Goal: Information Seeking & Learning: Learn about a topic

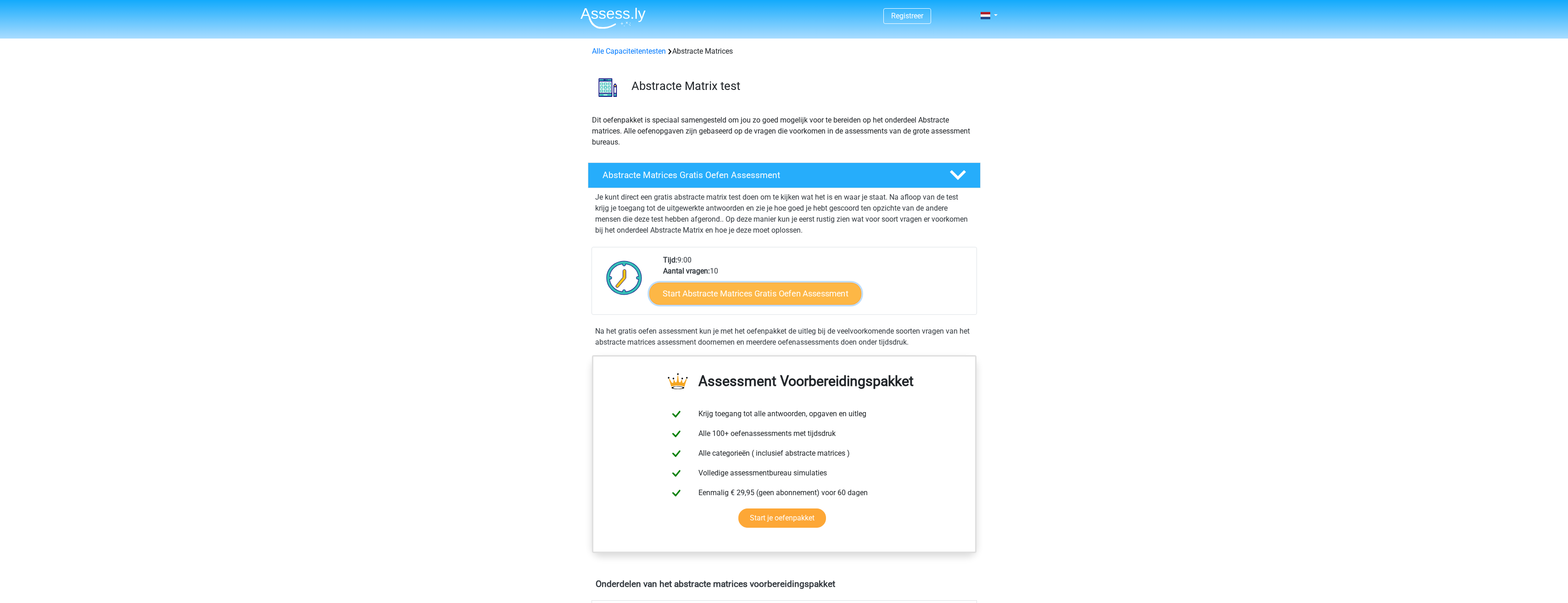
click at [709, 299] on link "Start Abstracte Matrices Gratis Oefen Assessment" at bounding box center [755, 294] width 212 height 22
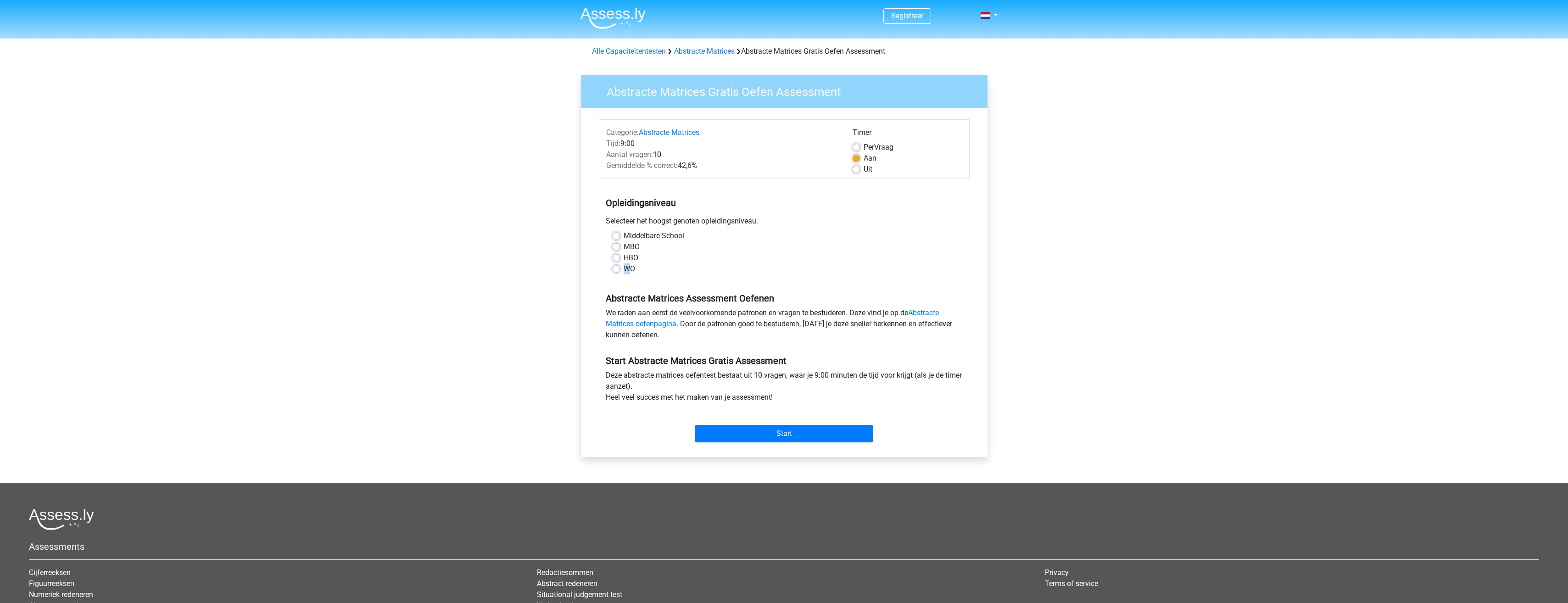
click at [625, 270] on label "WO" at bounding box center [629, 269] width 12 height 11
click at [624, 270] on label "WO" at bounding box center [629, 269] width 12 height 11
click at [616, 270] on input "WO" at bounding box center [616, 268] width 7 height 9
radio input "true"
click at [751, 436] on input "Start" at bounding box center [784, 434] width 179 height 18
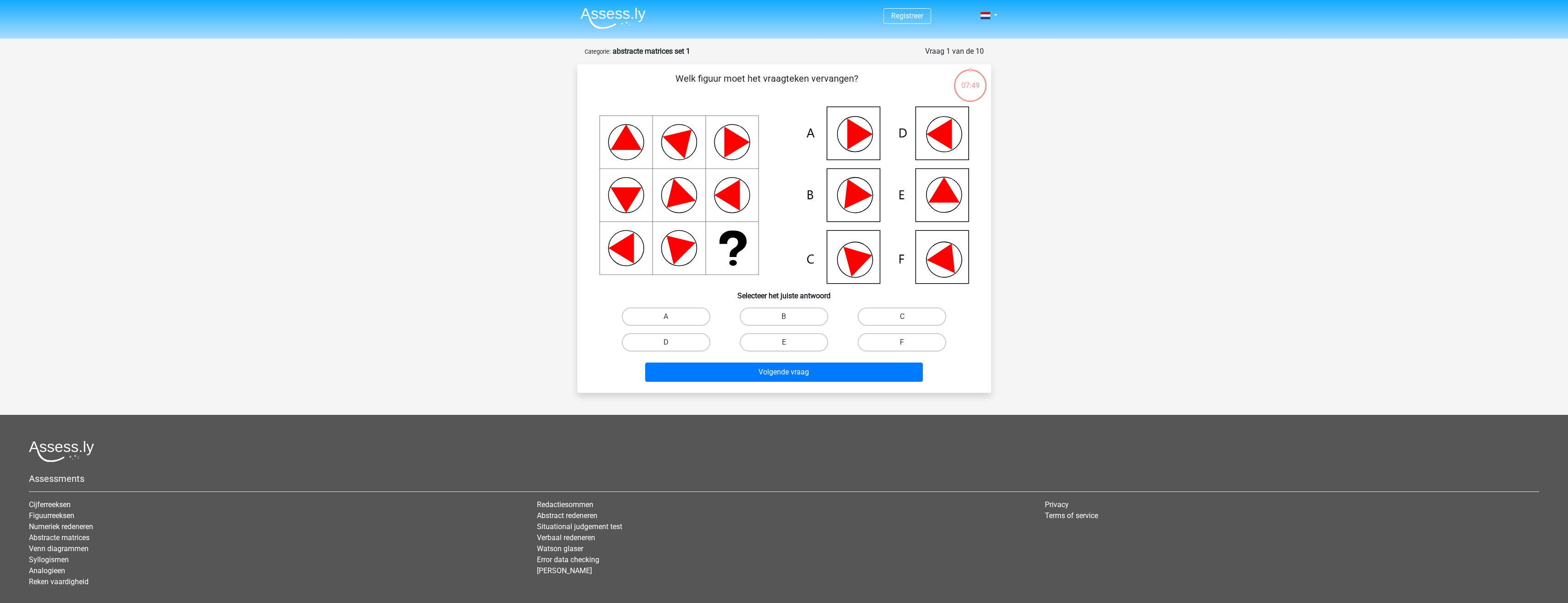
click at [940, 131] on icon at bounding box center [938, 134] width 25 height 31
click at [678, 343] on label "D" at bounding box center [666, 342] width 89 height 18
click at [672, 343] on input "D" at bounding box center [669, 346] width 6 height 6
radio input "true"
click at [722, 360] on div "Volgende vraag" at bounding box center [784, 371] width 385 height 31
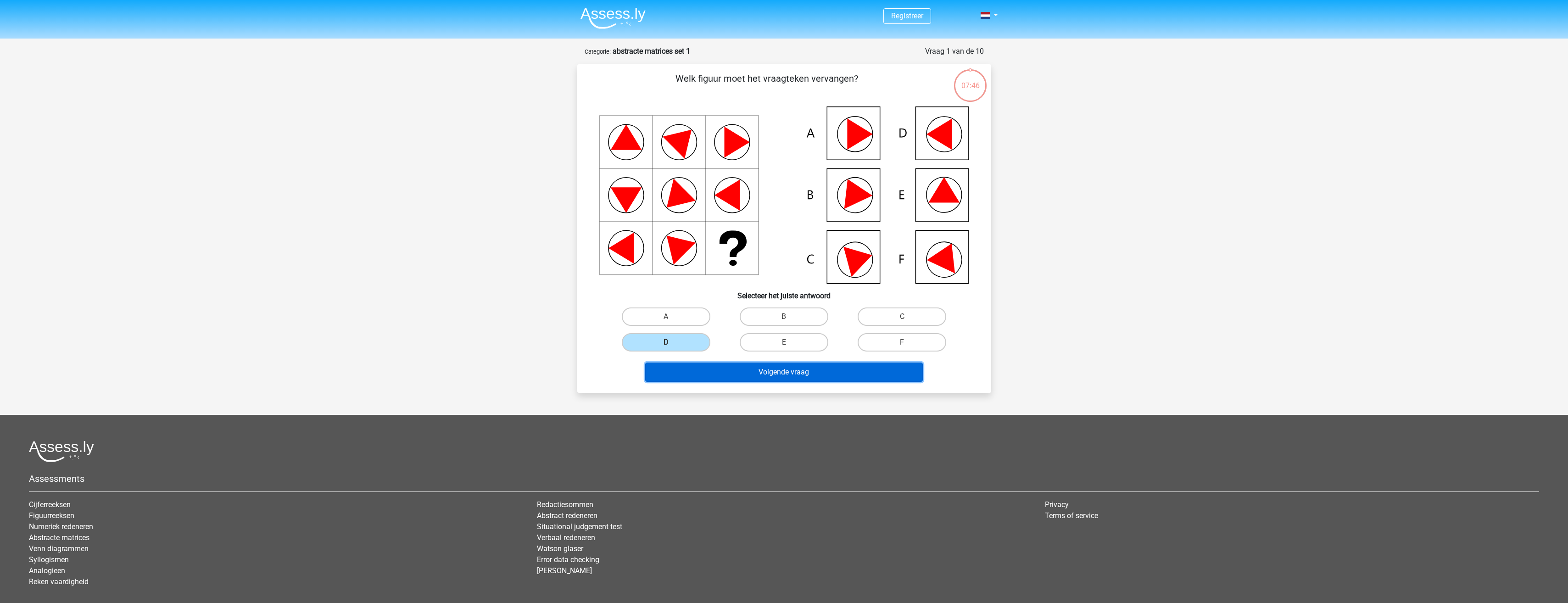
click at [721, 369] on button "Volgende vraag" at bounding box center [784, 372] width 278 height 20
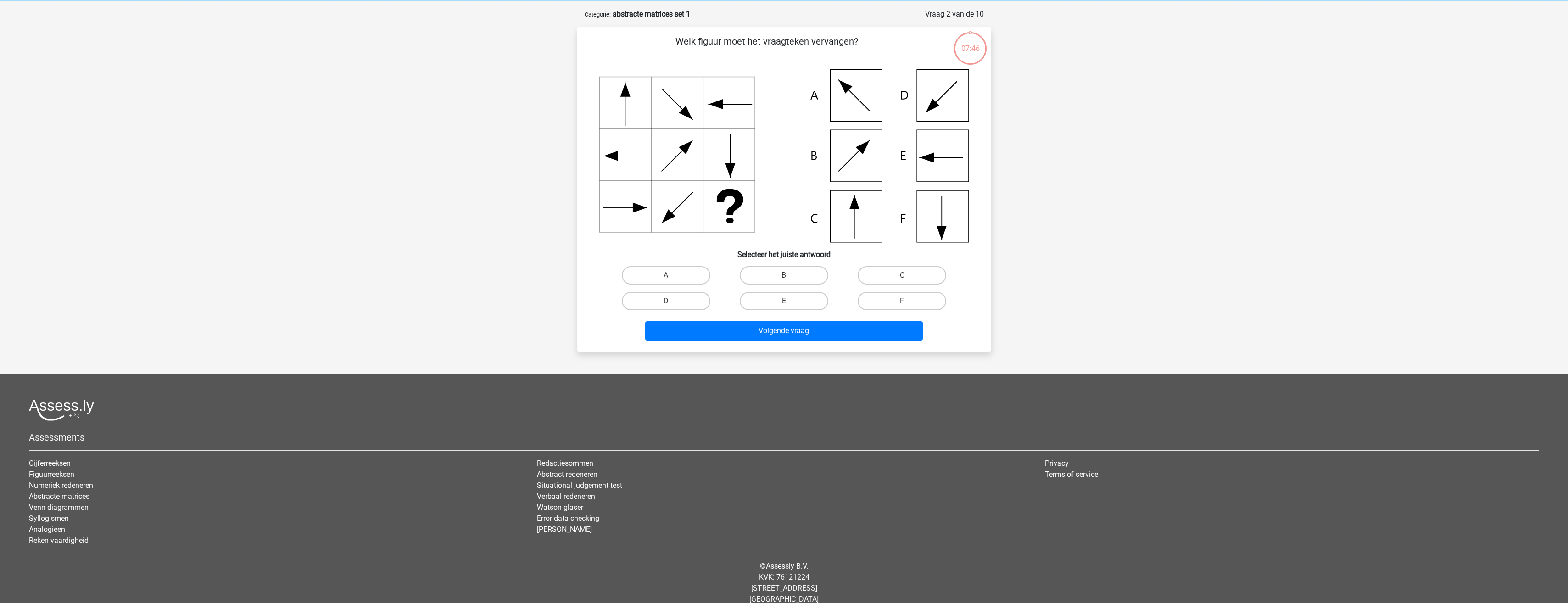
scroll to position [46, 0]
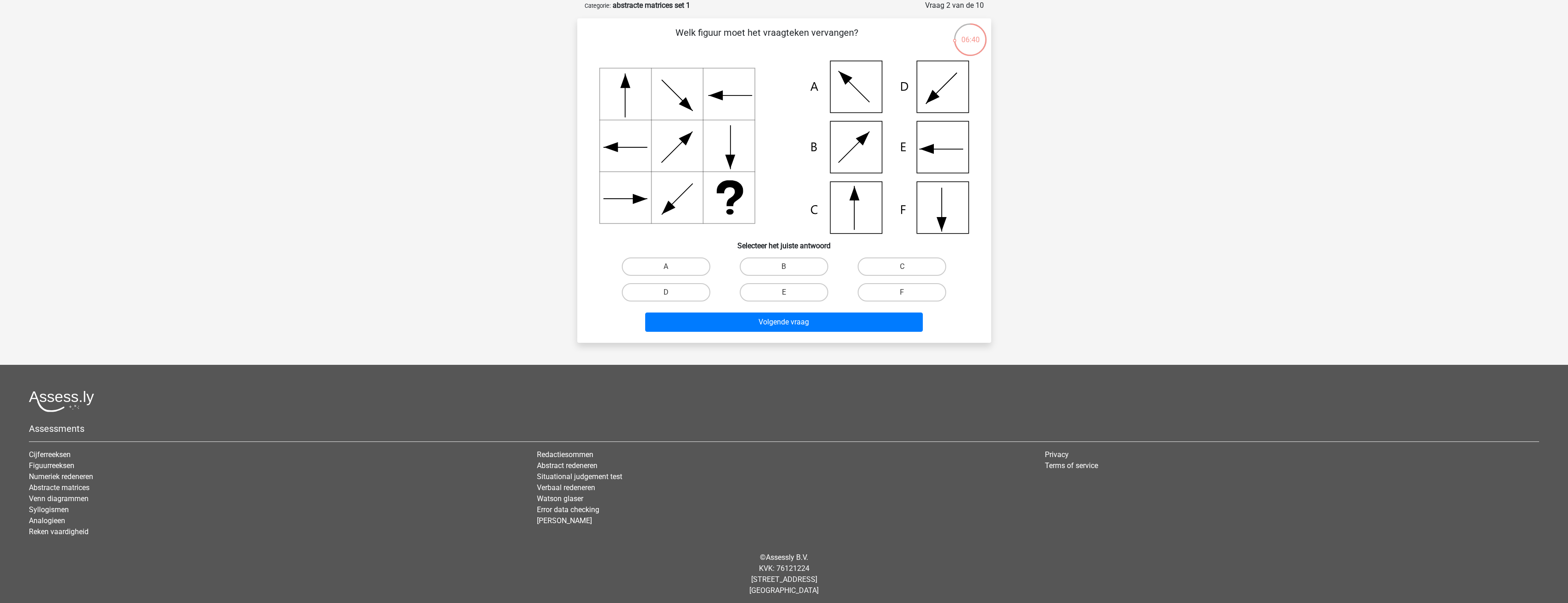
click at [852, 194] on icon at bounding box center [854, 193] width 10 height 14
click at [888, 272] on label "C" at bounding box center [902, 267] width 89 height 18
click at [902, 272] on input "C" at bounding box center [905, 270] width 6 height 6
radio input "true"
click at [872, 321] on button "Volgende vraag" at bounding box center [784, 322] width 278 height 20
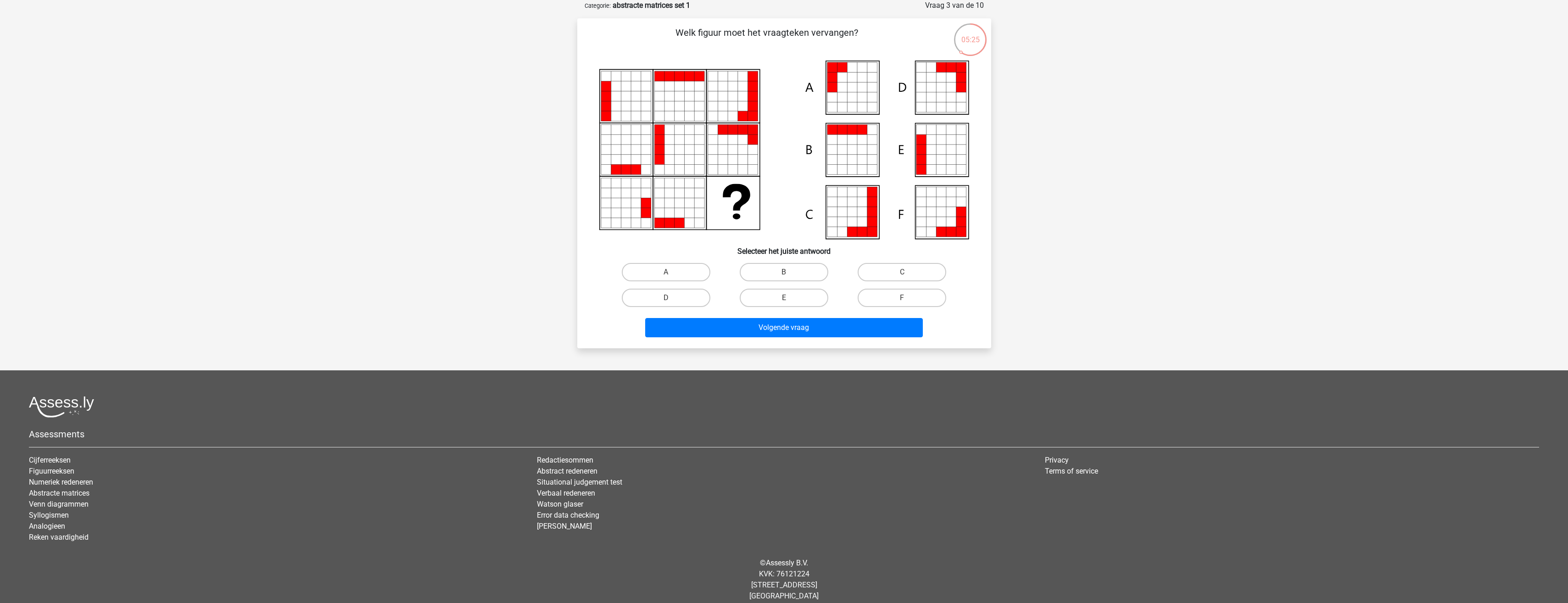
click at [659, 190] on icon at bounding box center [659, 193] width 10 height 10
click at [702, 270] on label "A" at bounding box center [666, 272] width 89 height 18
click at [672, 272] on input "A" at bounding box center [669, 275] width 6 height 6
radio input "true"
click at [718, 321] on button "Volgende vraag" at bounding box center [784, 328] width 278 height 20
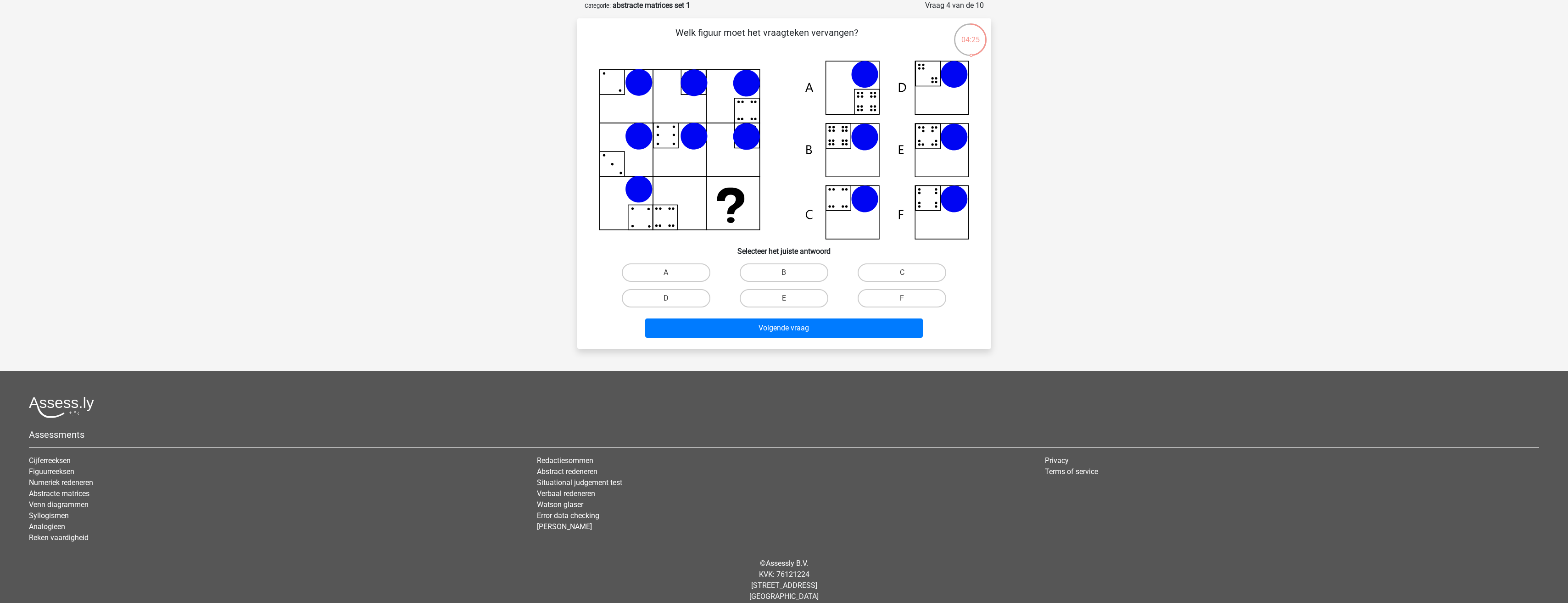
click at [835, 137] on icon at bounding box center [784, 150] width 370 height 179
click at [801, 272] on label "B" at bounding box center [784, 273] width 89 height 18
click at [790, 273] on input "B" at bounding box center [787, 276] width 6 height 6
radio input "true"
click at [790, 328] on button "Volgende vraag" at bounding box center [784, 328] width 278 height 20
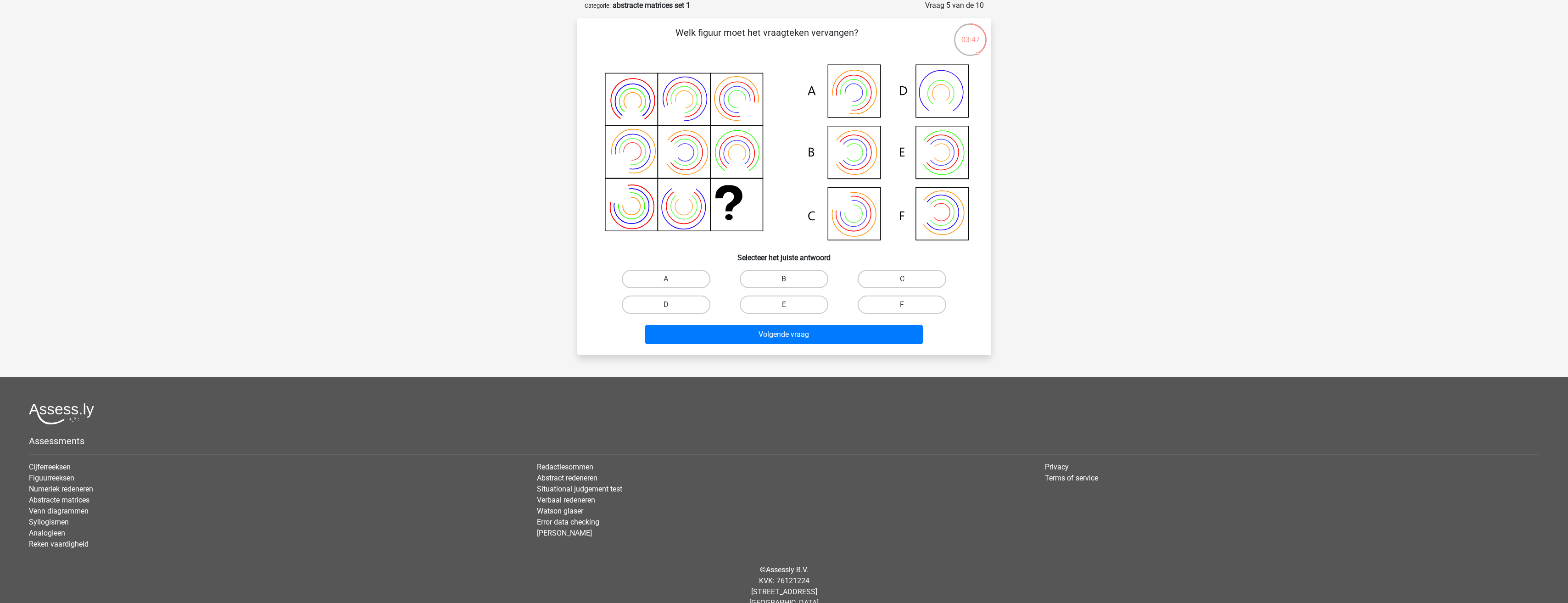
click at [797, 278] on label "B" at bounding box center [784, 279] width 89 height 18
click at [790, 279] on input "B" at bounding box center [787, 282] width 6 height 6
radio input "true"
click at [786, 334] on button "Volgende vraag" at bounding box center [784, 335] width 278 height 20
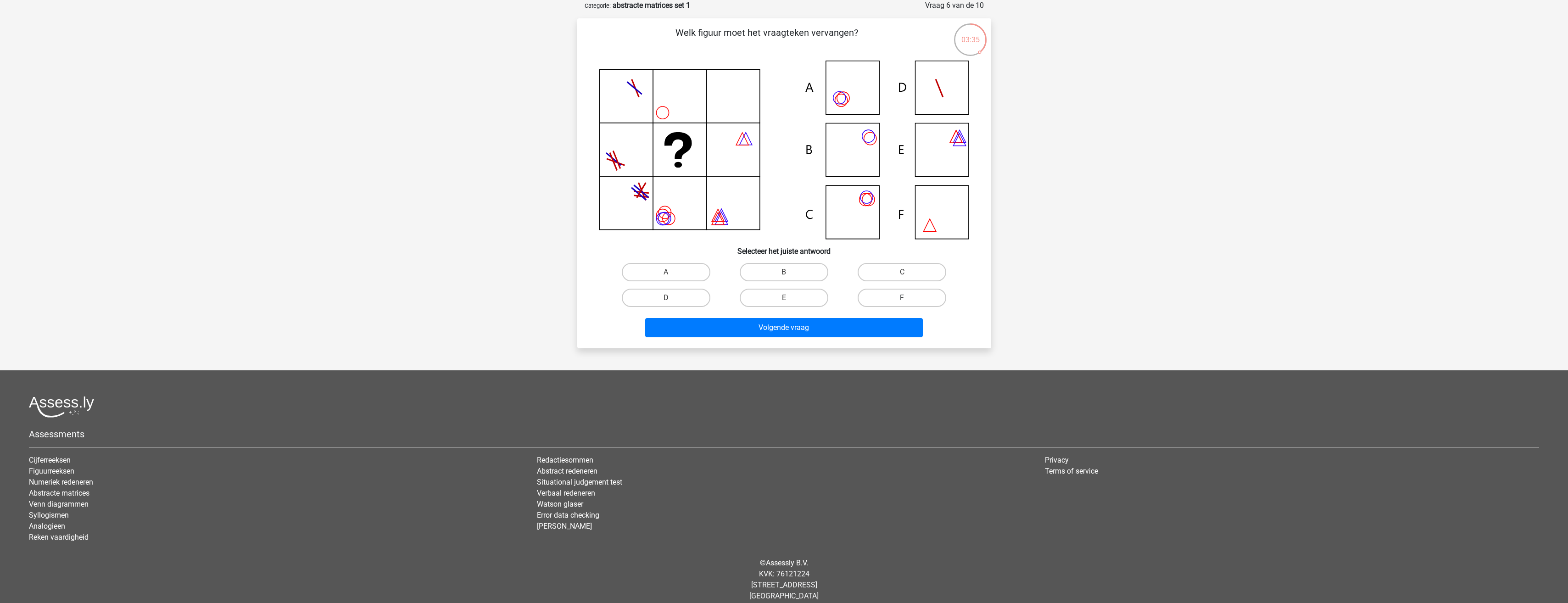
drag, startPoint x: 880, startPoint y: 268, endPoint x: 863, endPoint y: 292, distance: 29.4
click at [880, 268] on label "C" at bounding box center [902, 272] width 89 height 18
click at [902, 272] on input "C" at bounding box center [905, 275] width 6 height 6
radio input "true"
click at [829, 328] on button "Volgende vraag" at bounding box center [784, 328] width 278 height 20
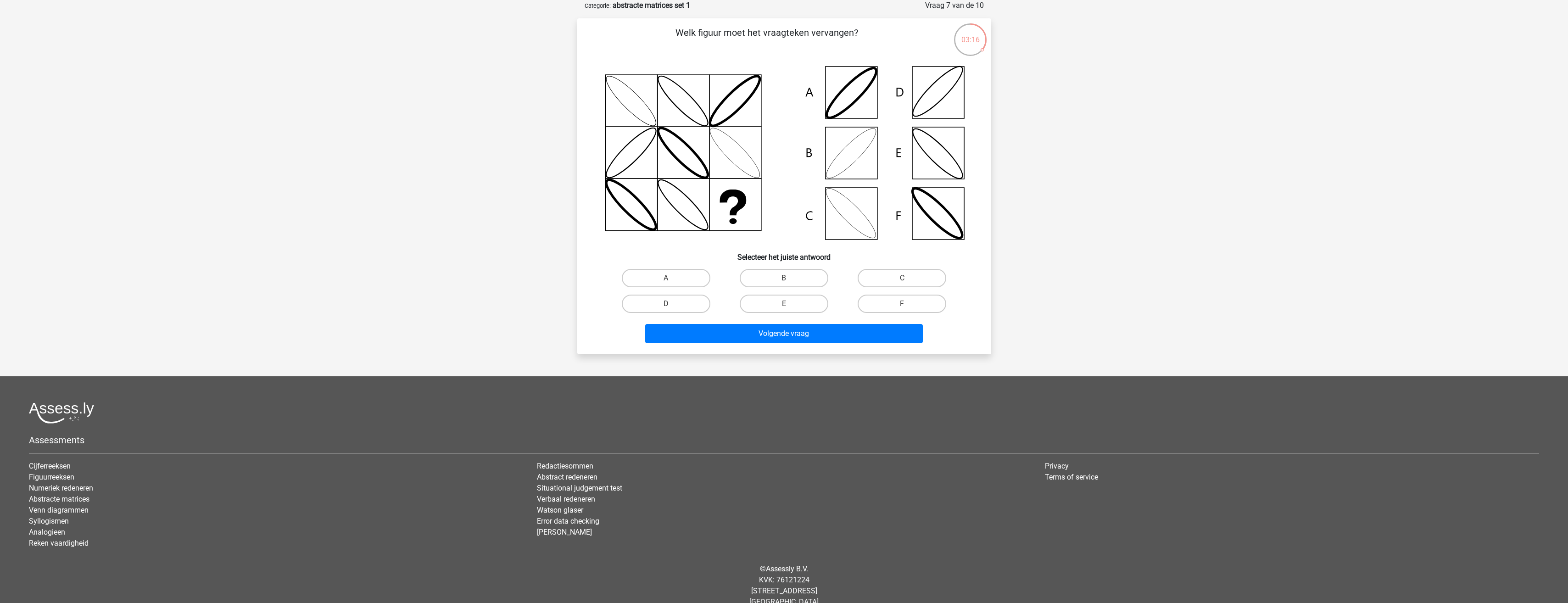
click at [928, 105] on icon at bounding box center [784, 153] width 370 height 185
click at [693, 305] on label "D" at bounding box center [666, 304] width 89 height 18
click at [672, 305] on input "D" at bounding box center [669, 307] width 6 height 6
radio input "true"
click at [711, 335] on button "Volgende vraag" at bounding box center [784, 334] width 278 height 20
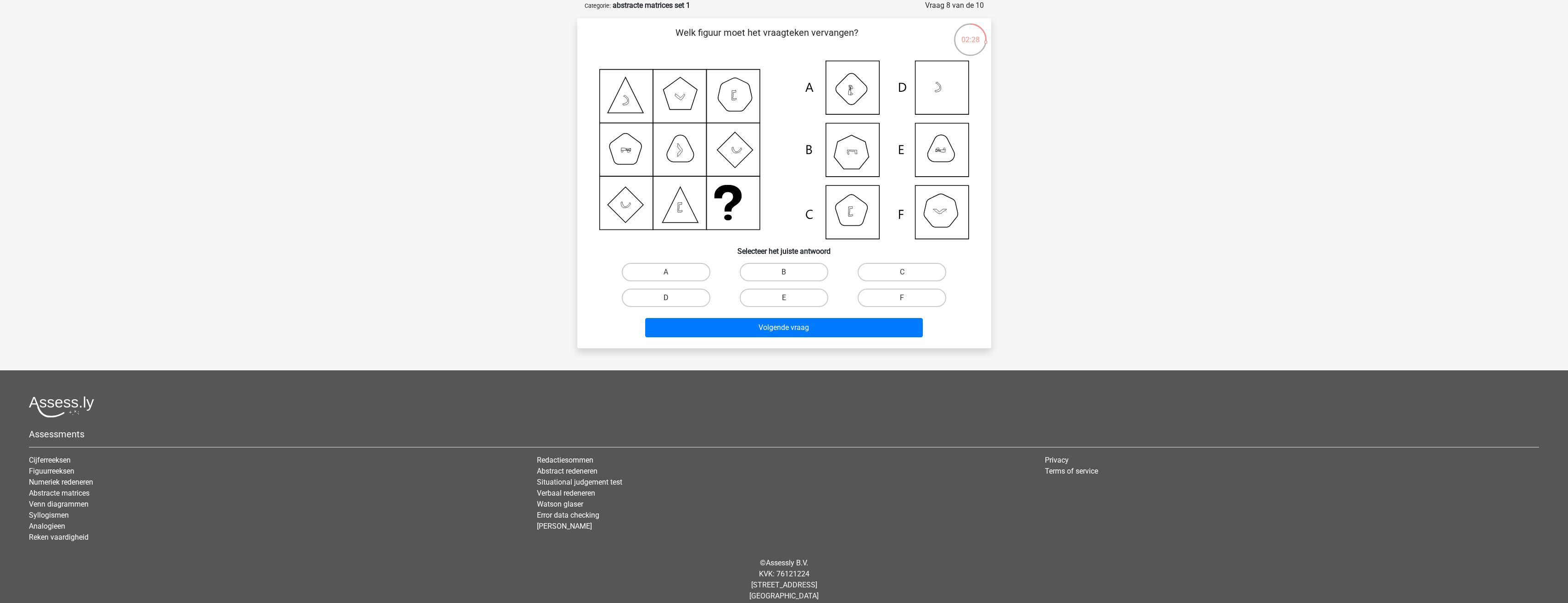
drag, startPoint x: 582, startPoint y: 299, endPoint x: 647, endPoint y: 299, distance: 65.0
click at [594, 301] on div "Welk figuur moet het vraagteken vervangen?" at bounding box center [784, 183] width 407 height 316
click at [786, 296] on label "E" at bounding box center [784, 298] width 89 height 18
click at [786, 298] on input "E" at bounding box center [787, 301] width 6 height 6
radio input "true"
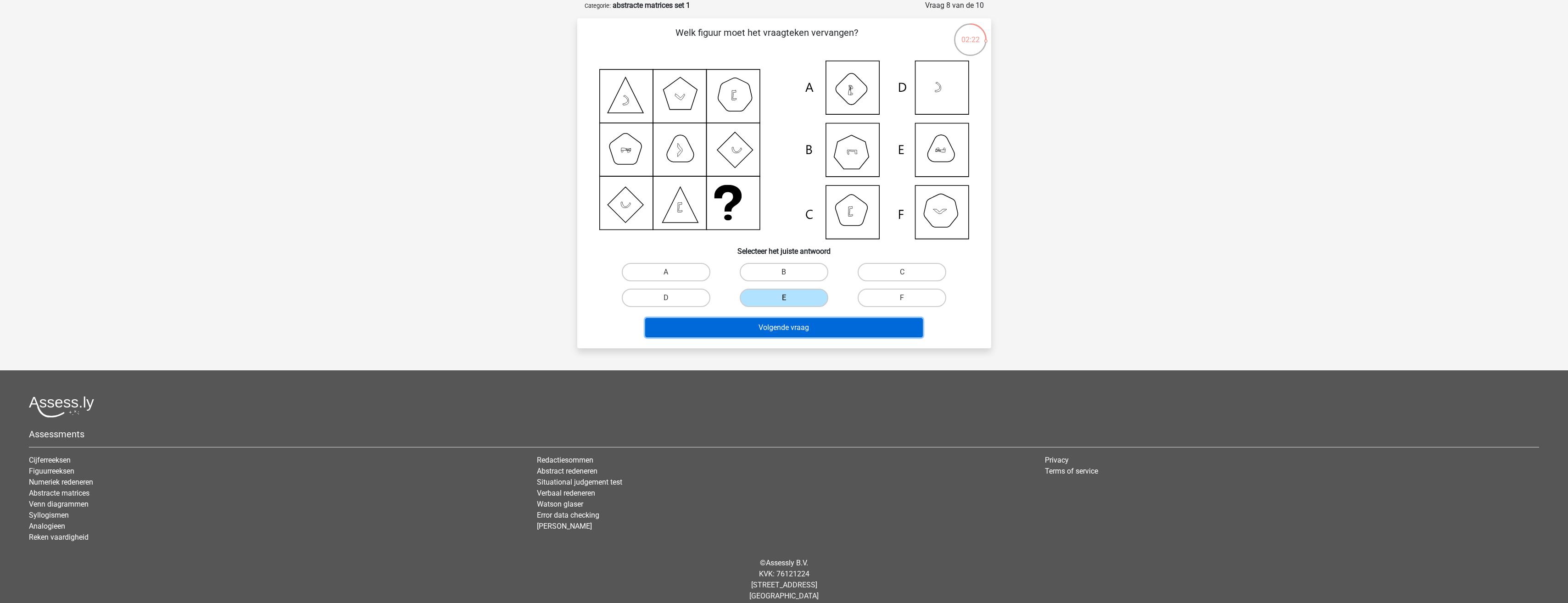
click at [775, 321] on button "Volgende vraag" at bounding box center [784, 328] width 278 height 20
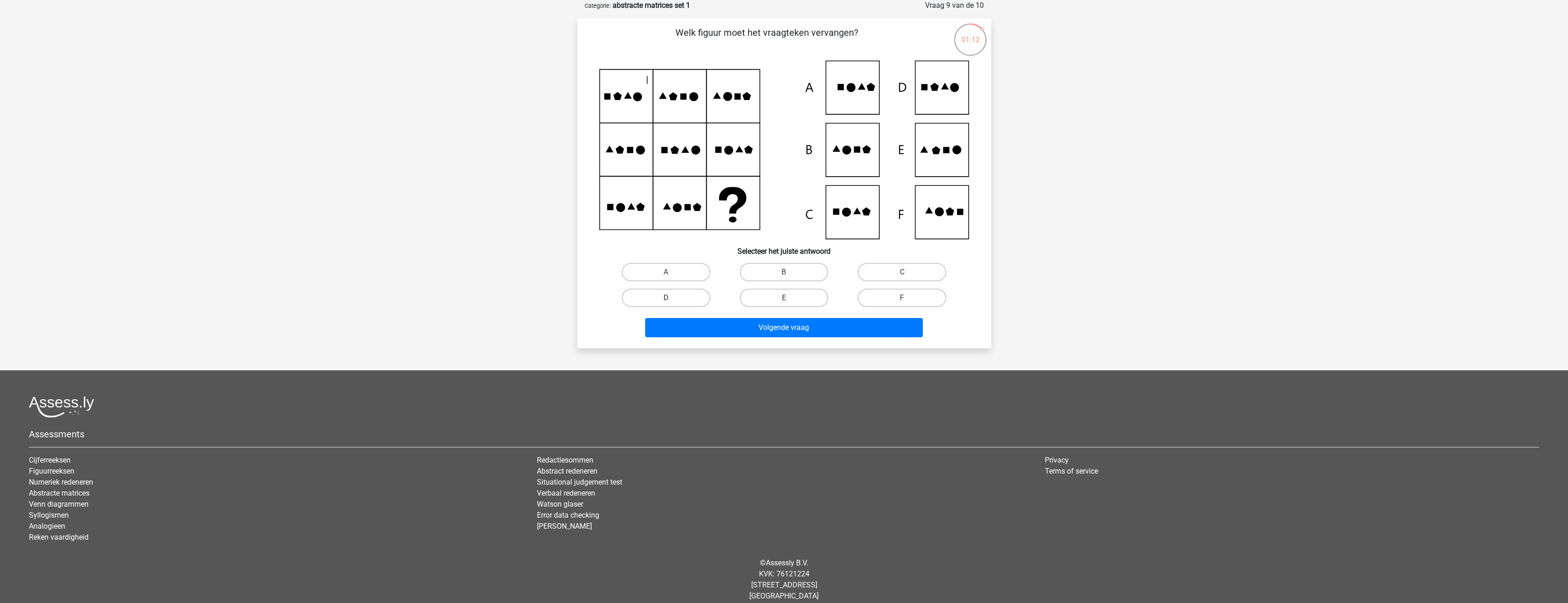
click at [664, 302] on label "D" at bounding box center [666, 298] width 89 height 18
click at [666, 302] on input "D" at bounding box center [669, 301] width 6 height 6
radio input "true"
click at [709, 334] on button "Volgende vraag" at bounding box center [784, 328] width 278 height 20
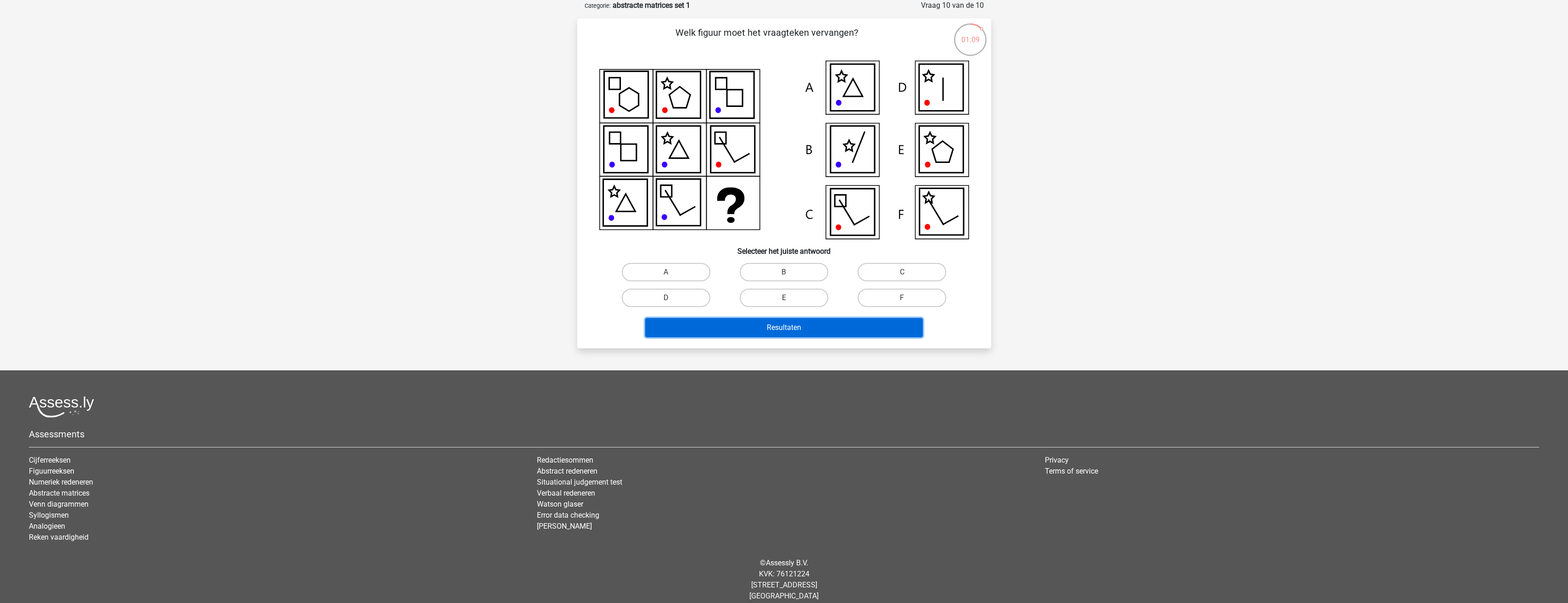
click at [823, 319] on button "Resultaten" at bounding box center [784, 328] width 278 height 20
click at [546, 265] on div "Registreer Nederlands English" at bounding box center [784, 283] width 1568 height 659
click at [671, 301] on input "D" at bounding box center [669, 301] width 6 height 6
radio input "true"
click at [716, 321] on button "Resultaten" at bounding box center [784, 328] width 278 height 20
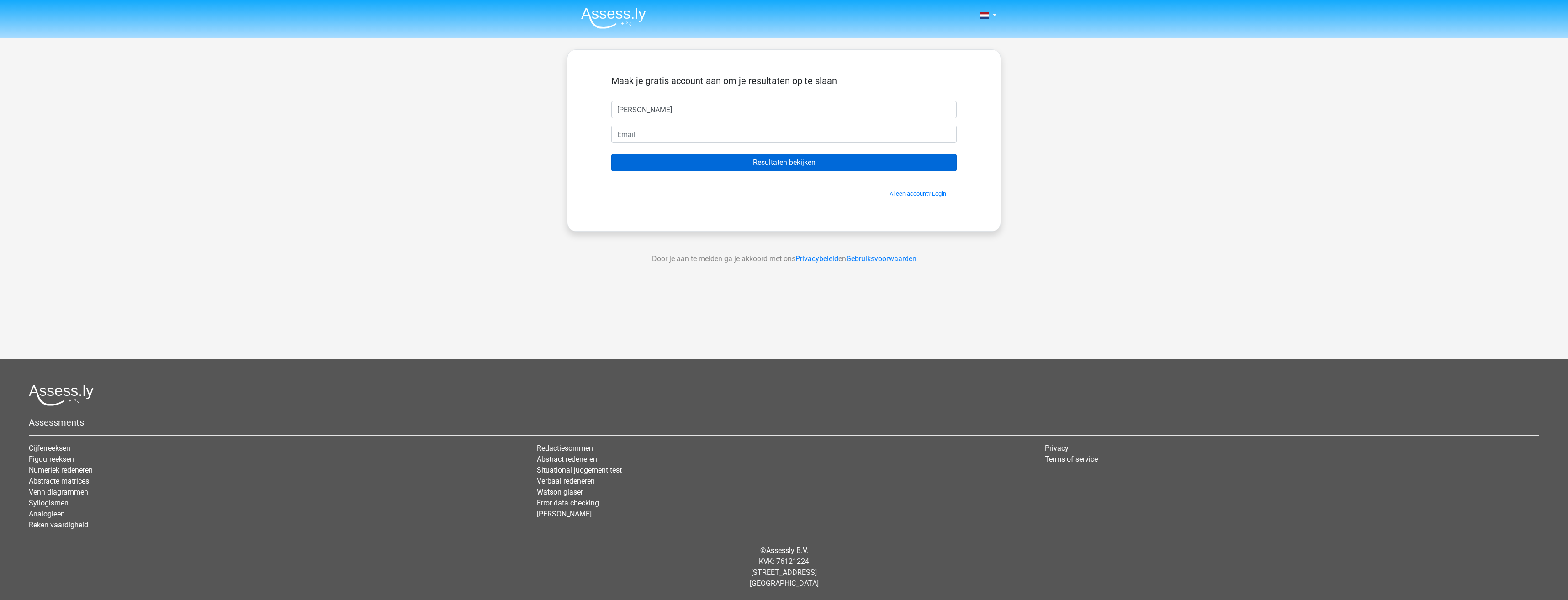
type input "Lesley"
type input "l.stokkers@moore-drv.nl"
click at [726, 160] on input "Resultaten bekijken" at bounding box center [783, 162] width 345 height 18
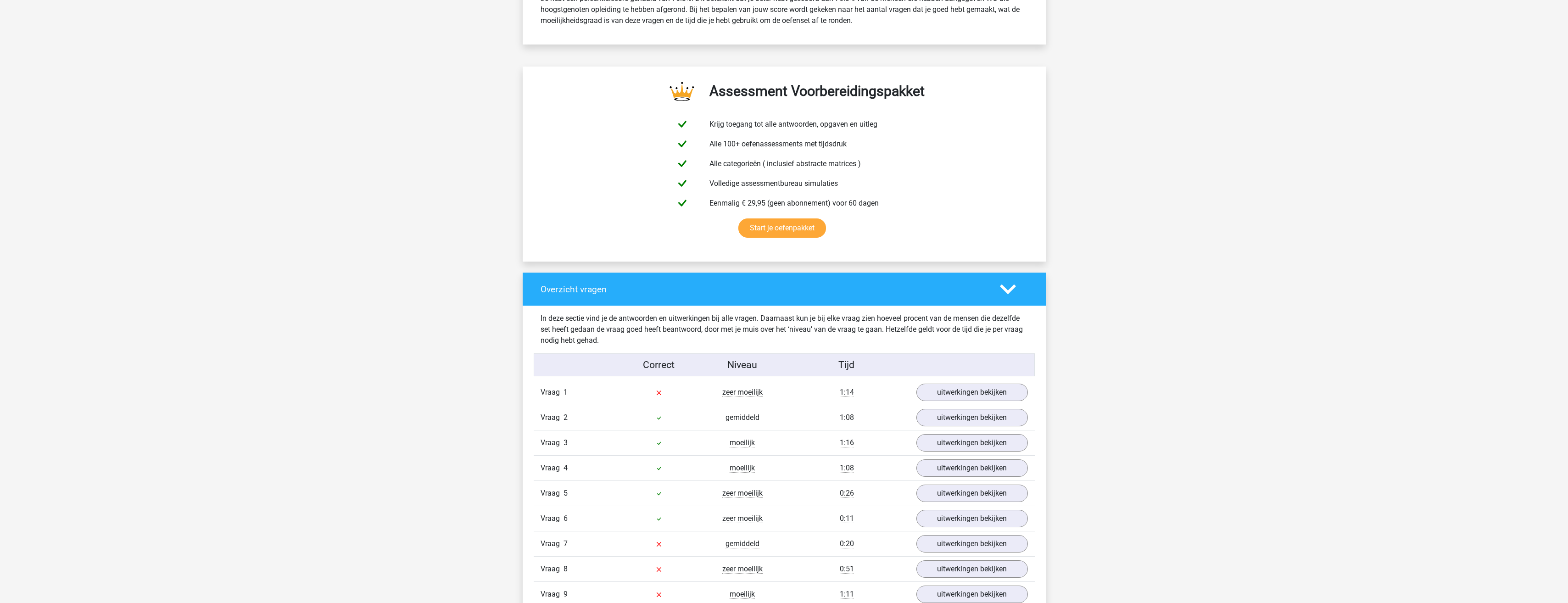
scroll to position [505, 0]
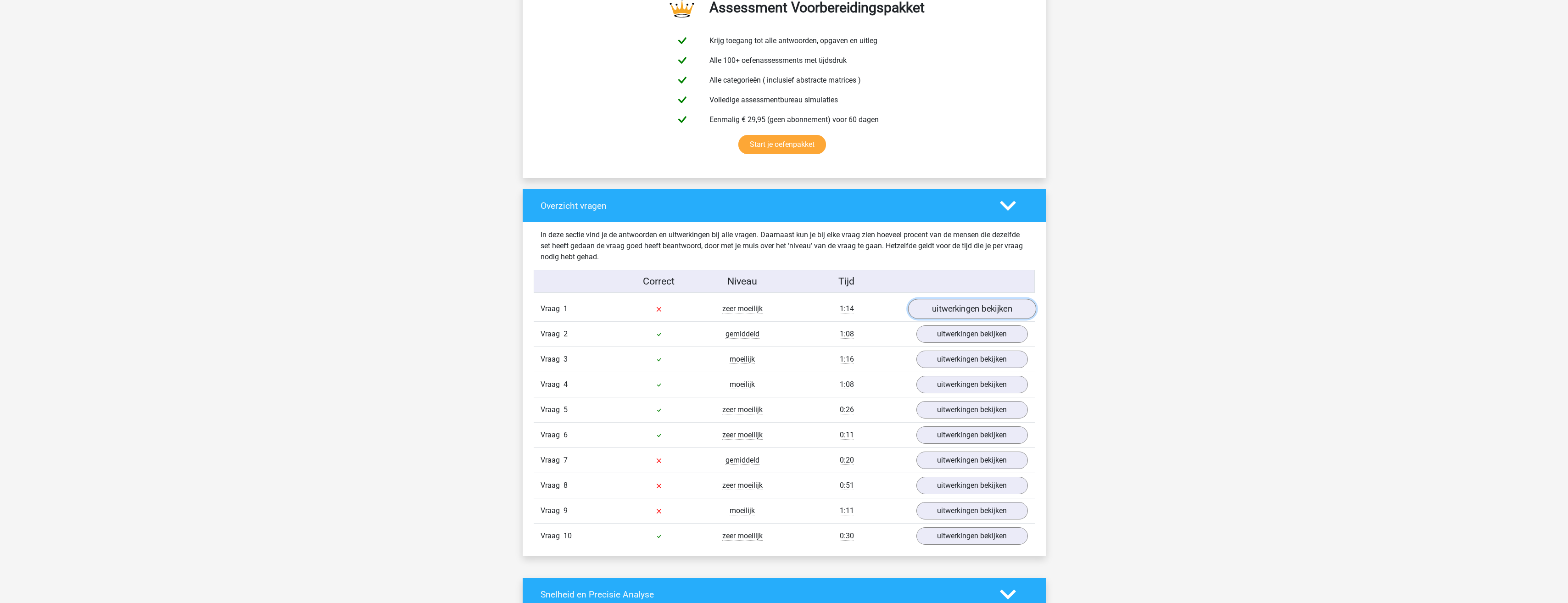
click at [960, 310] on link "uitwerkingen bekijken" at bounding box center [971, 309] width 128 height 20
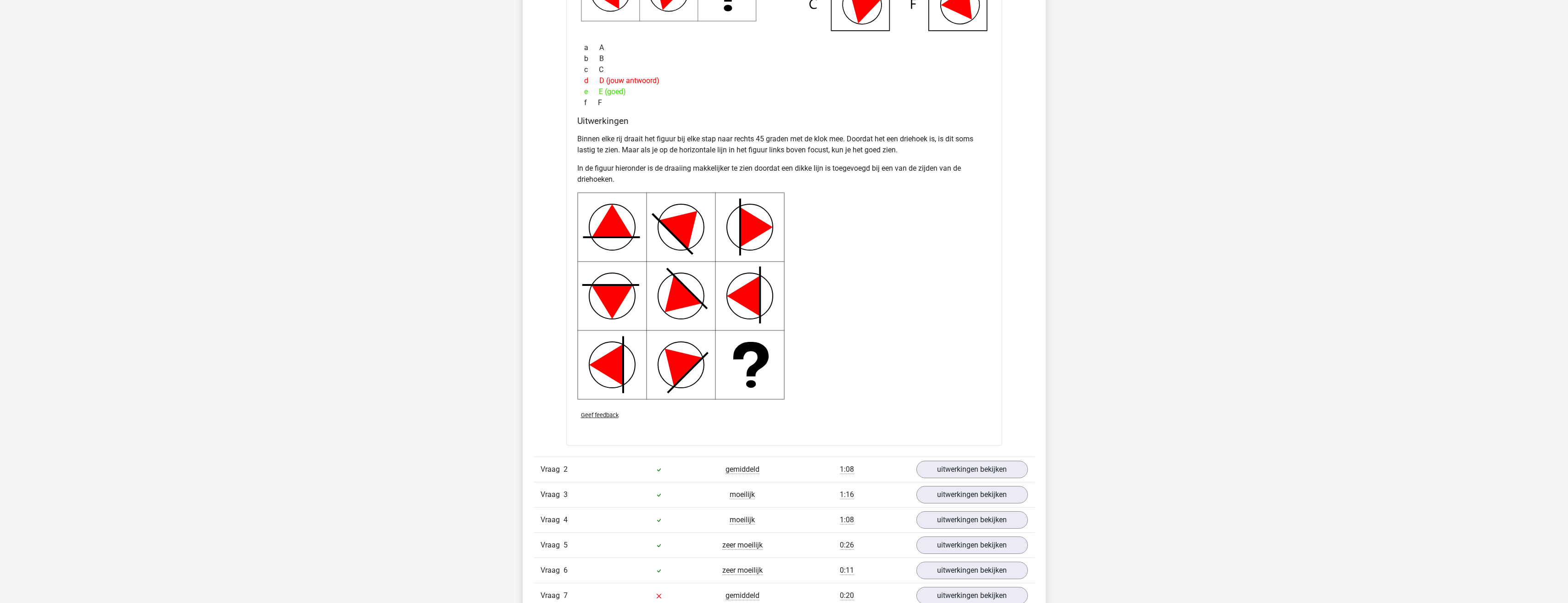
scroll to position [1056, 0]
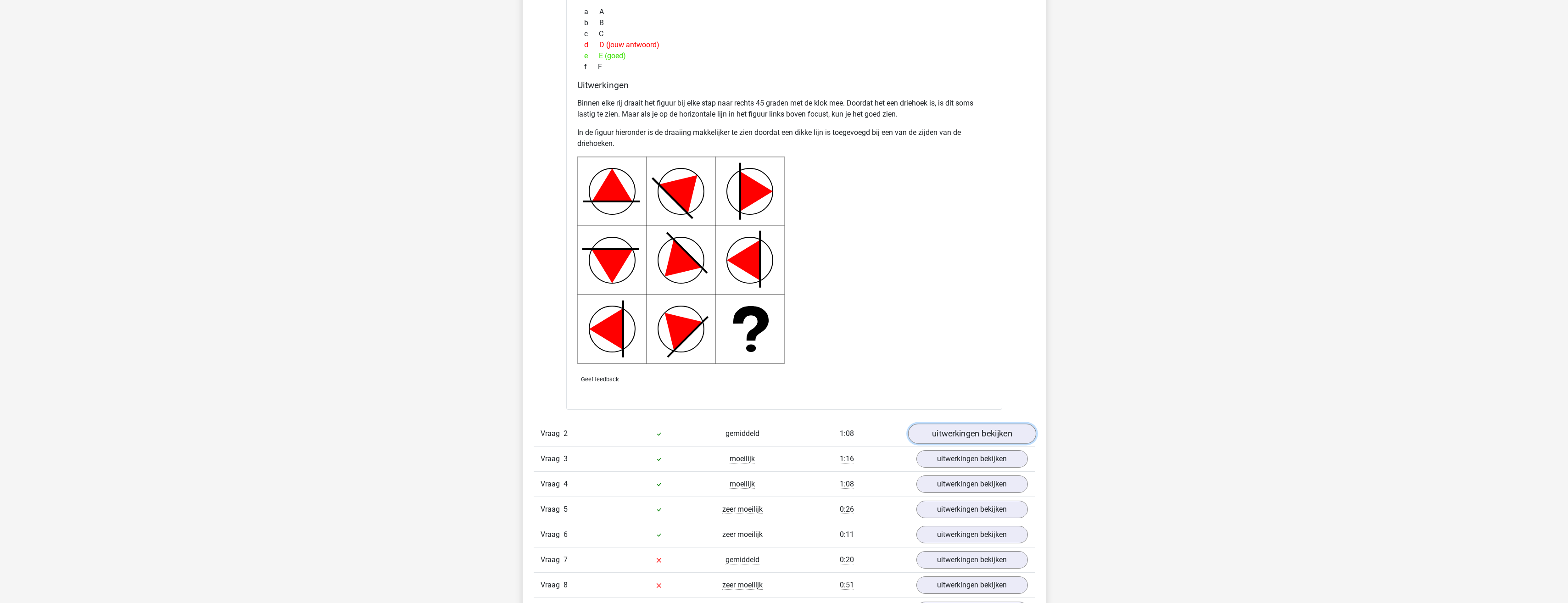
click at [935, 432] on link "uitwerkingen bekijken" at bounding box center [971, 434] width 128 height 20
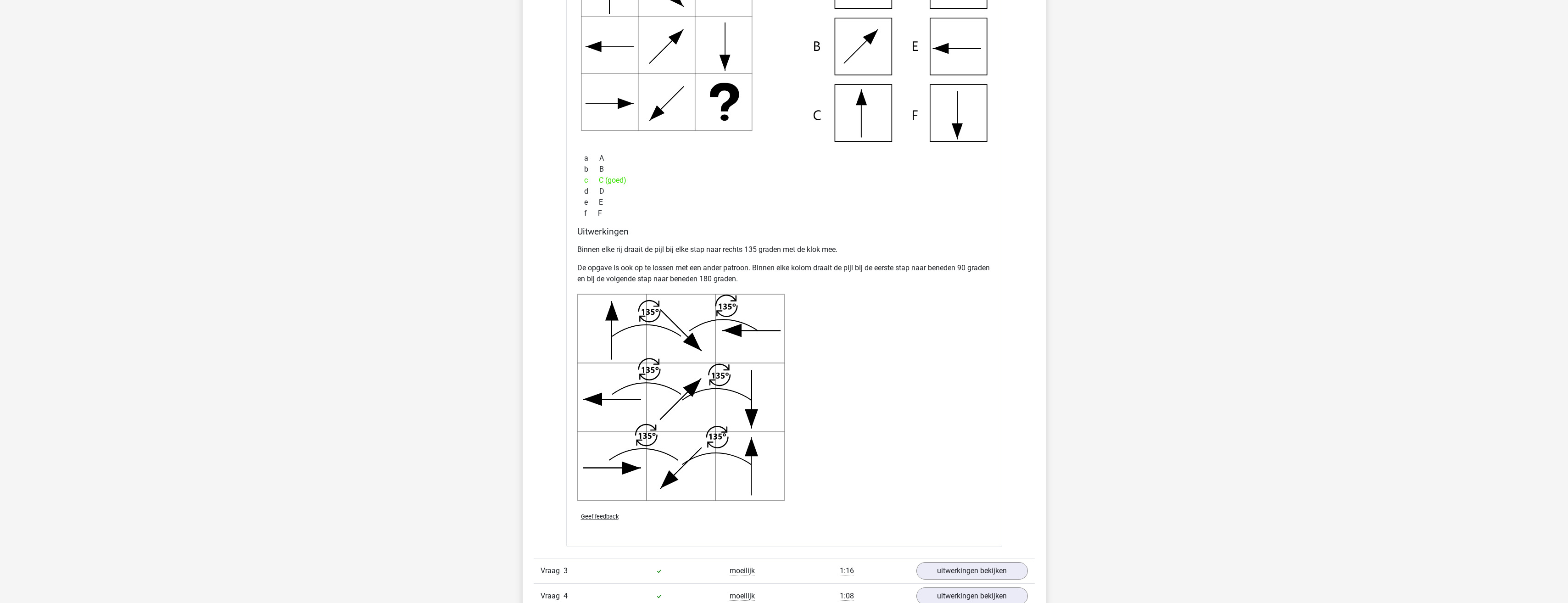
scroll to position [1698, 0]
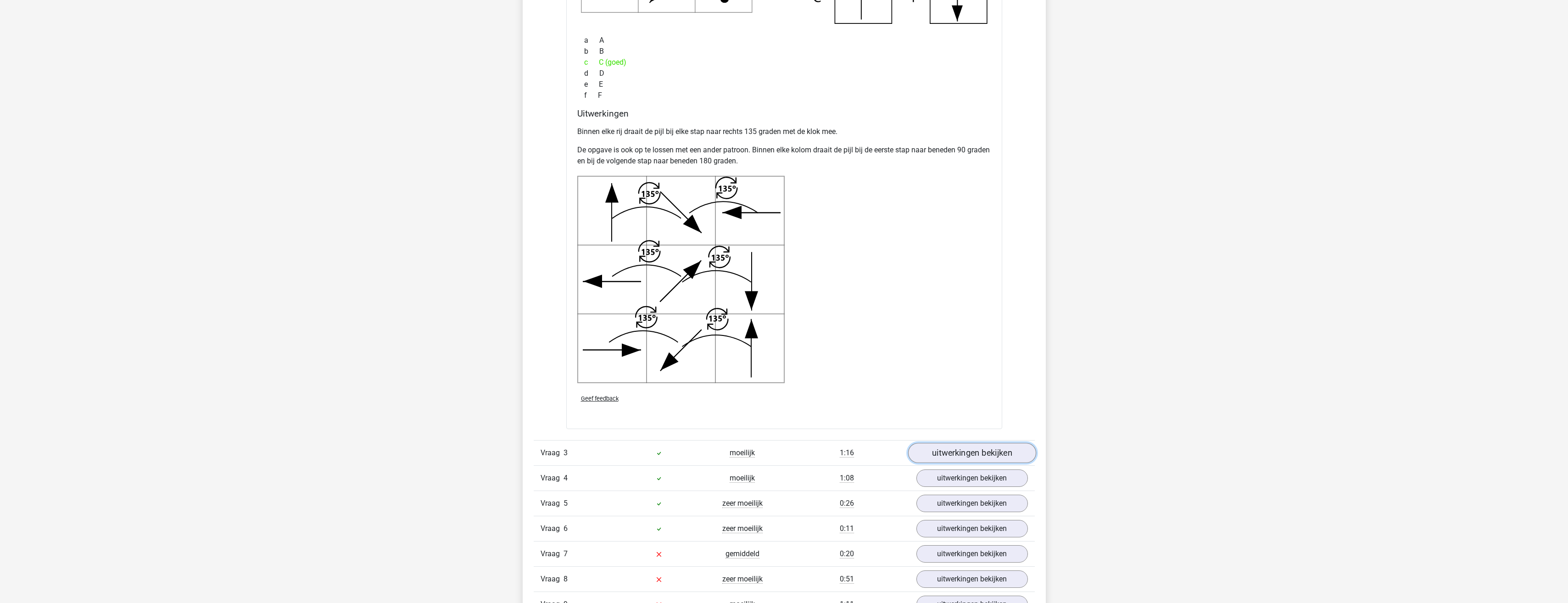
click at [959, 448] on link "uitwerkingen bekijken" at bounding box center [971, 453] width 128 height 20
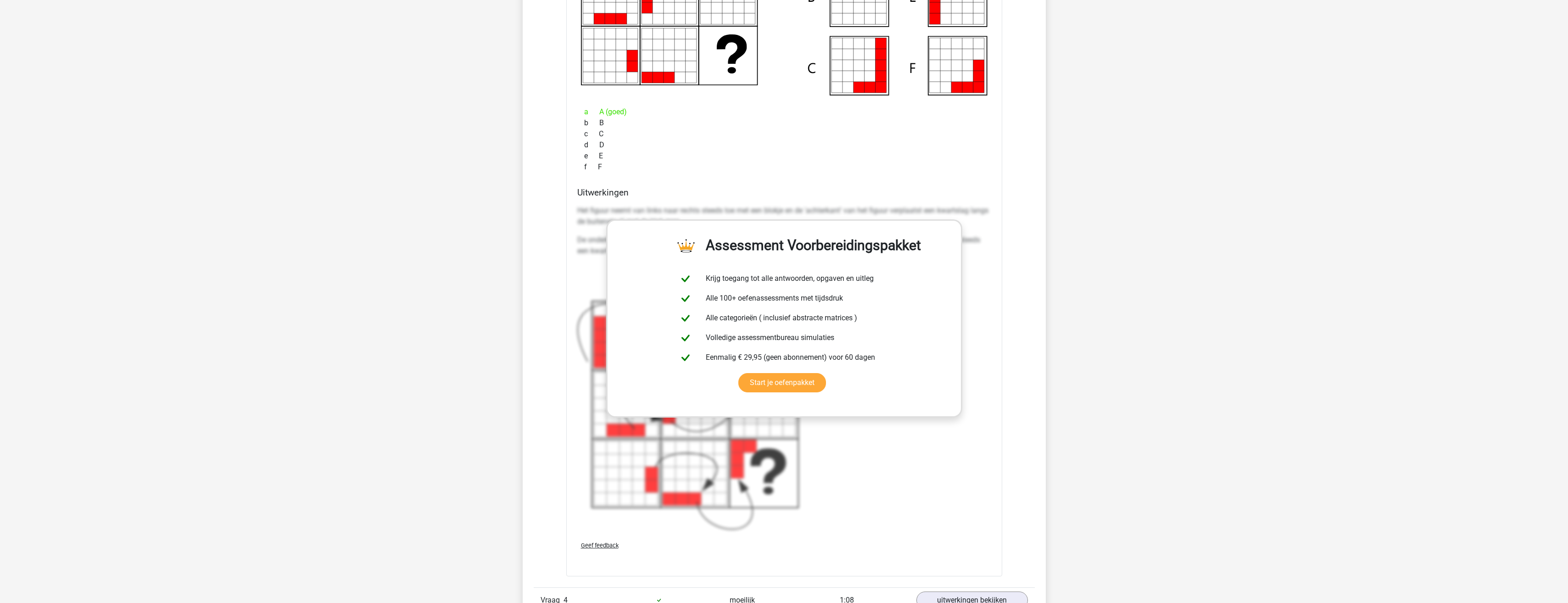
scroll to position [2295, 0]
click at [885, 205] on p "Het figuur neemt van links naar rechts steeds toe met een blokje en de 'achterk…" at bounding box center [784, 216] width 414 height 22
click at [846, 202] on div "Het figuur neemt van links naar rechts steeds toe met een blokje en de 'achterk…" at bounding box center [784, 367] width 414 height 332
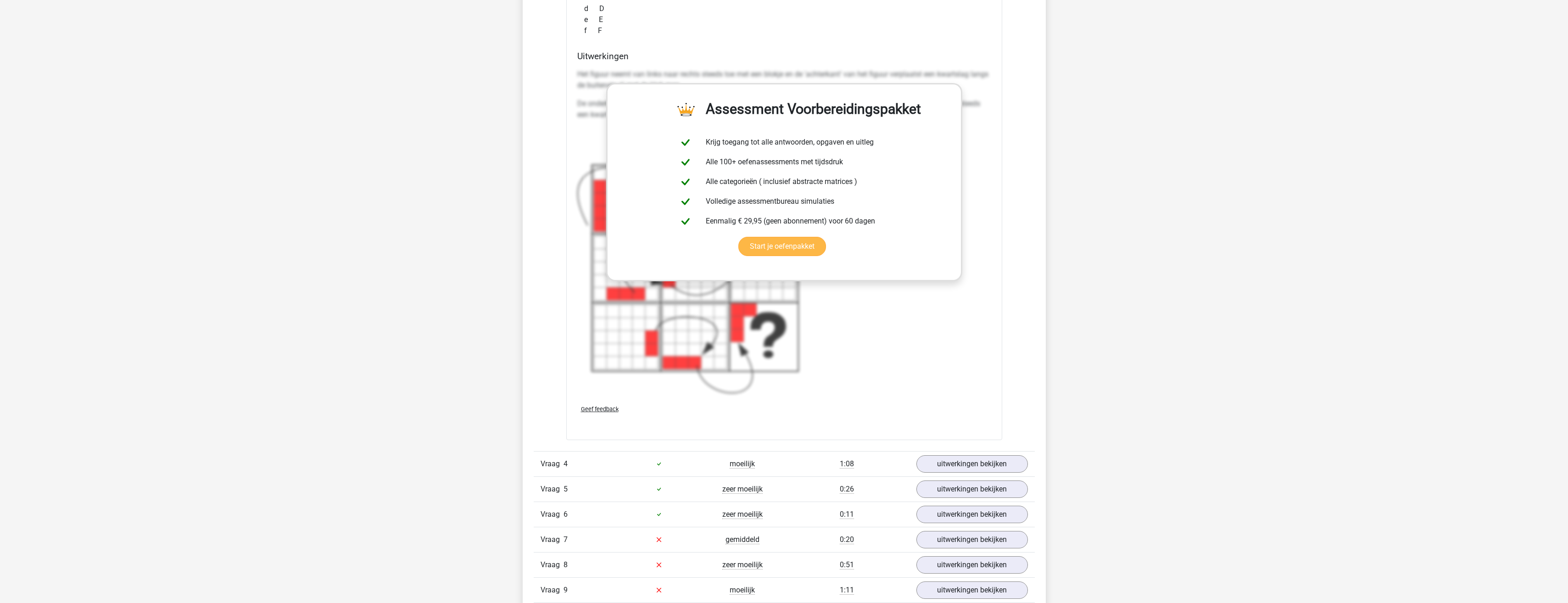
scroll to position [2570, 0]
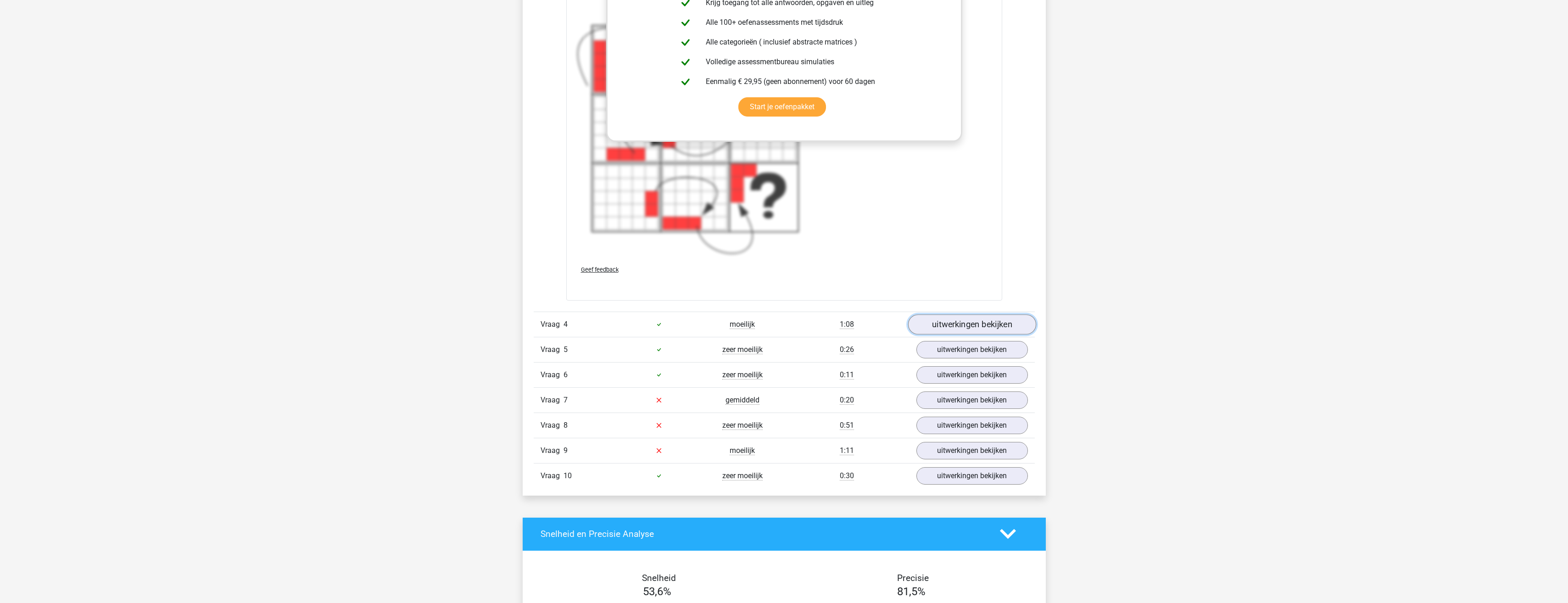
click at [974, 333] on link "uitwerkingen bekijken" at bounding box center [971, 324] width 128 height 20
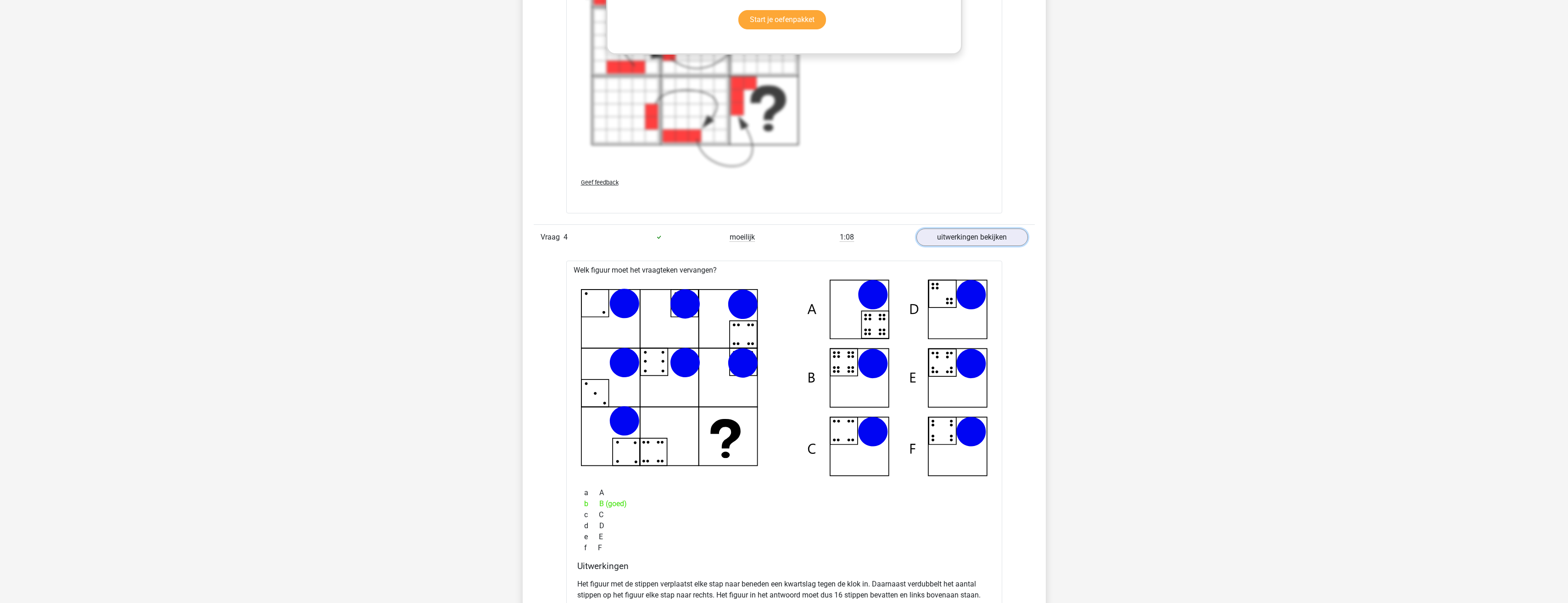
scroll to position [2846, 0]
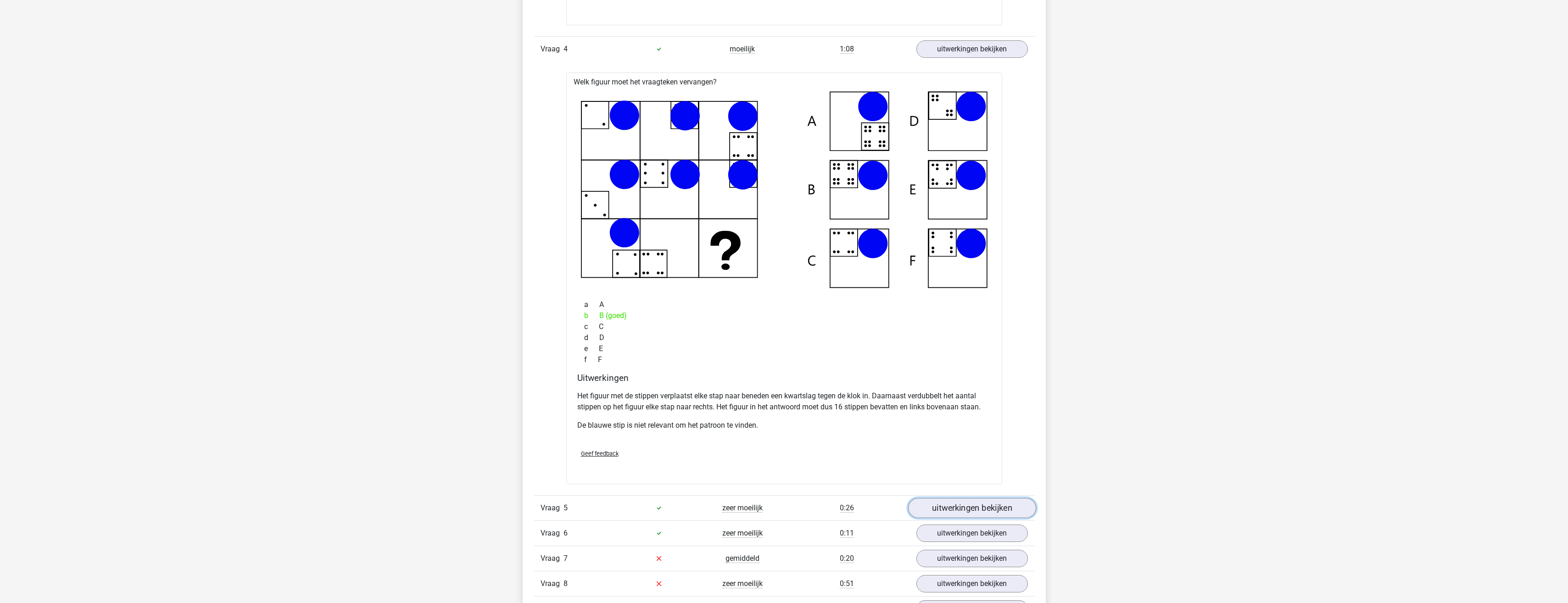
click at [950, 501] on link "uitwerkingen bekijken" at bounding box center [971, 508] width 128 height 20
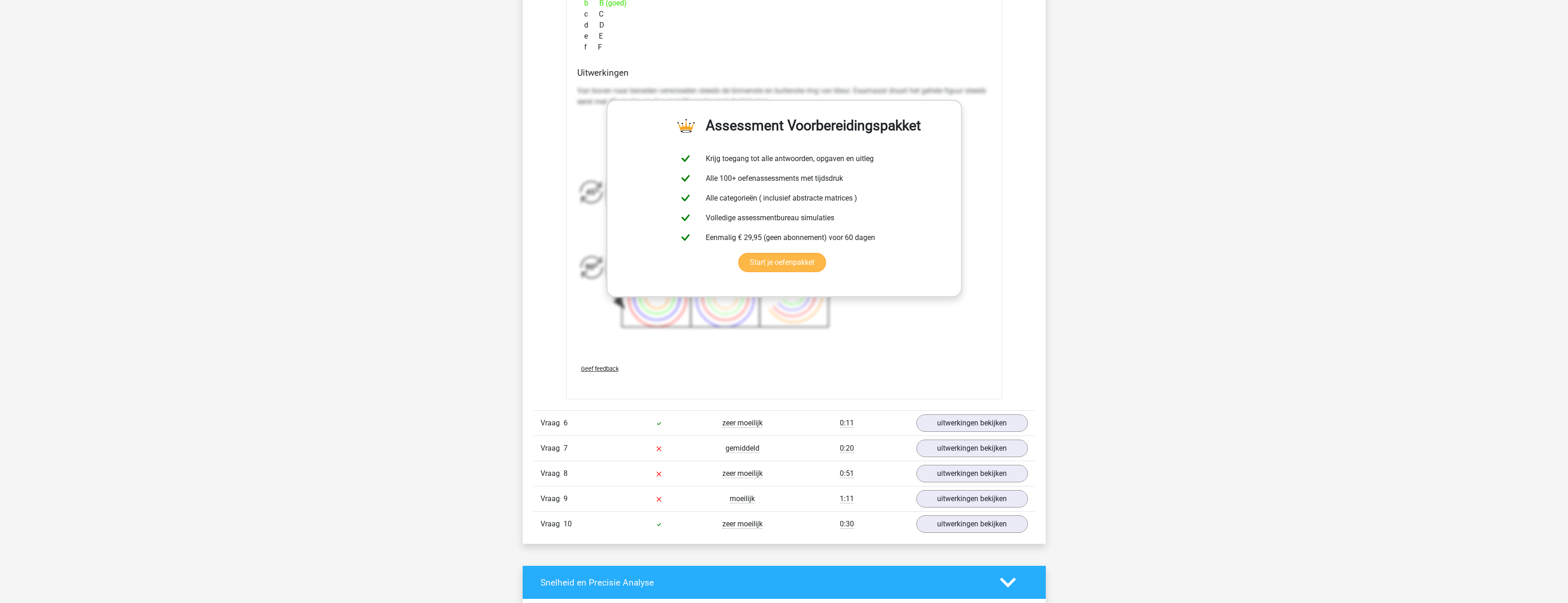
scroll to position [3764, 0]
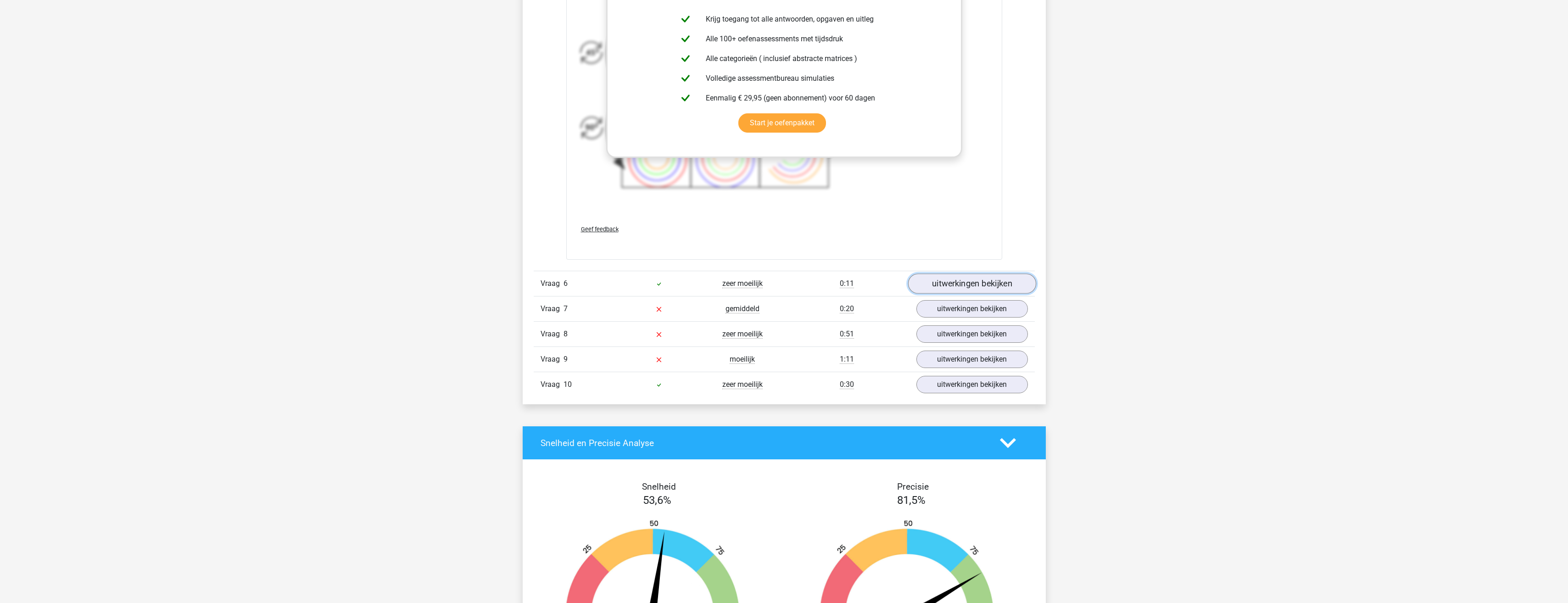
click at [946, 279] on link "uitwerkingen bekijken" at bounding box center [971, 283] width 128 height 20
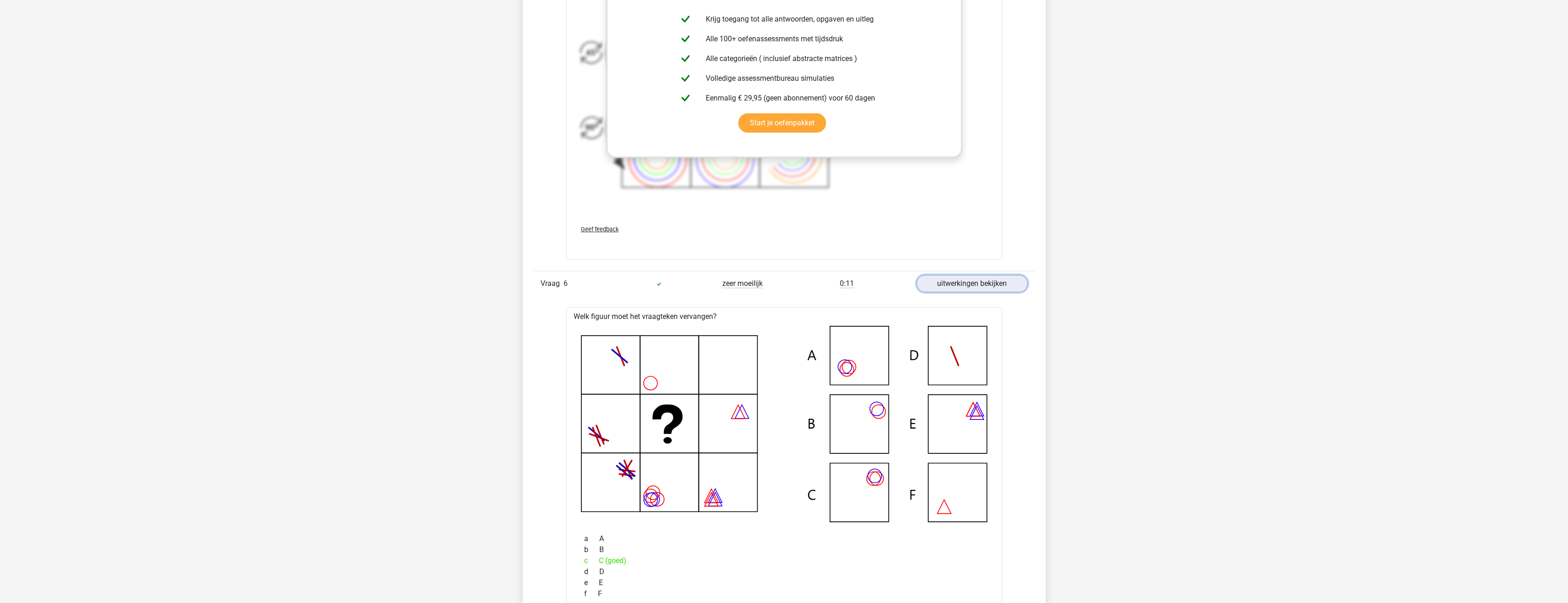
scroll to position [4039, 0]
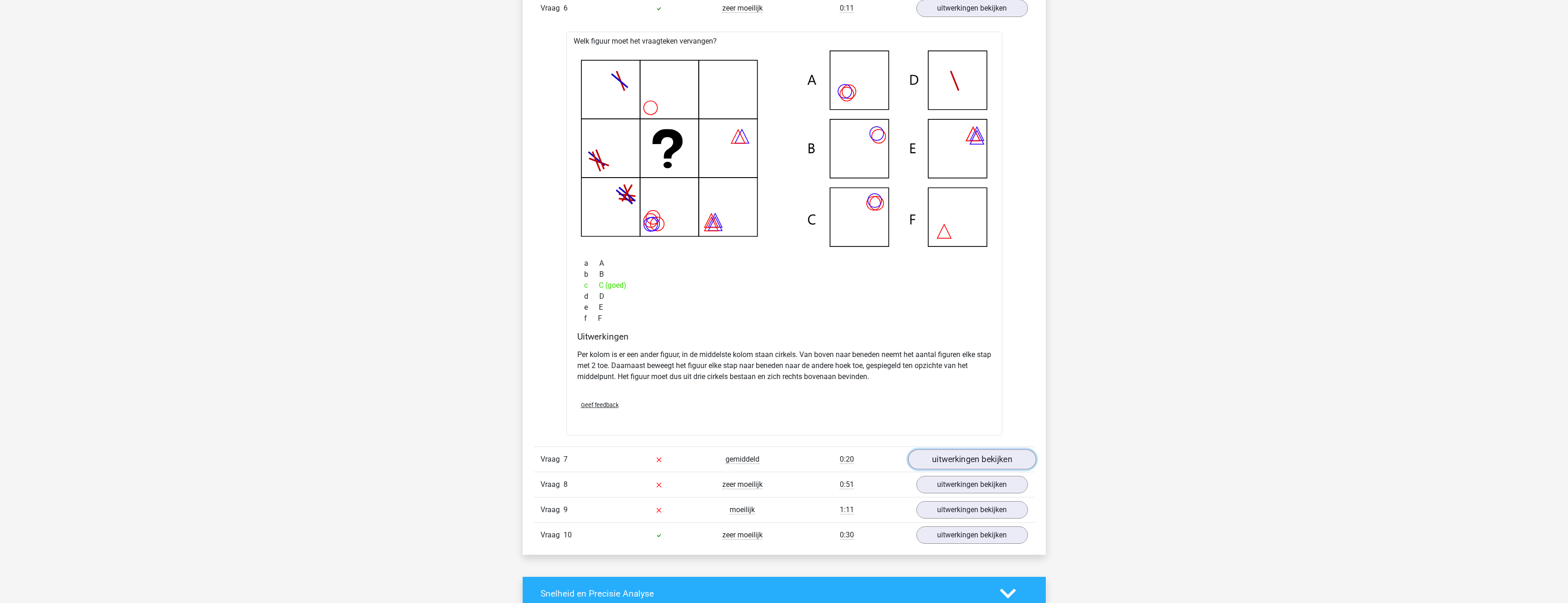
click at [945, 455] on link "uitwerkingen bekijken" at bounding box center [971, 460] width 128 height 20
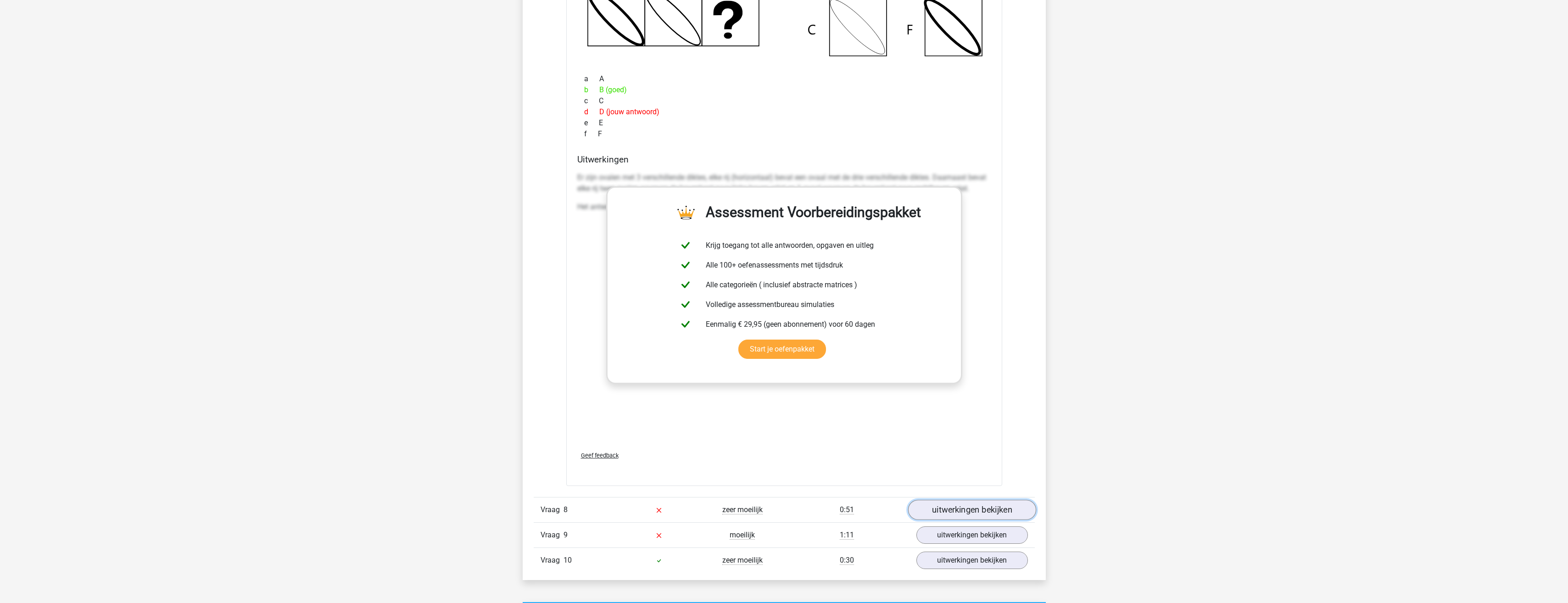
click at [956, 509] on link "uitwerkingen bekijken" at bounding box center [971, 509] width 128 height 20
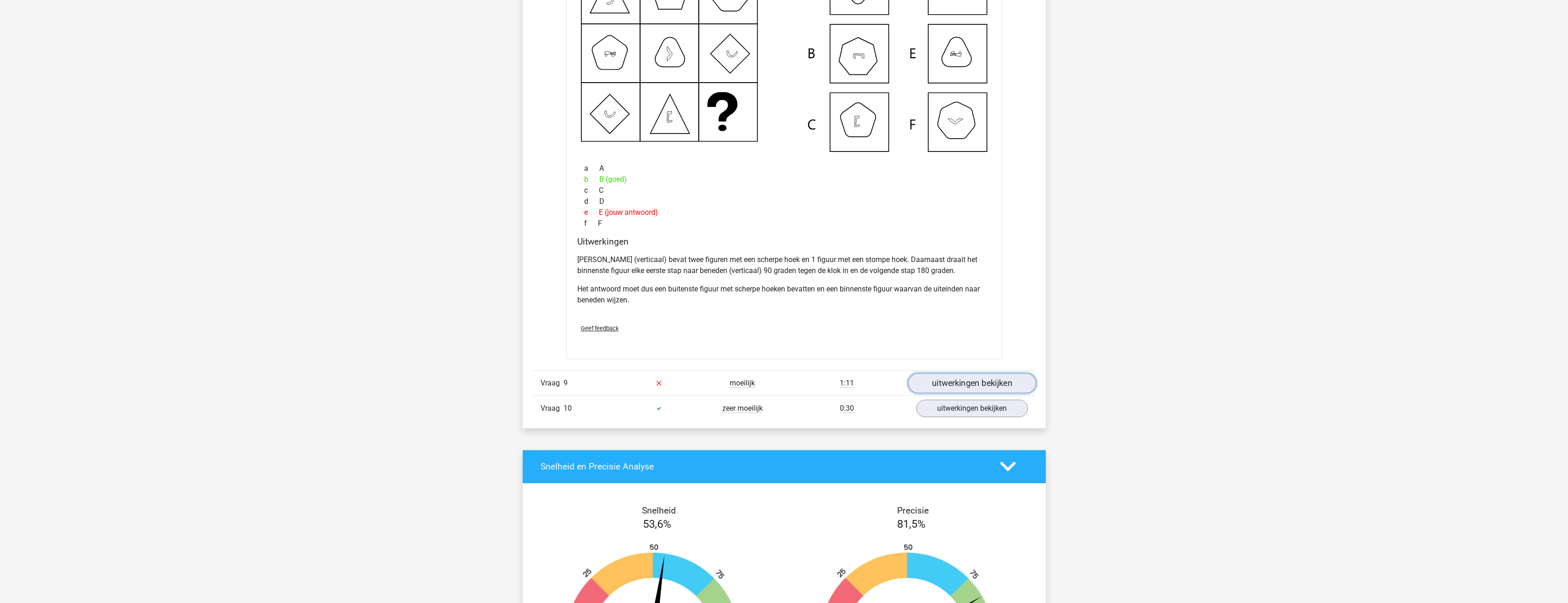
click at [955, 385] on link "uitwerkingen bekijken" at bounding box center [971, 383] width 128 height 20
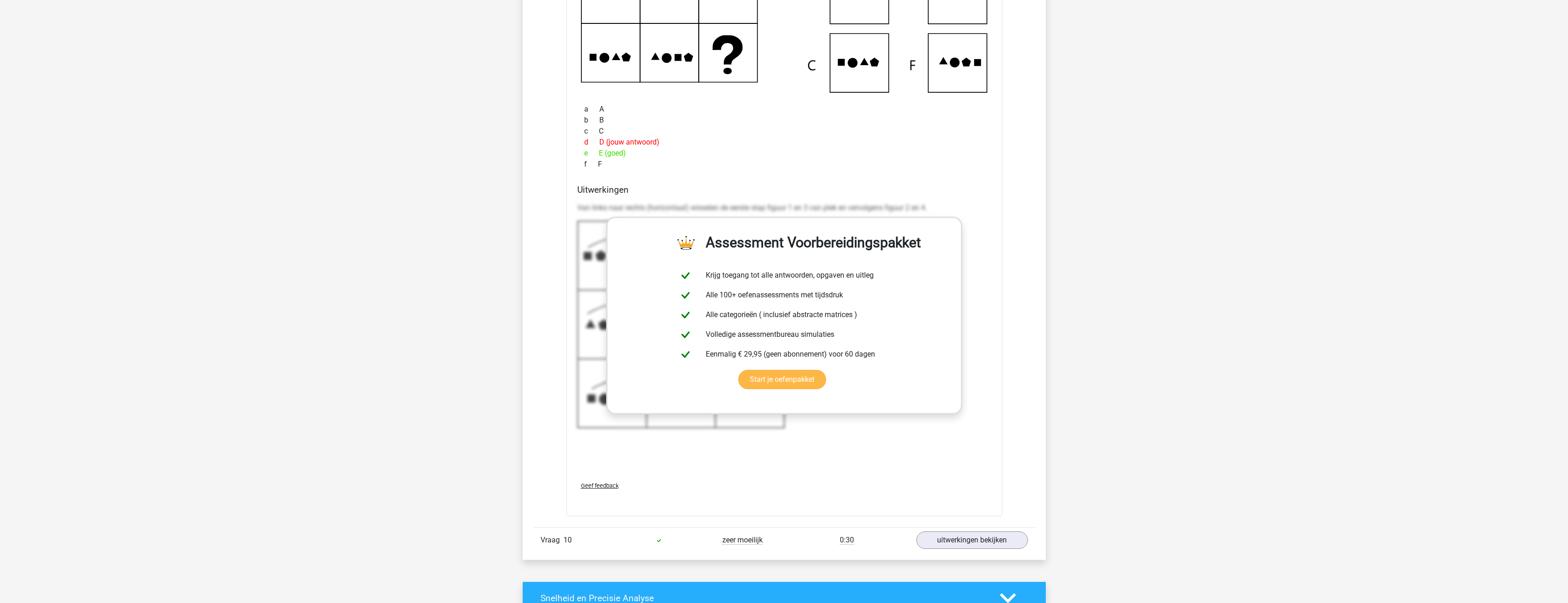
scroll to position [5875, 0]
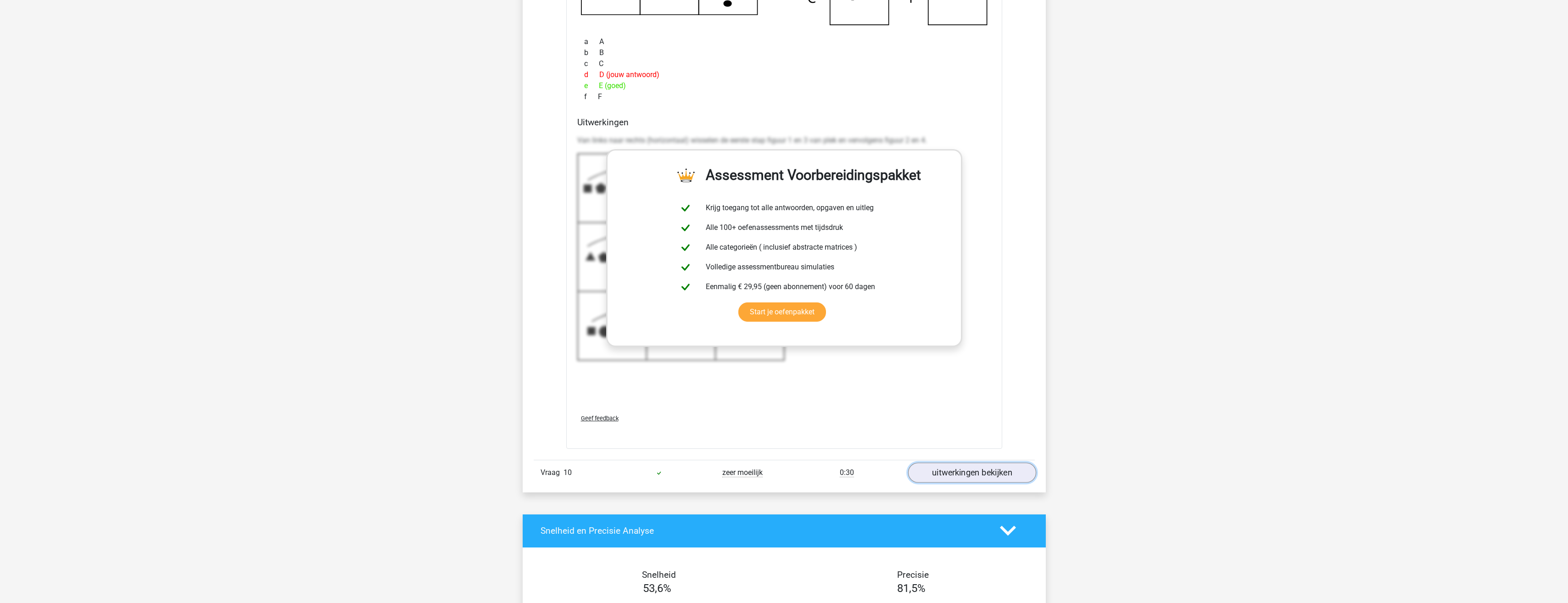
click at [951, 474] on link "uitwerkingen bekijken" at bounding box center [971, 473] width 128 height 20
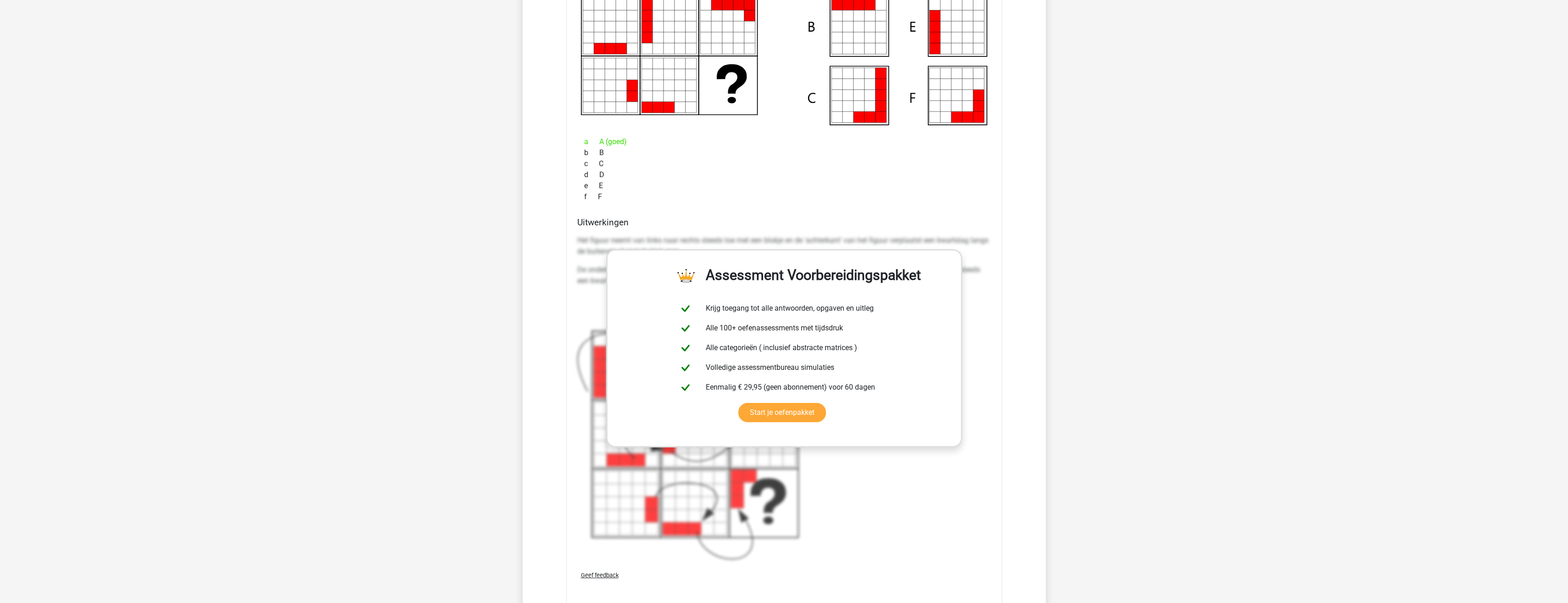
scroll to position [2249, 0]
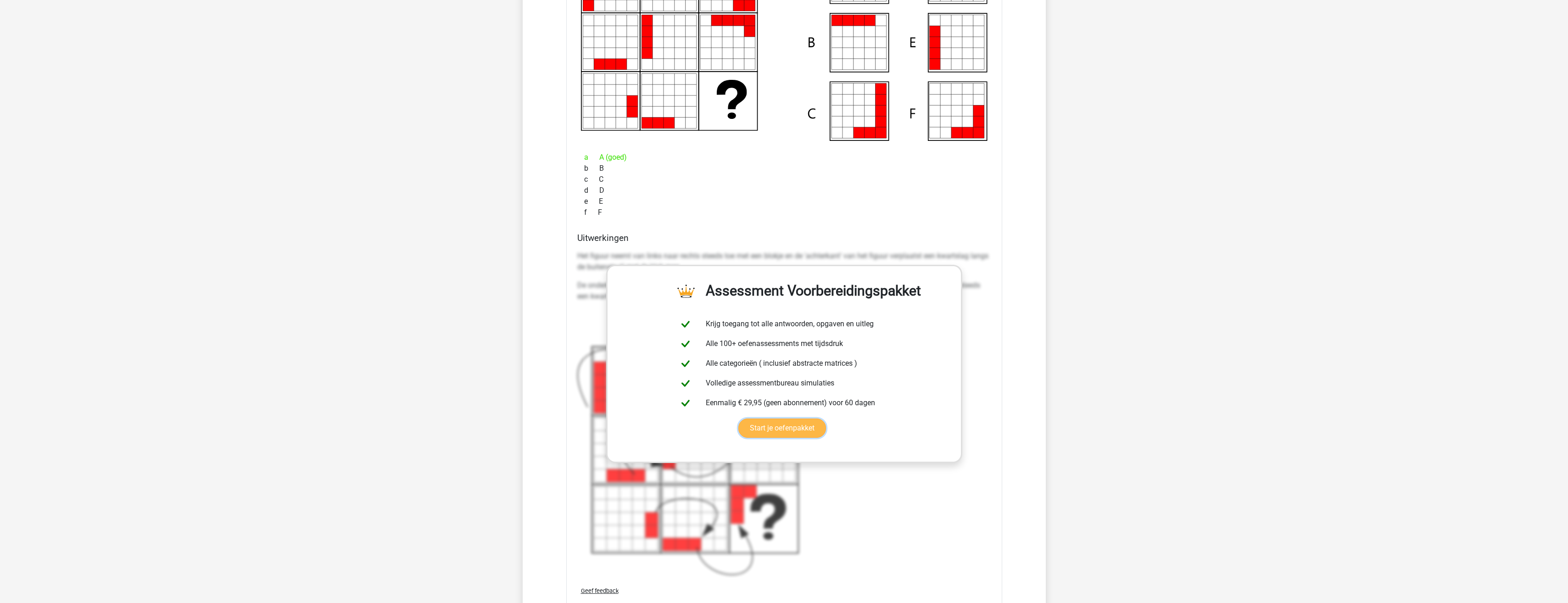
click at [738, 419] on link "Start je oefenpakket" at bounding box center [782, 429] width 87 height 20
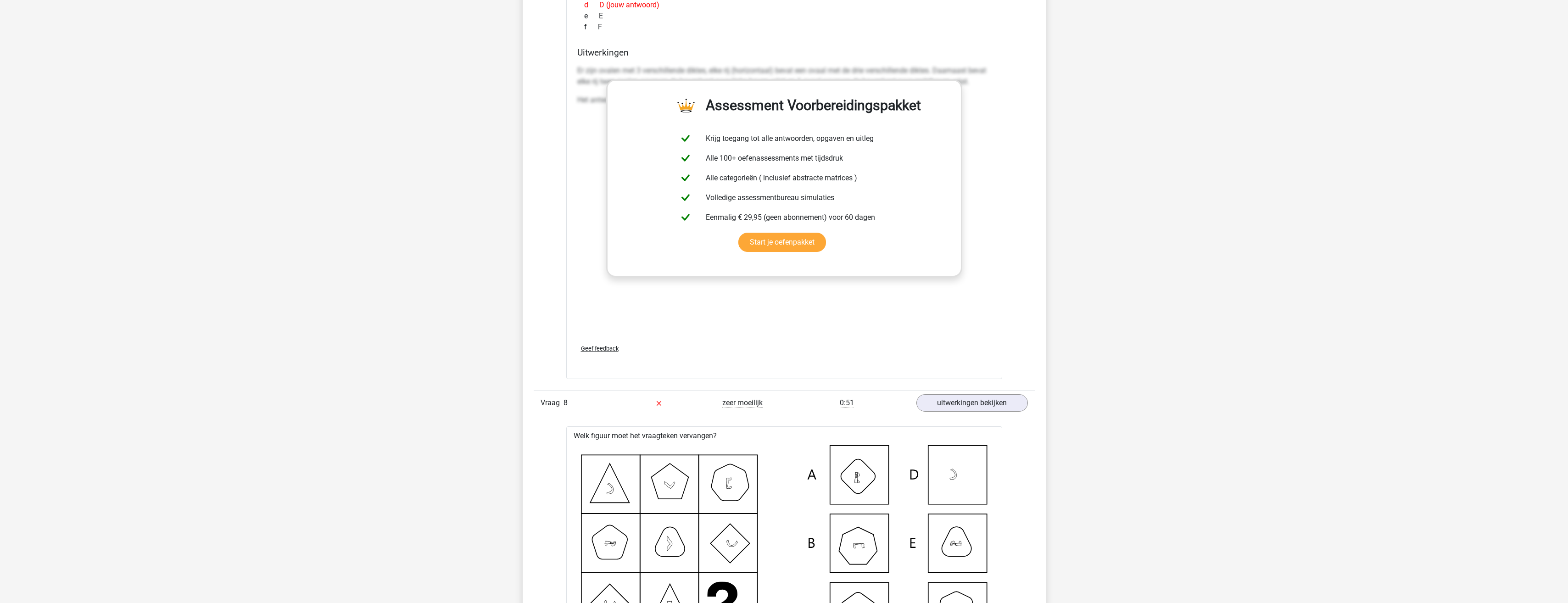
scroll to position [4636, 0]
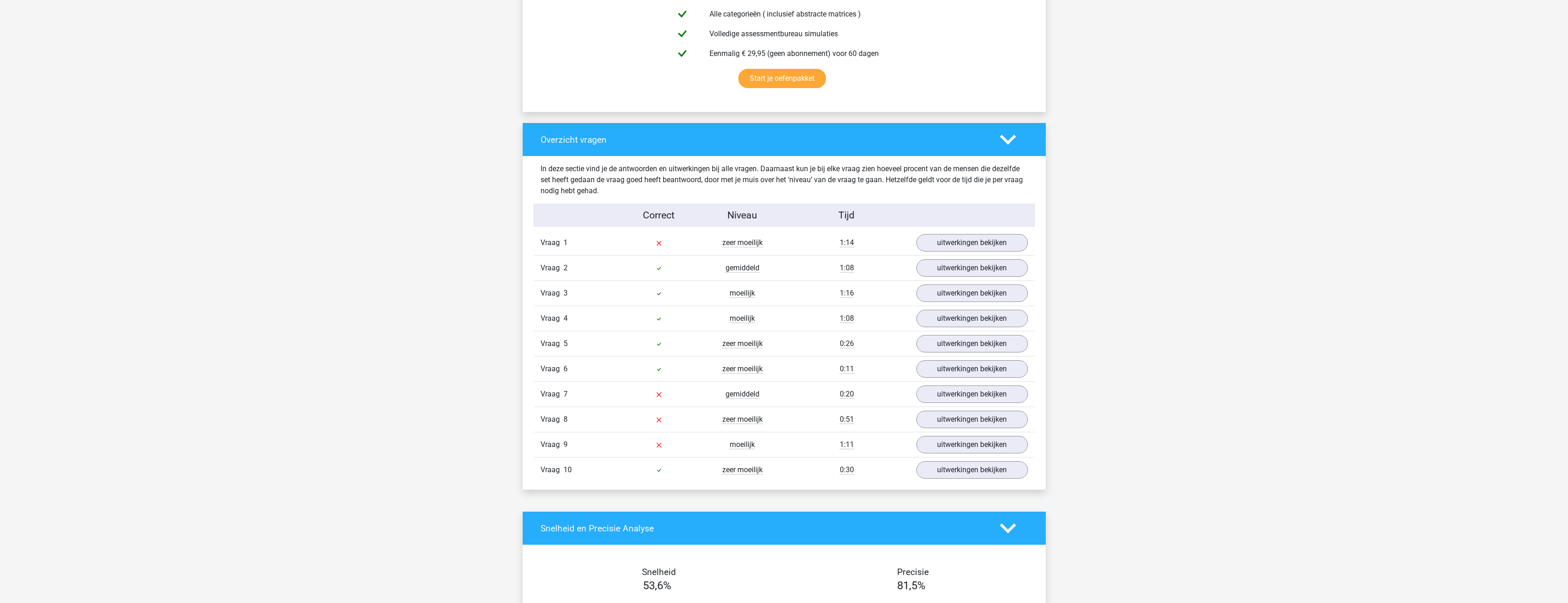
scroll to position [780, 0]
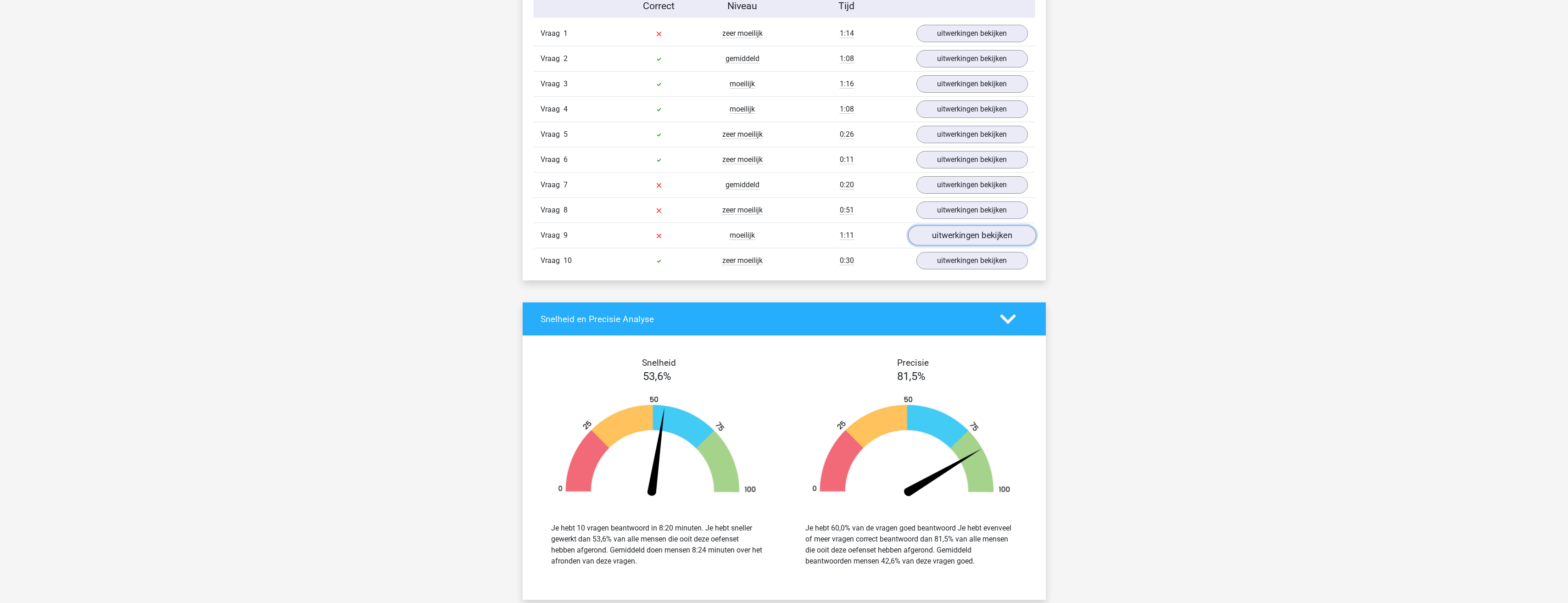
click at [981, 236] on link "uitwerkingen bekijken" at bounding box center [971, 235] width 128 height 20
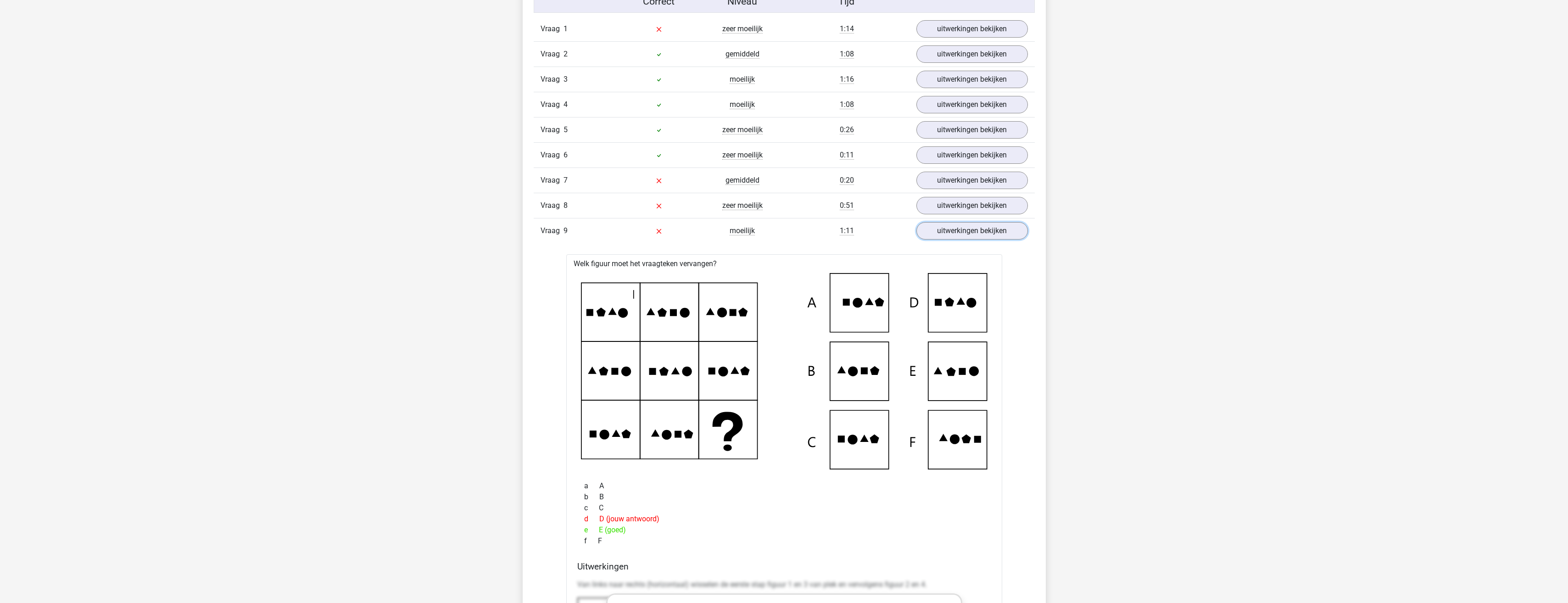
scroll to position [643, 0]
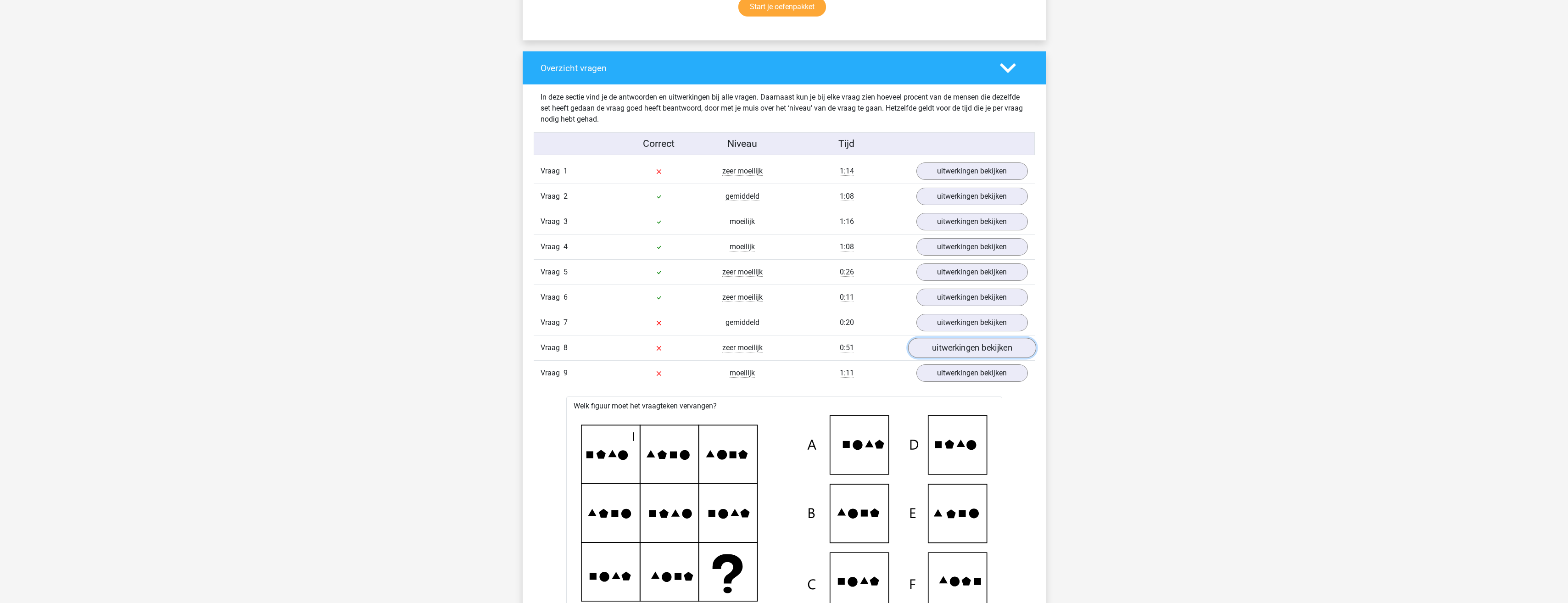
click at [938, 342] on link "uitwerkingen bekijken" at bounding box center [971, 347] width 128 height 20
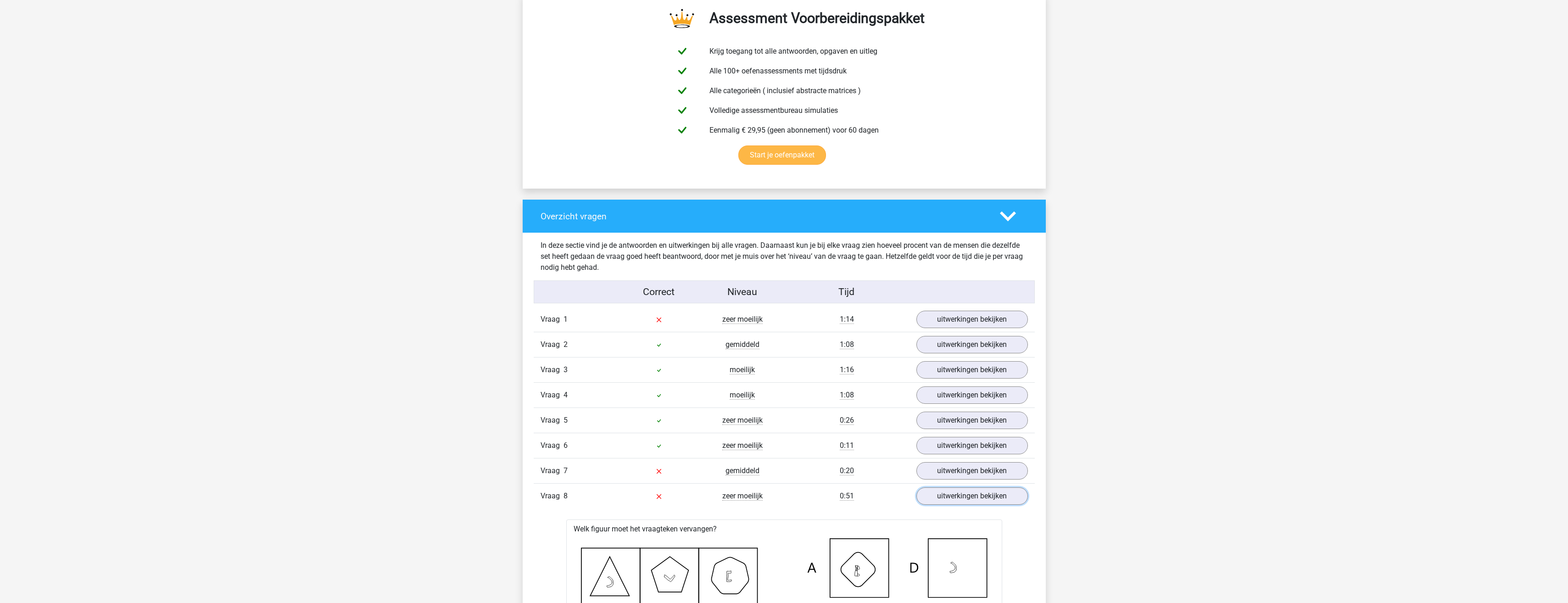
scroll to position [367, 0]
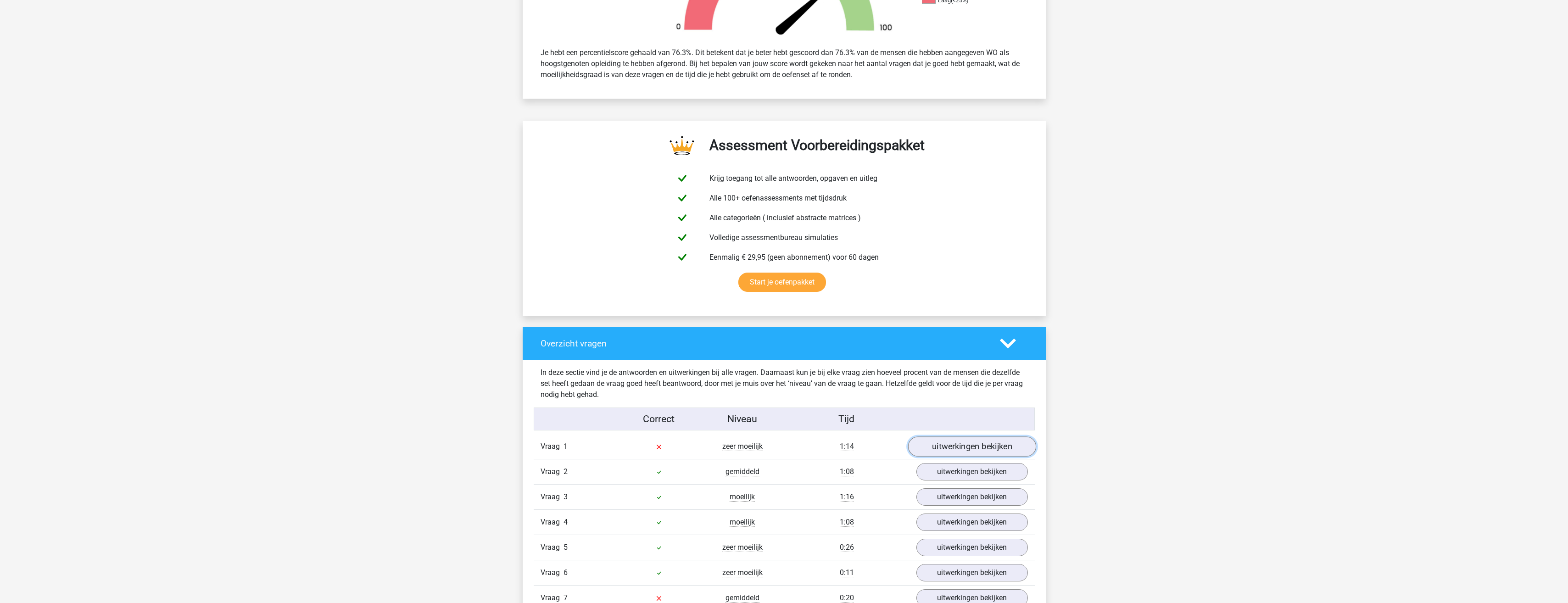
click at [984, 443] on link "uitwerkingen bekijken" at bounding box center [971, 446] width 128 height 20
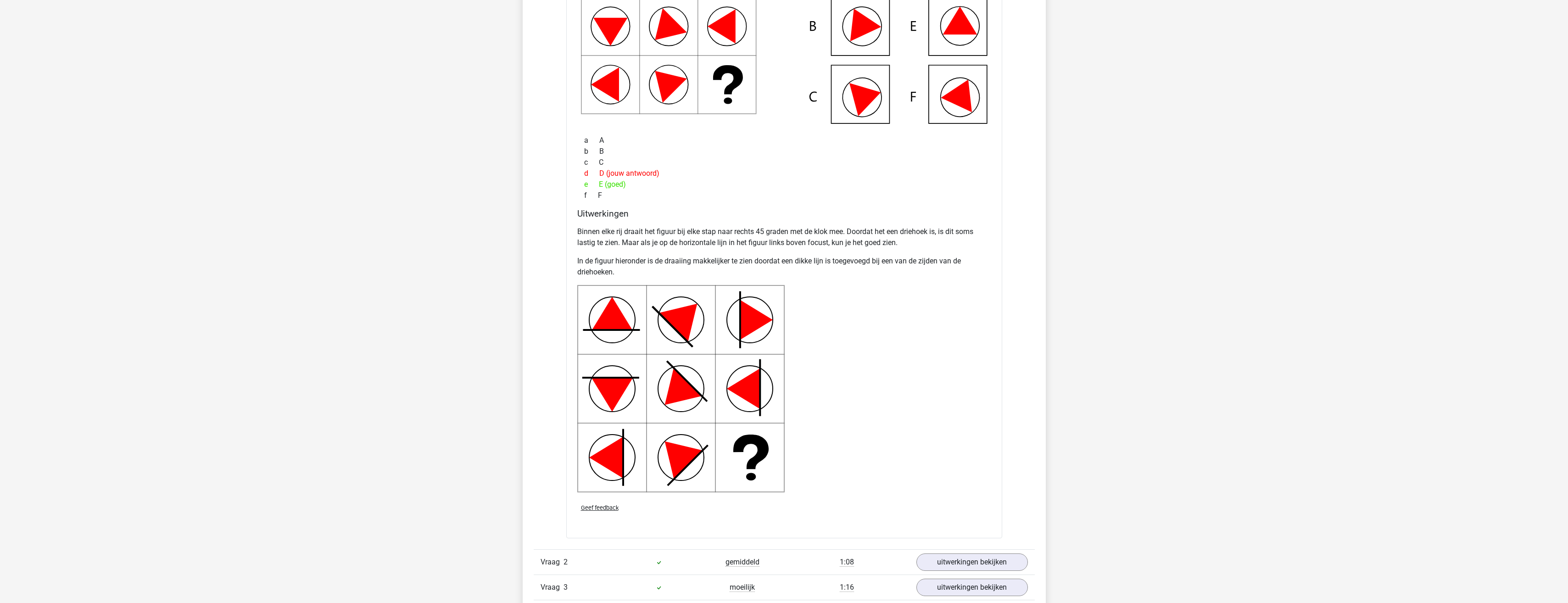
scroll to position [964, 0]
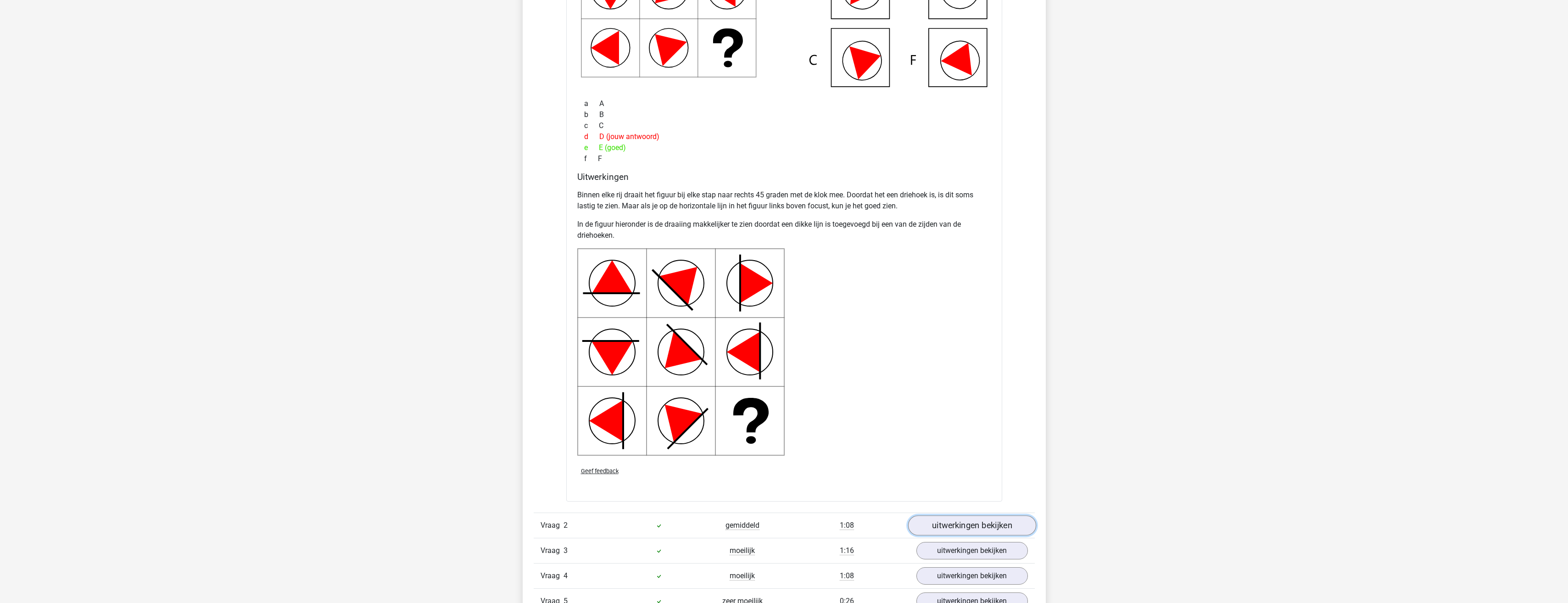
click at [946, 530] on link "uitwerkingen bekijken" at bounding box center [971, 525] width 128 height 20
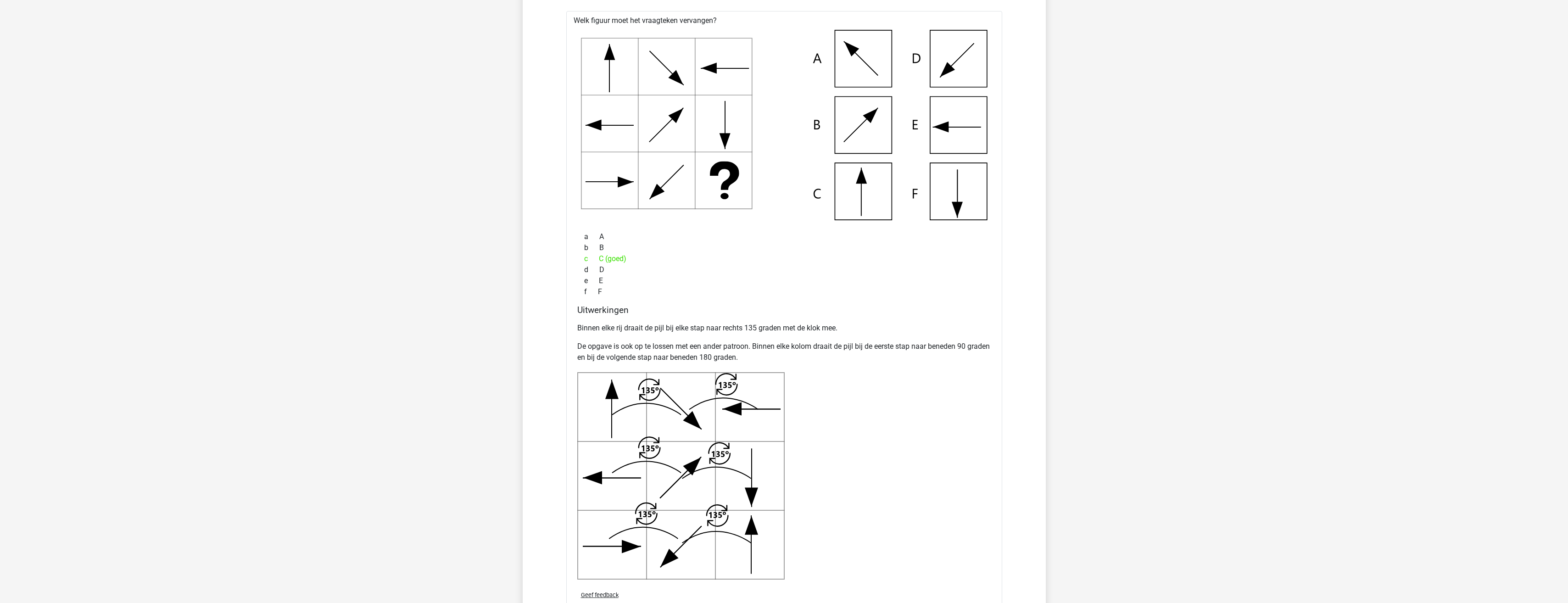
scroll to position [1607, 0]
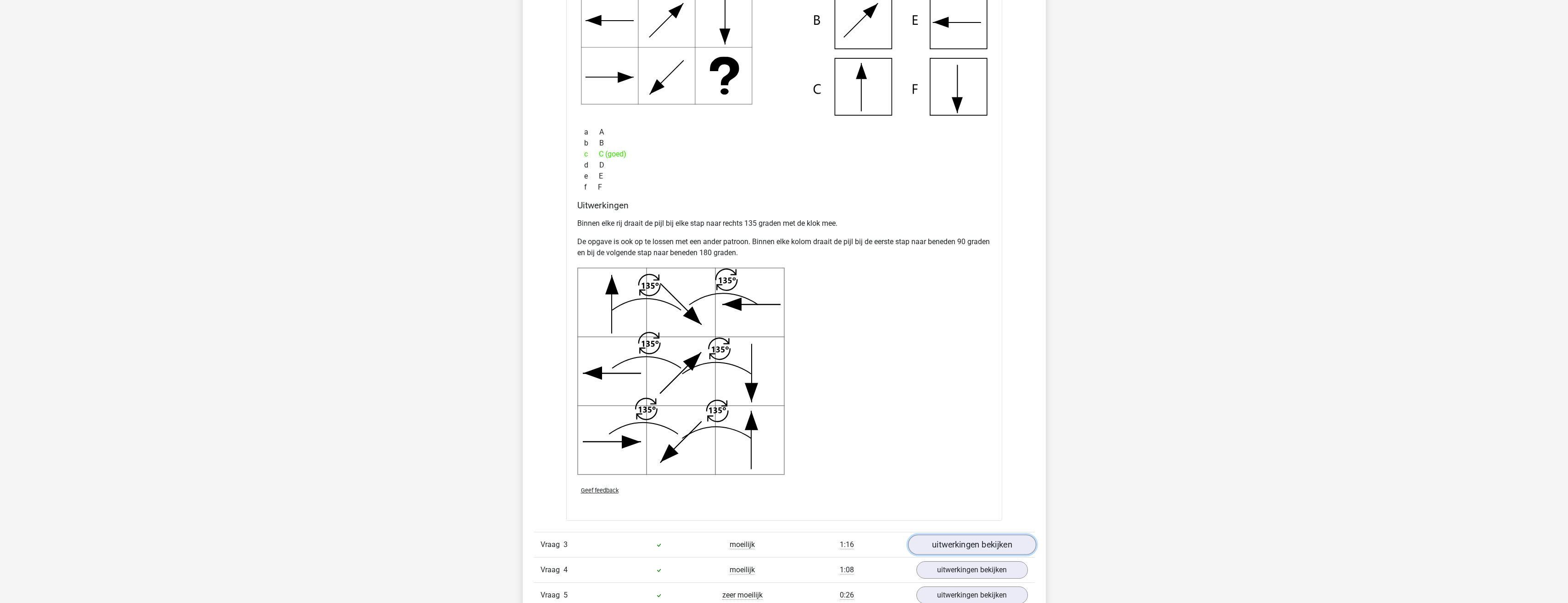
click at [964, 542] on link "uitwerkingen bekijken" at bounding box center [971, 544] width 128 height 20
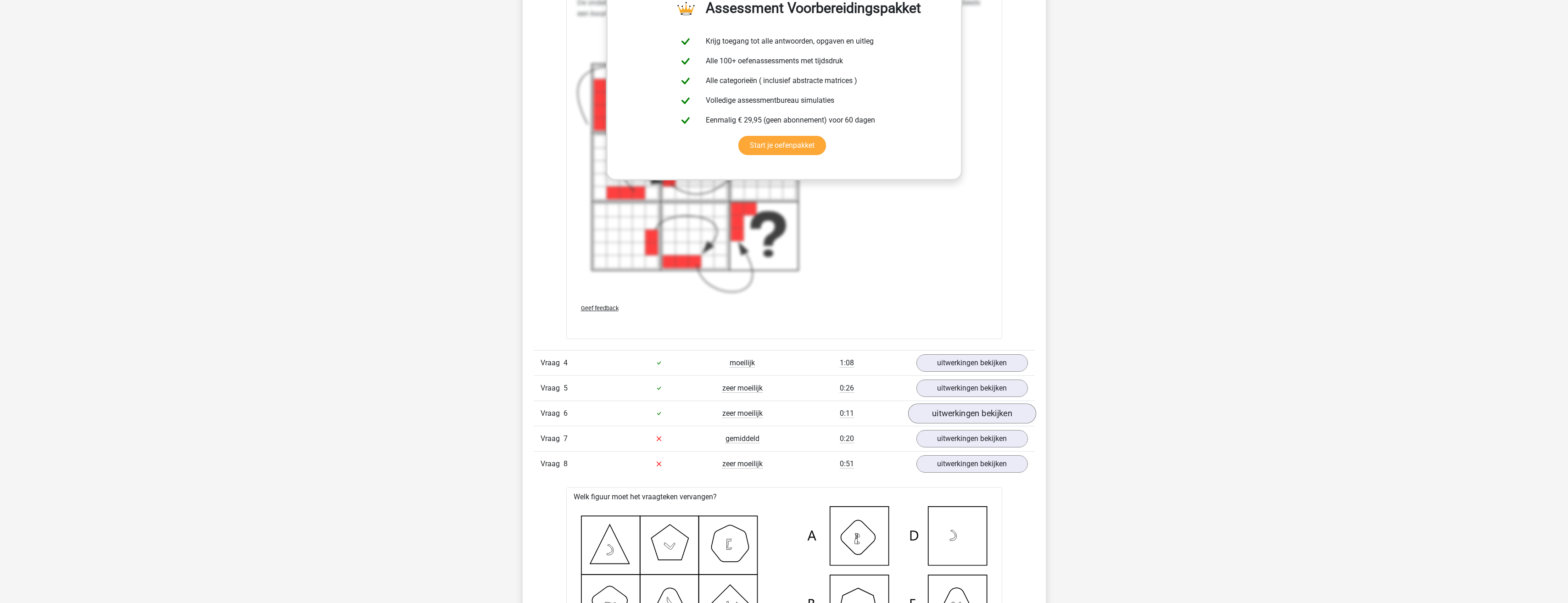
scroll to position [2616, 0]
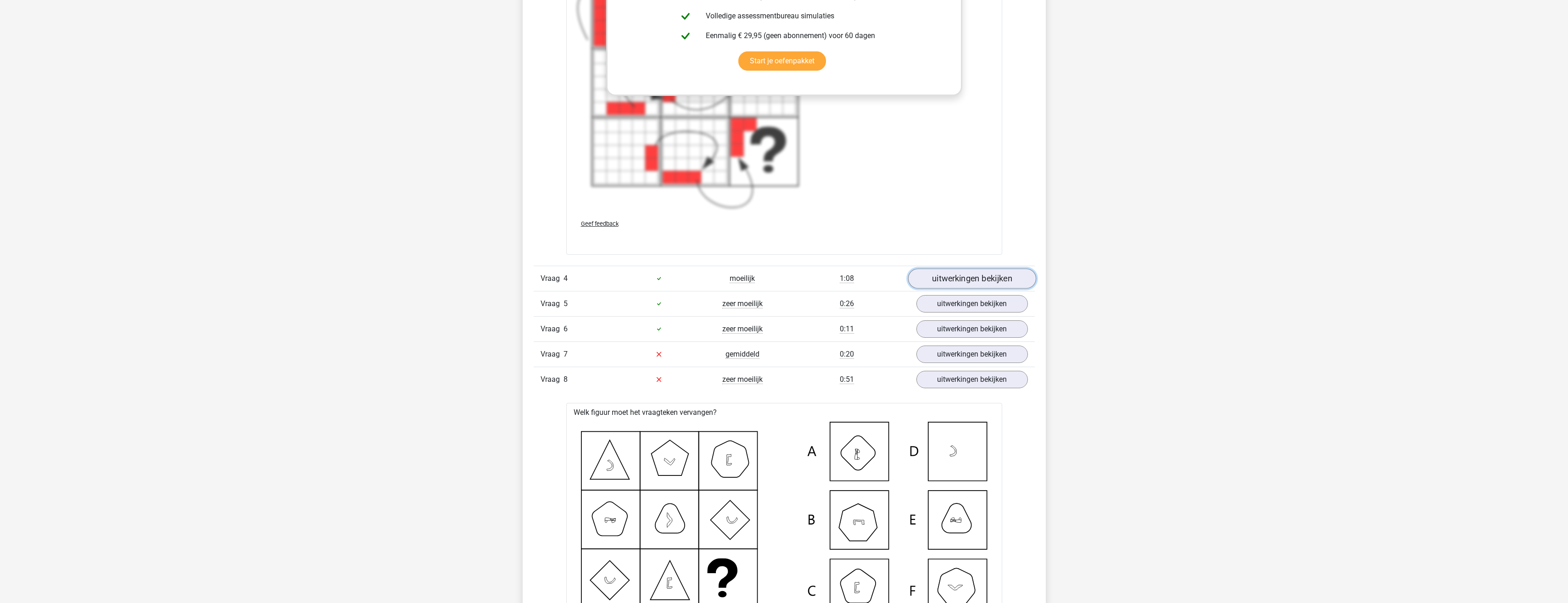
click at [941, 273] on link "uitwerkingen bekijken" at bounding box center [971, 278] width 128 height 20
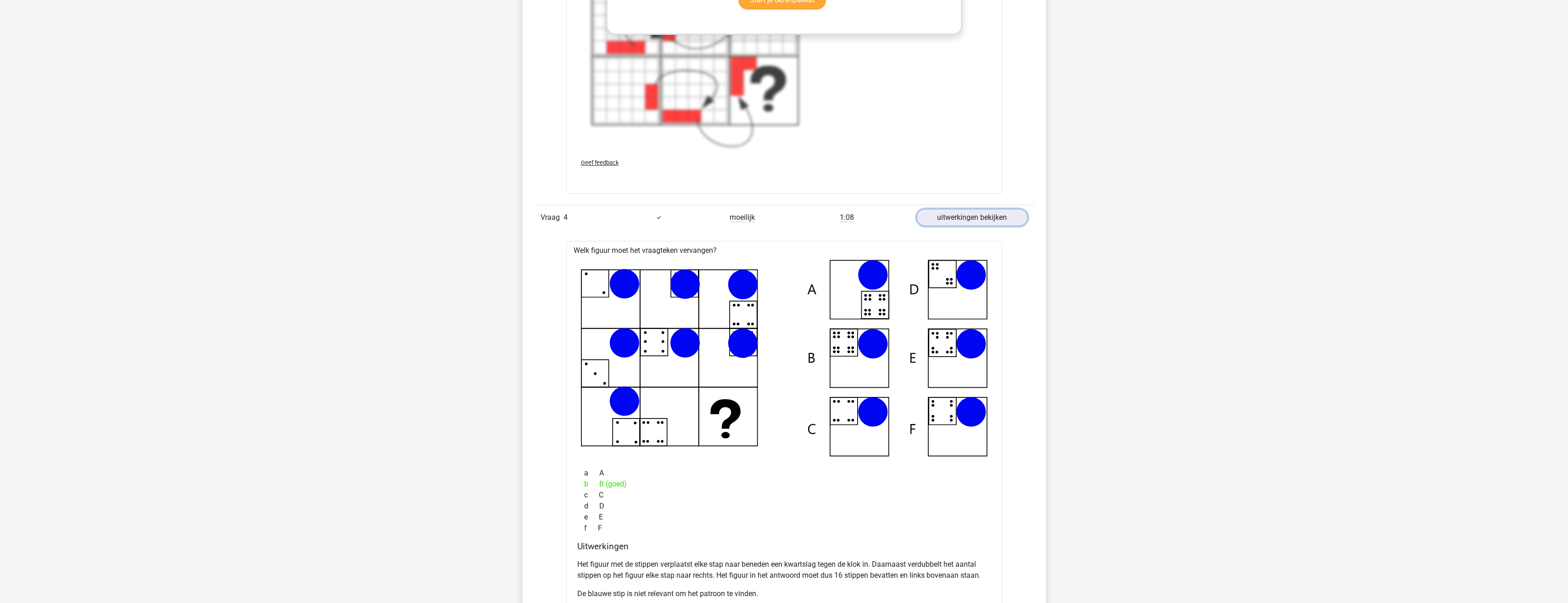
scroll to position [2846, 0]
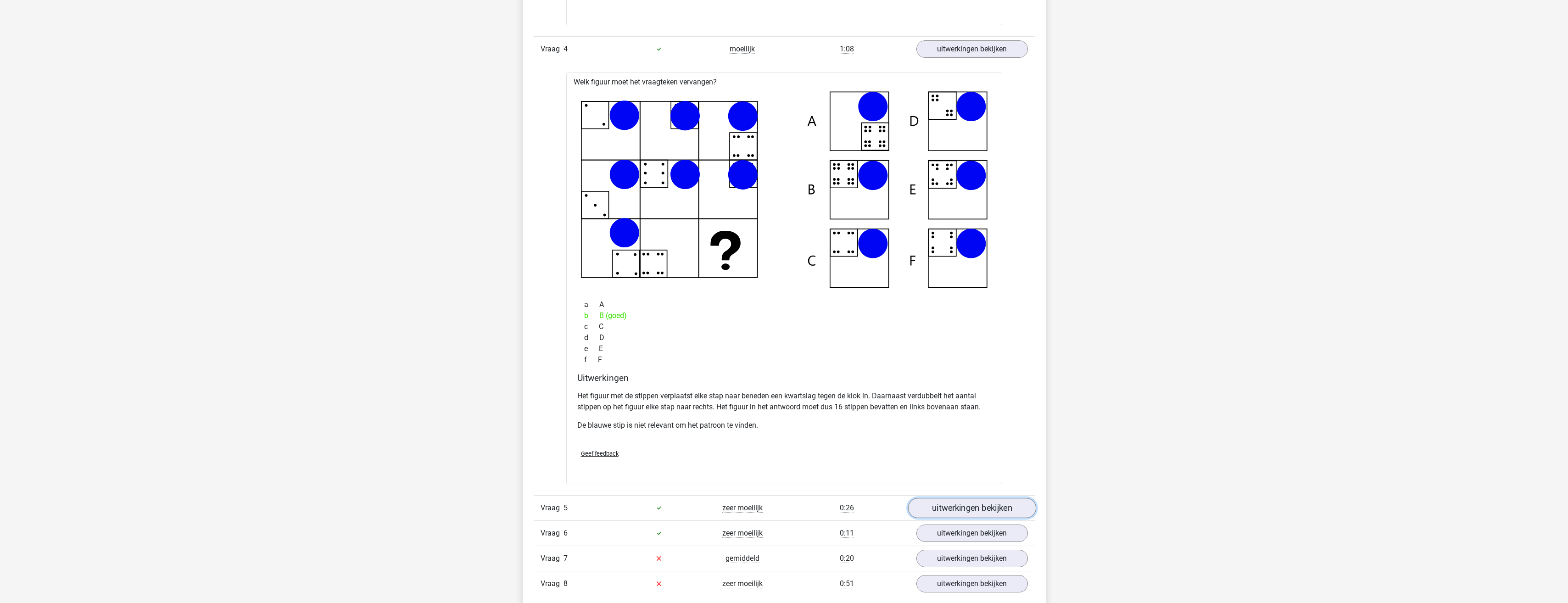
click at [973, 503] on link "uitwerkingen bekijken" at bounding box center [971, 508] width 128 height 20
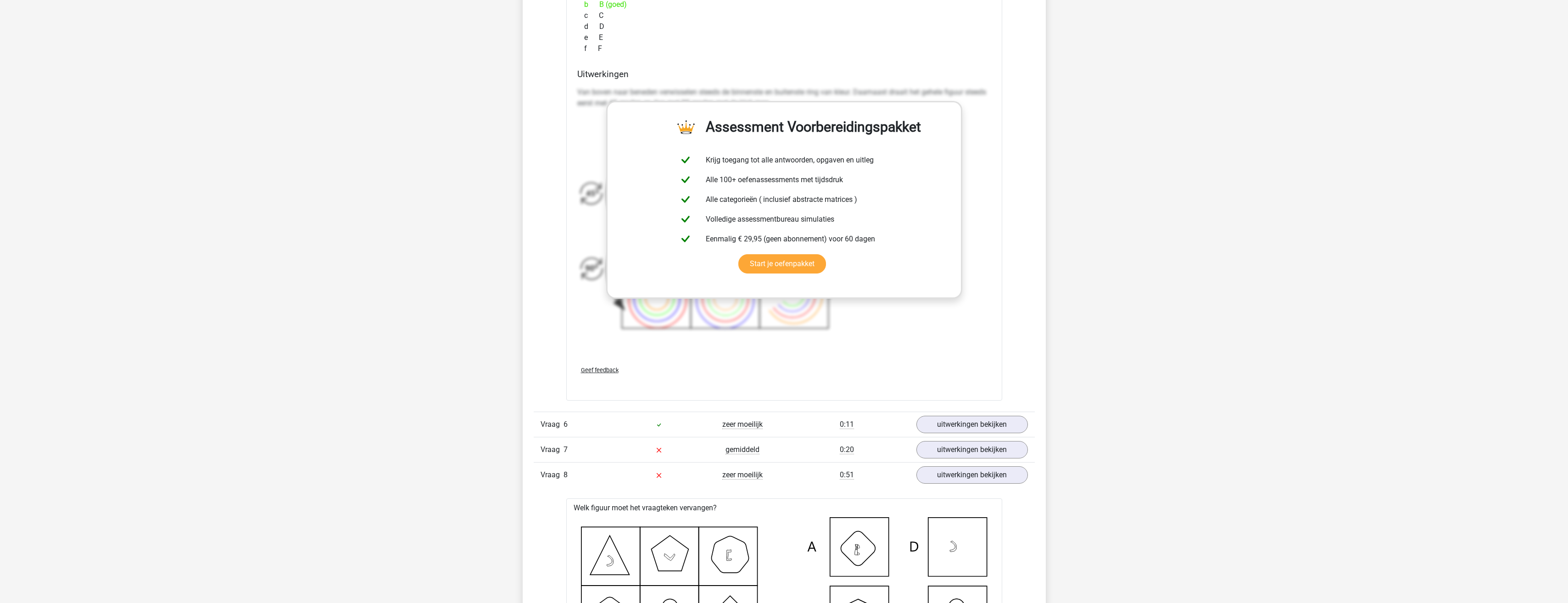
scroll to position [3488, 0]
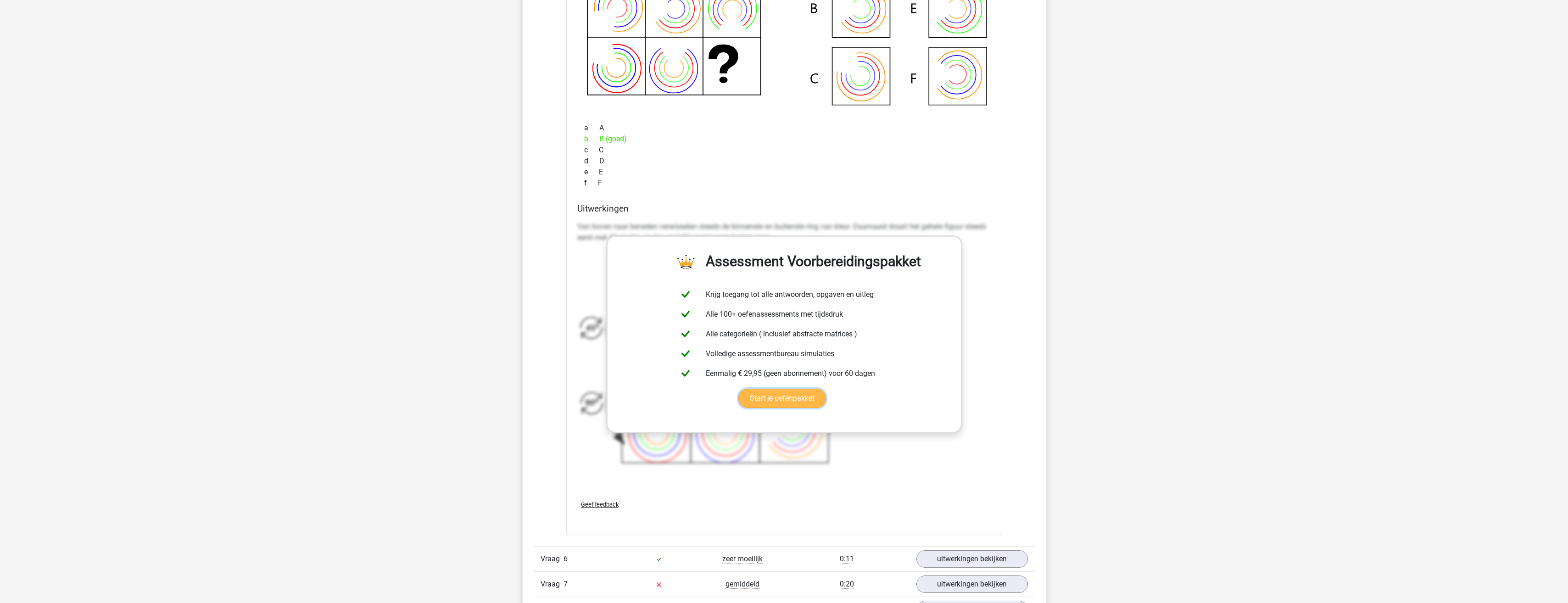
click at [826, 389] on link "Start je oefenpakket" at bounding box center [782, 399] width 87 height 20
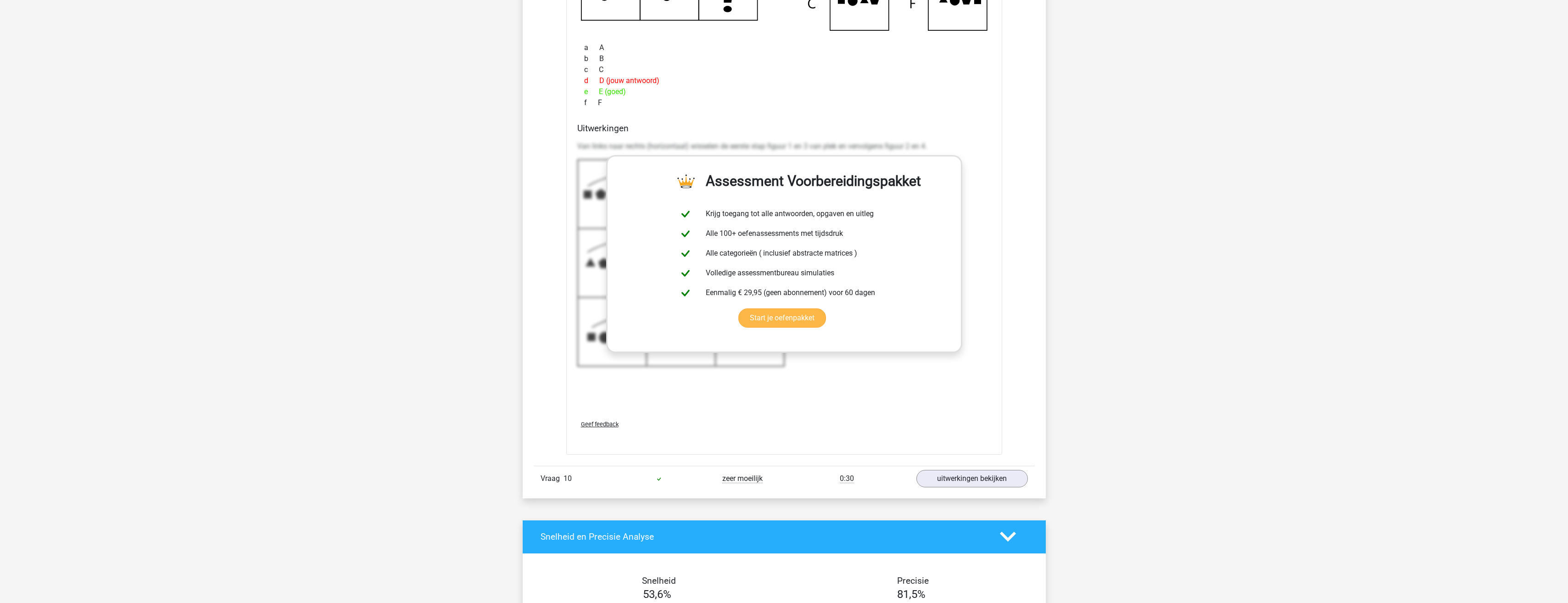
scroll to position [4911, 0]
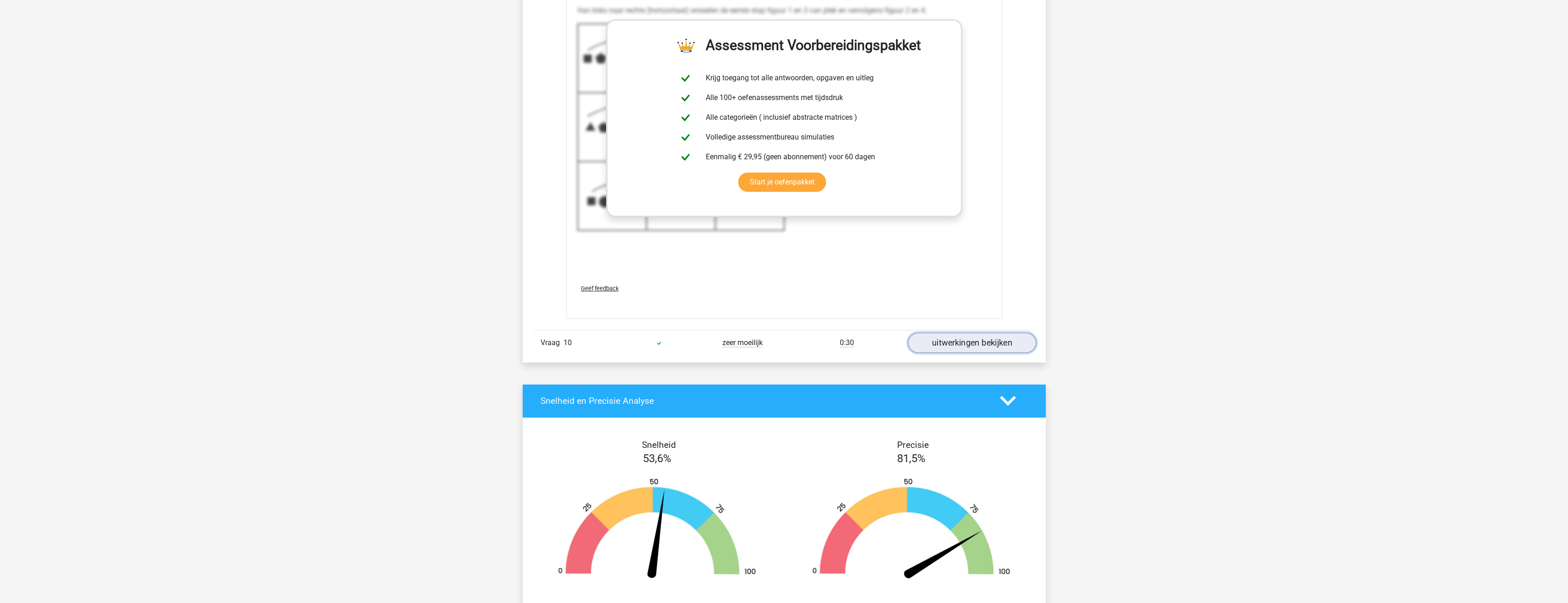
click at [983, 340] on link "uitwerkingen bekijken" at bounding box center [971, 342] width 128 height 20
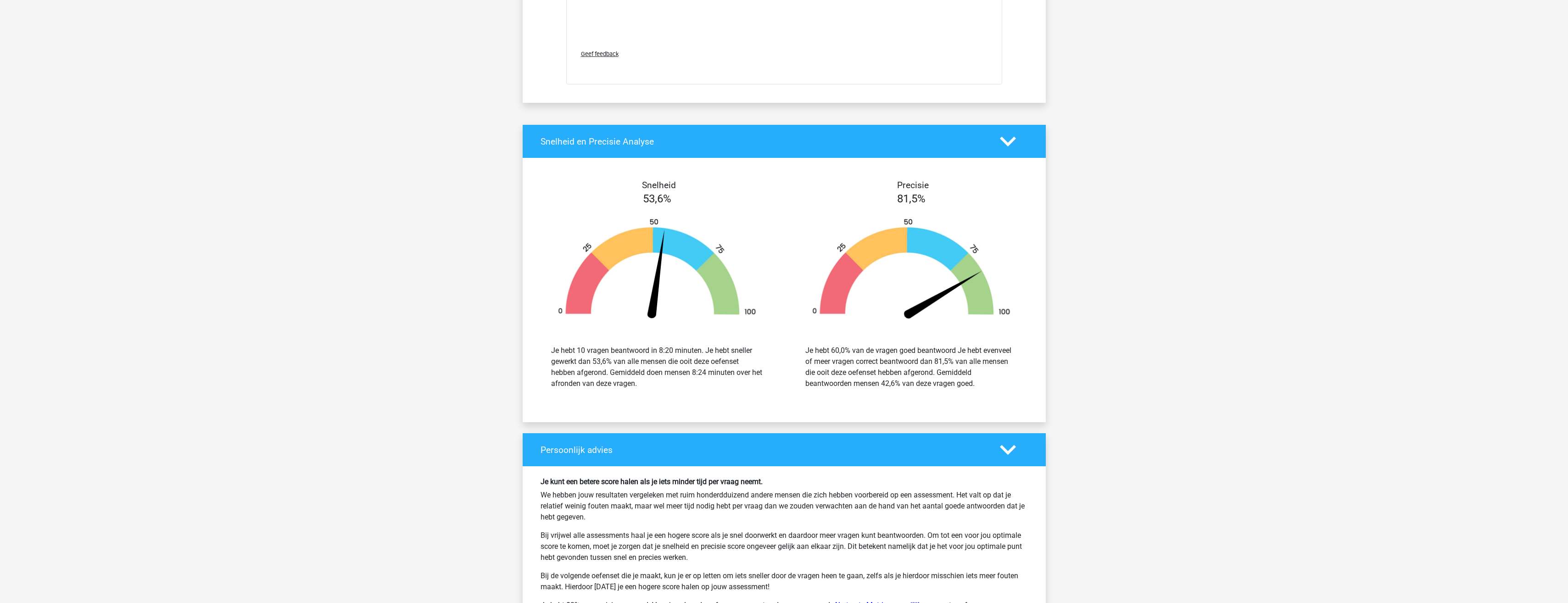
scroll to position [5968, 0]
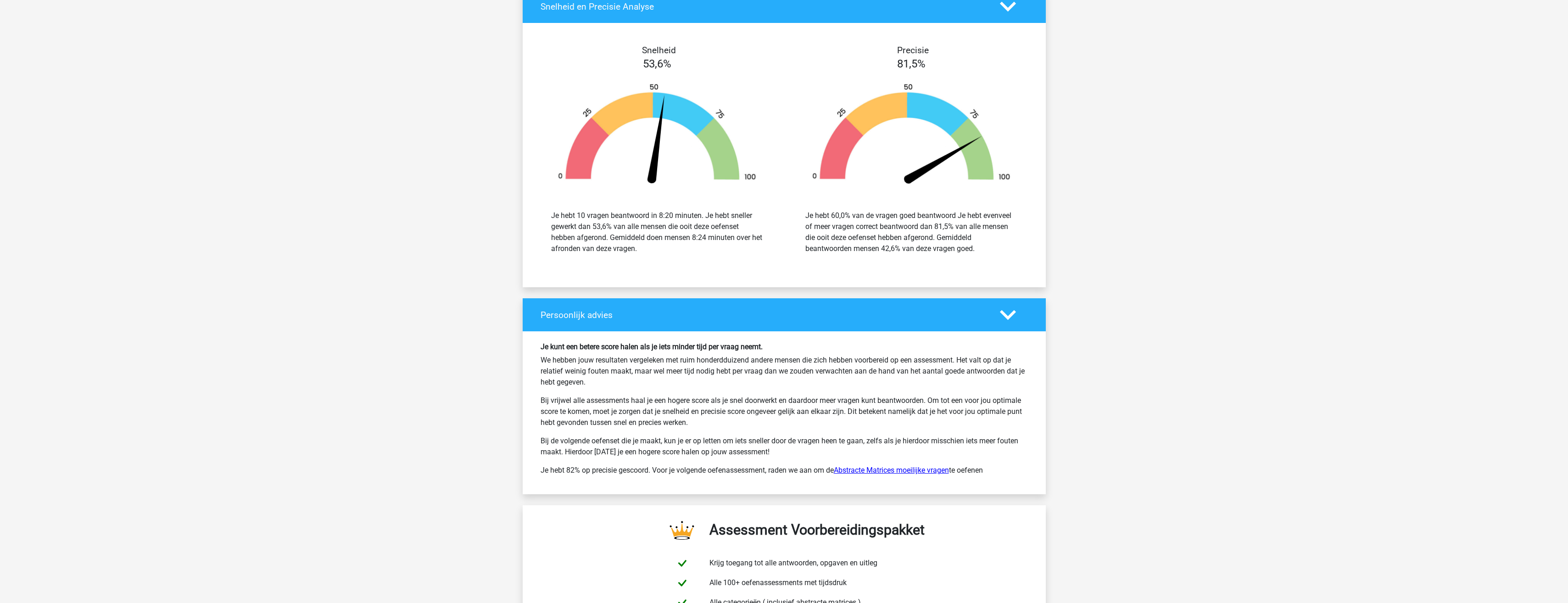
click at [867, 468] on link "Abstracte Matrices moeilijke vragen" at bounding box center [891, 470] width 115 height 9
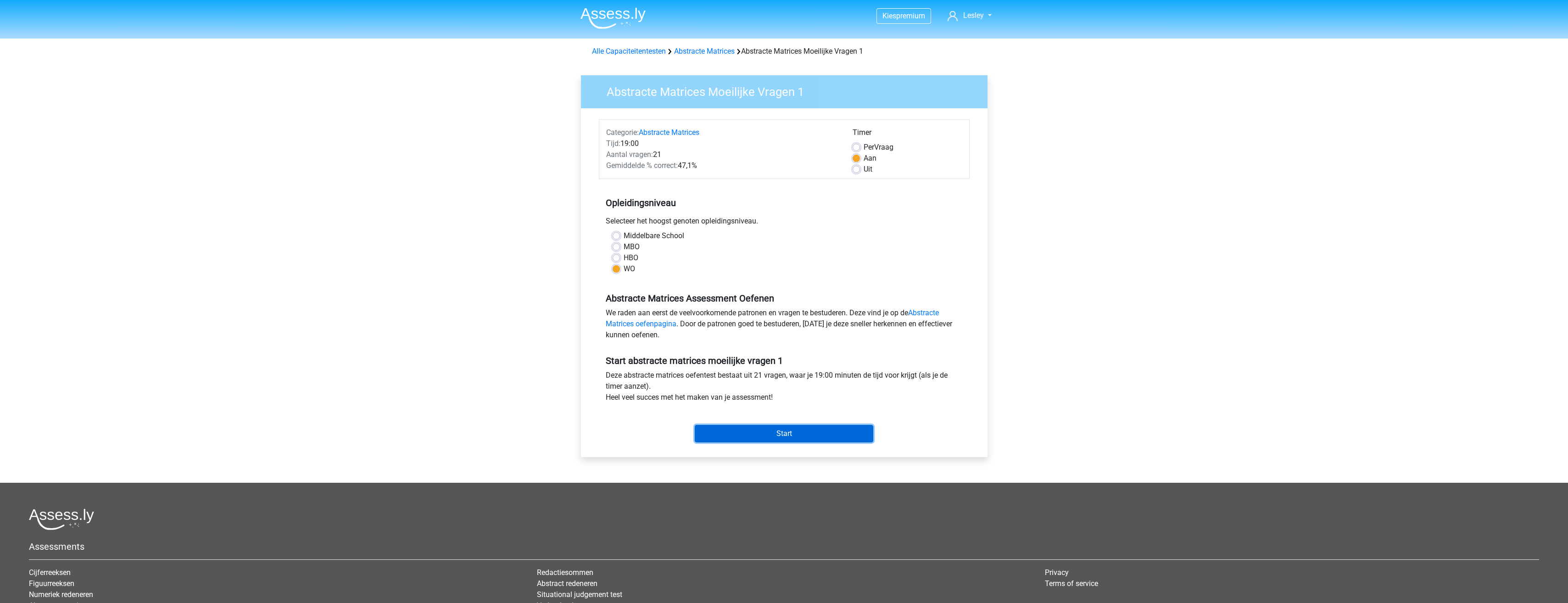
click at [762, 442] on input "Start" at bounding box center [784, 434] width 179 height 18
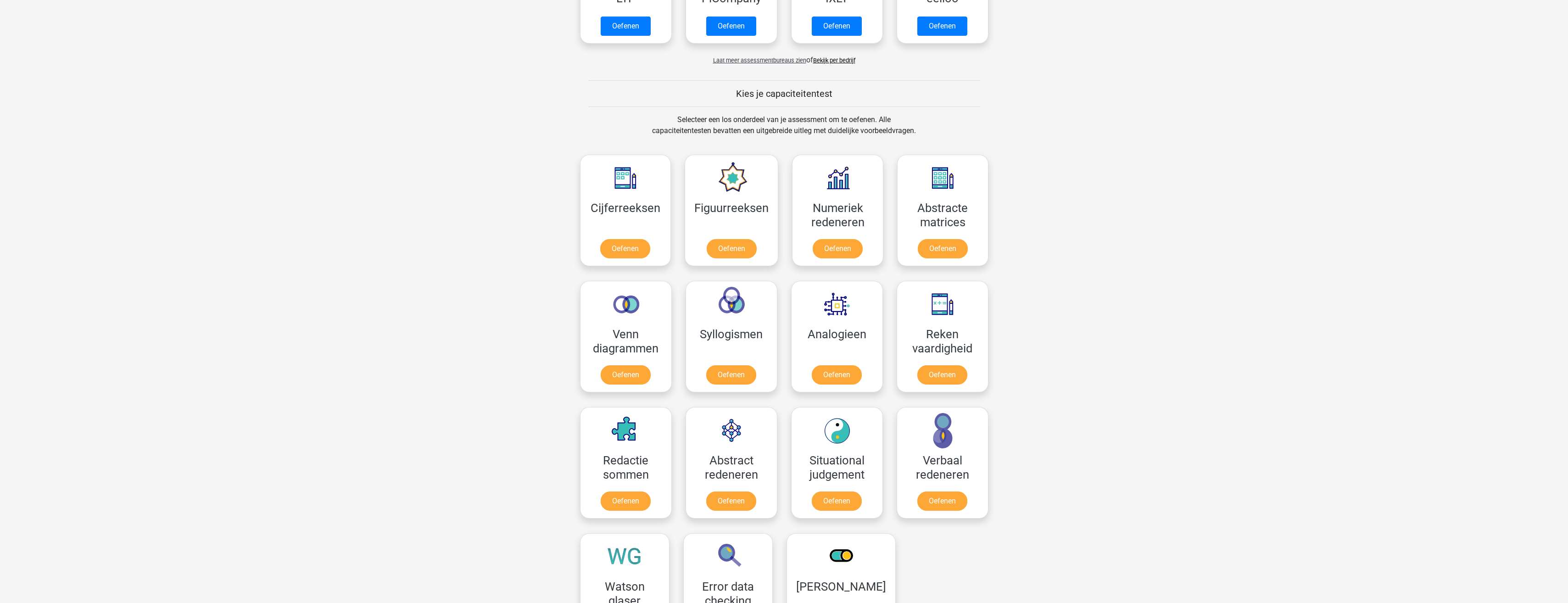
scroll to position [367, 0]
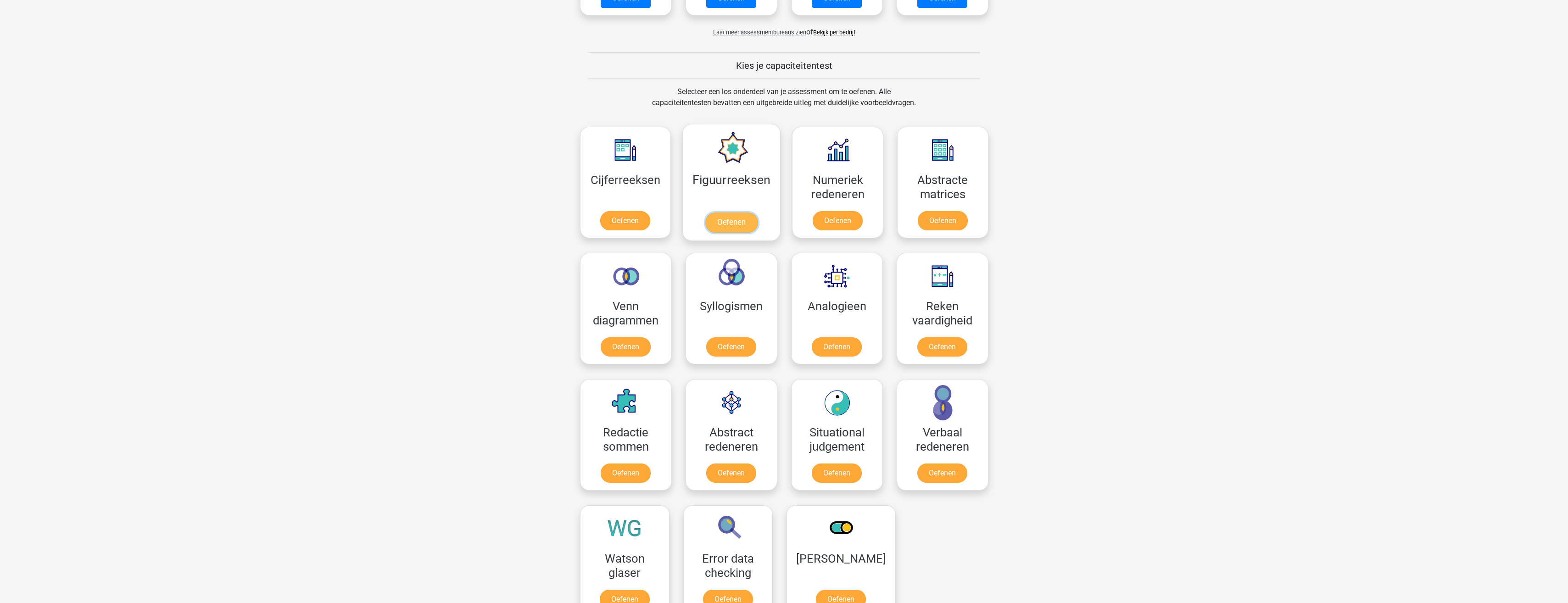
click at [748, 213] on link "Oefenen" at bounding box center [732, 223] width 53 height 20
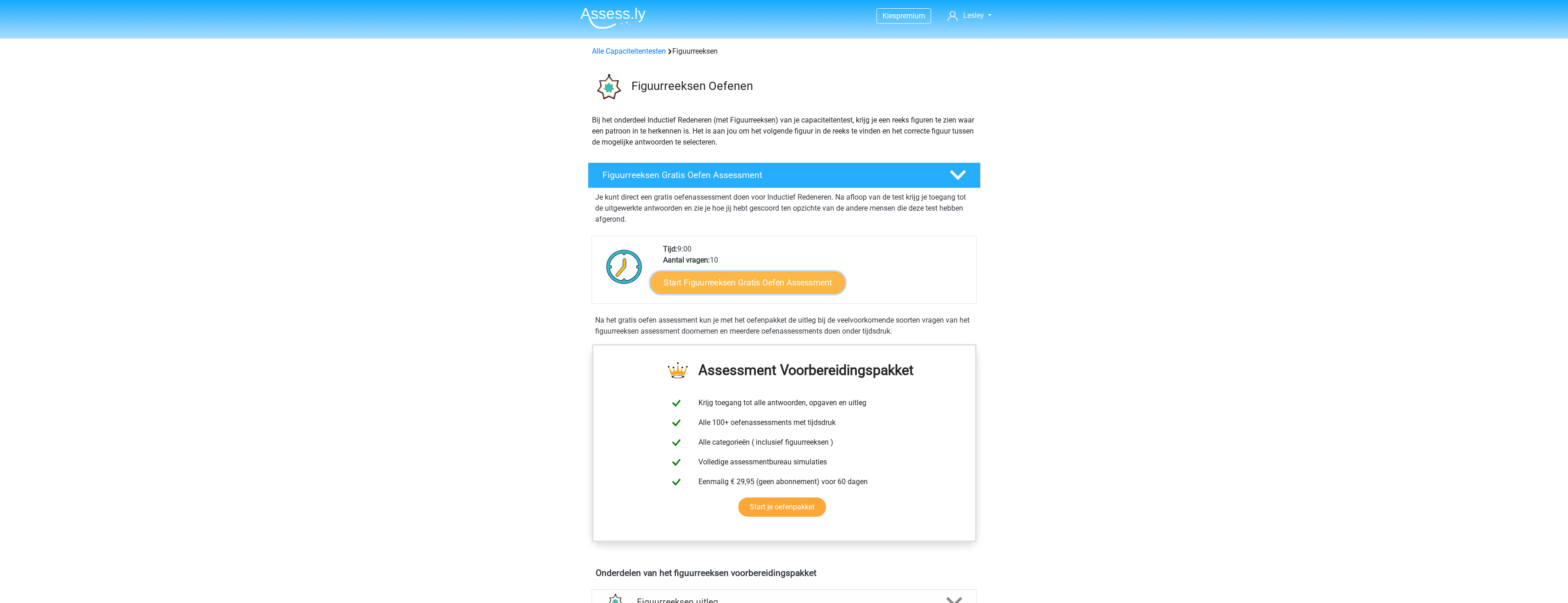
click at [762, 280] on link "Start Figuurreeksen Gratis Oefen Assessment" at bounding box center [748, 283] width 194 height 22
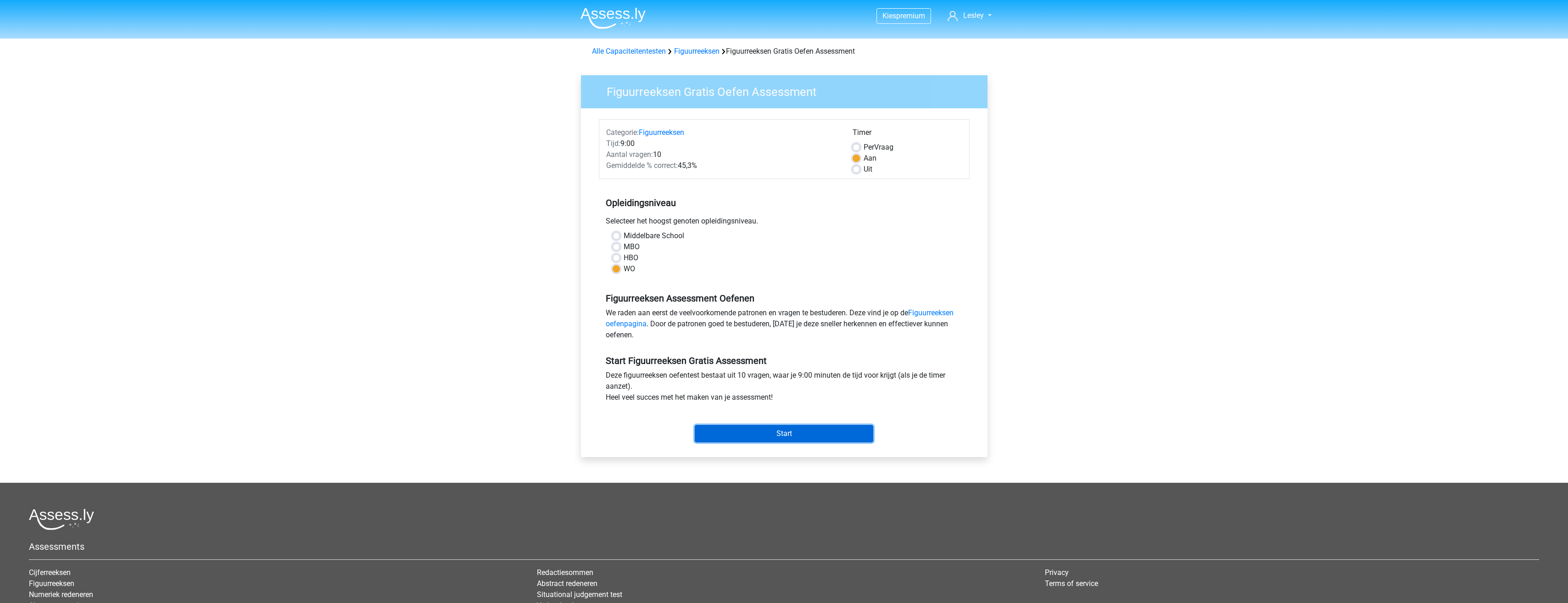
click at [725, 429] on input "Start" at bounding box center [784, 434] width 179 height 18
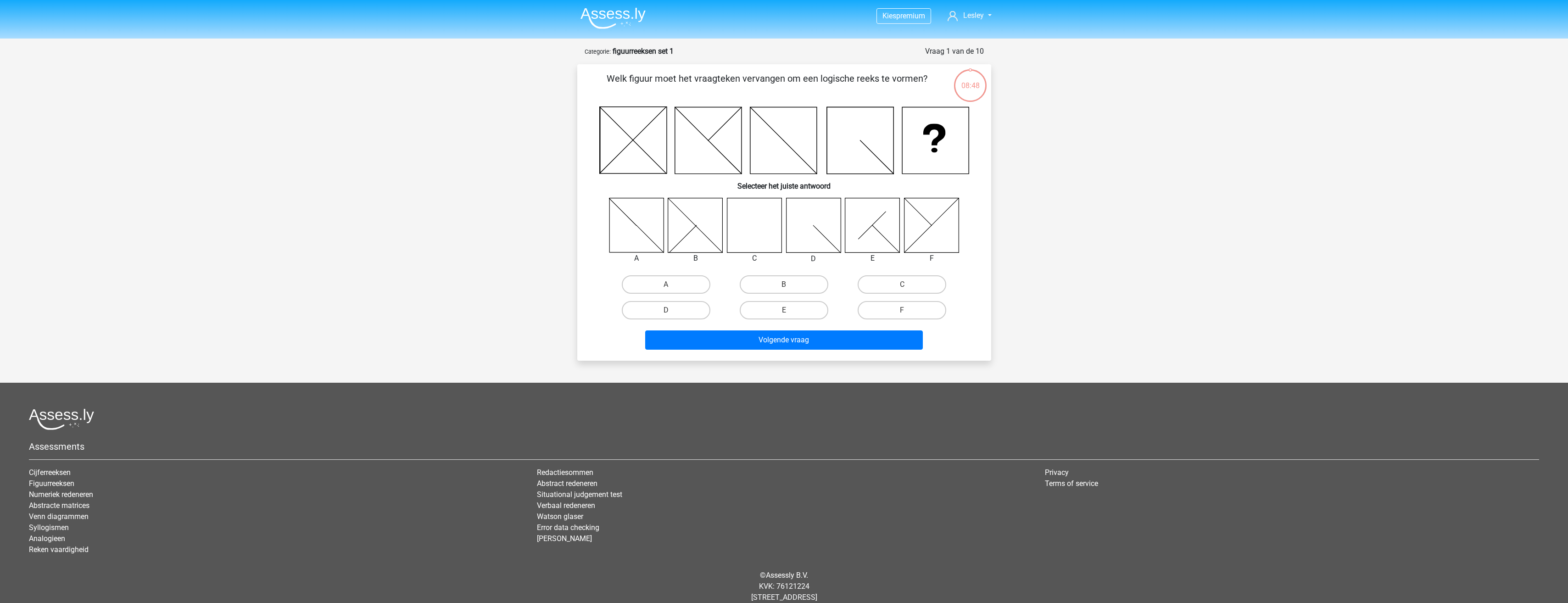
click at [771, 216] on icon at bounding box center [754, 225] width 54 height 54
click at [935, 278] on label "C" at bounding box center [902, 284] width 89 height 18
click at [908, 284] on input "C" at bounding box center [905, 287] width 6 height 6
radio input "true"
click at [782, 341] on button "Volgende vraag" at bounding box center [784, 340] width 278 height 20
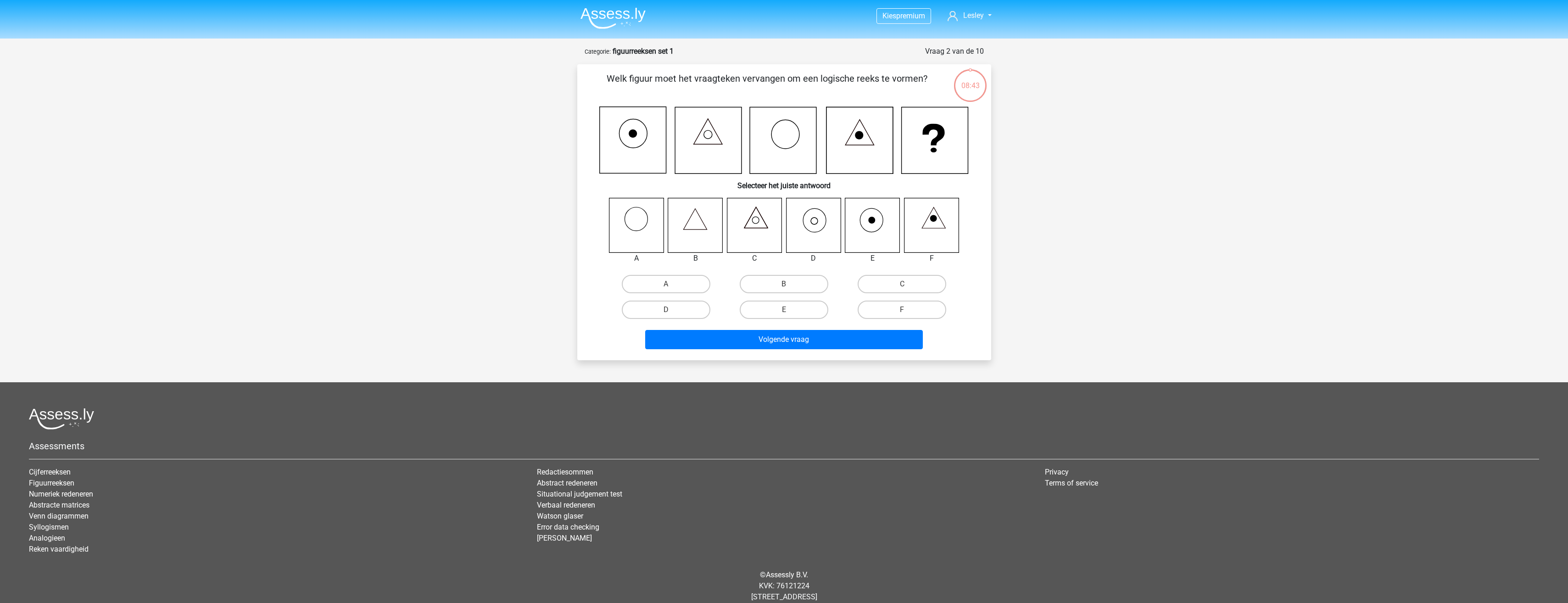
scroll to position [21, 0]
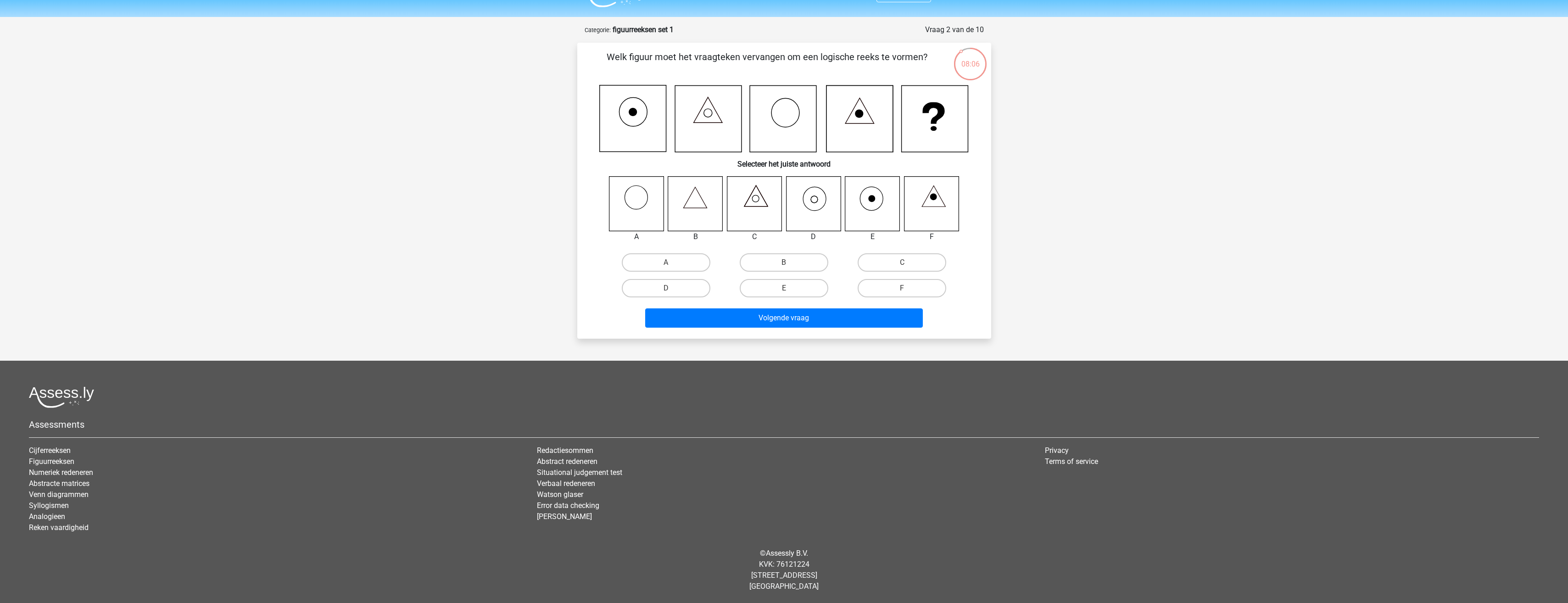
click at [812, 203] on icon at bounding box center [813, 203] width 54 height 54
click at [687, 287] on label "D" at bounding box center [666, 288] width 89 height 18
click at [672, 288] on input "D" at bounding box center [669, 291] width 6 height 6
radio input "true"
click at [694, 317] on button "Volgende vraag" at bounding box center [784, 318] width 278 height 20
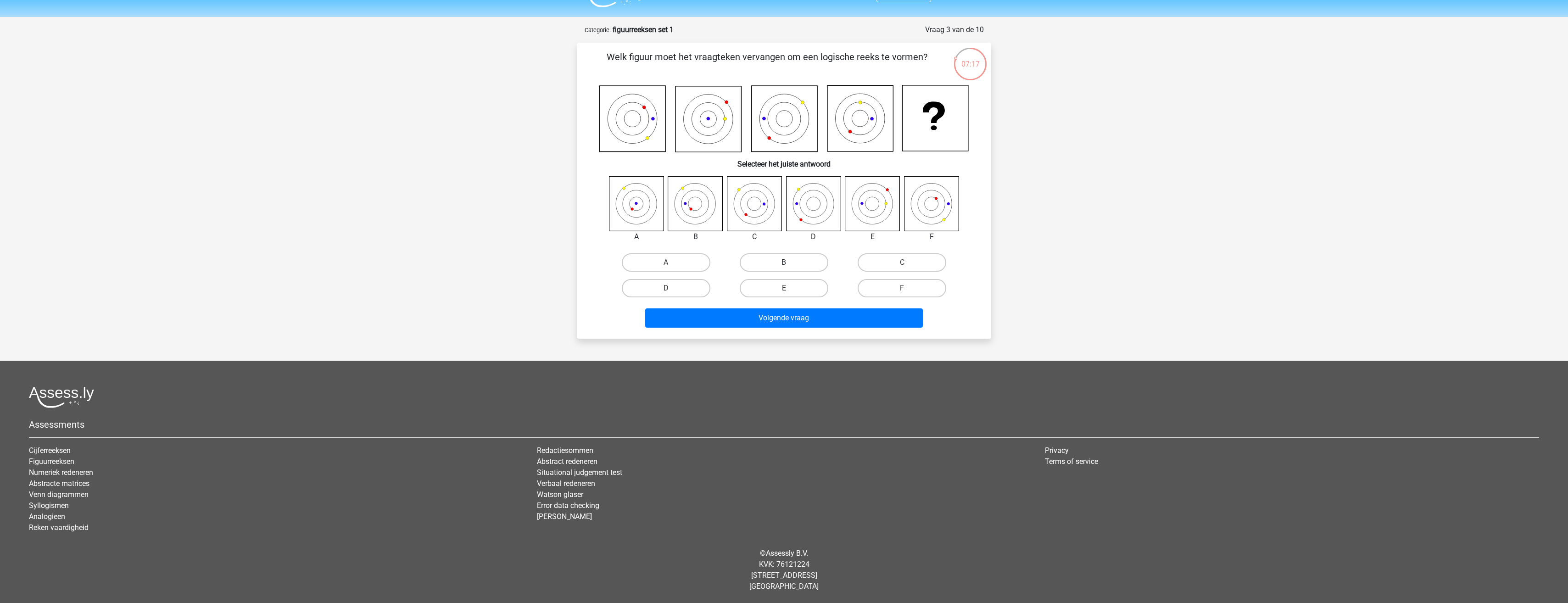
click at [765, 258] on label "B" at bounding box center [784, 262] width 89 height 18
click at [784, 262] on input "B" at bounding box center [787, 265] width 6 height 6
radio input "true"
click at [768, 317] on button "Volgende vraag" at bounding box center [784, 318] width 278 height 20
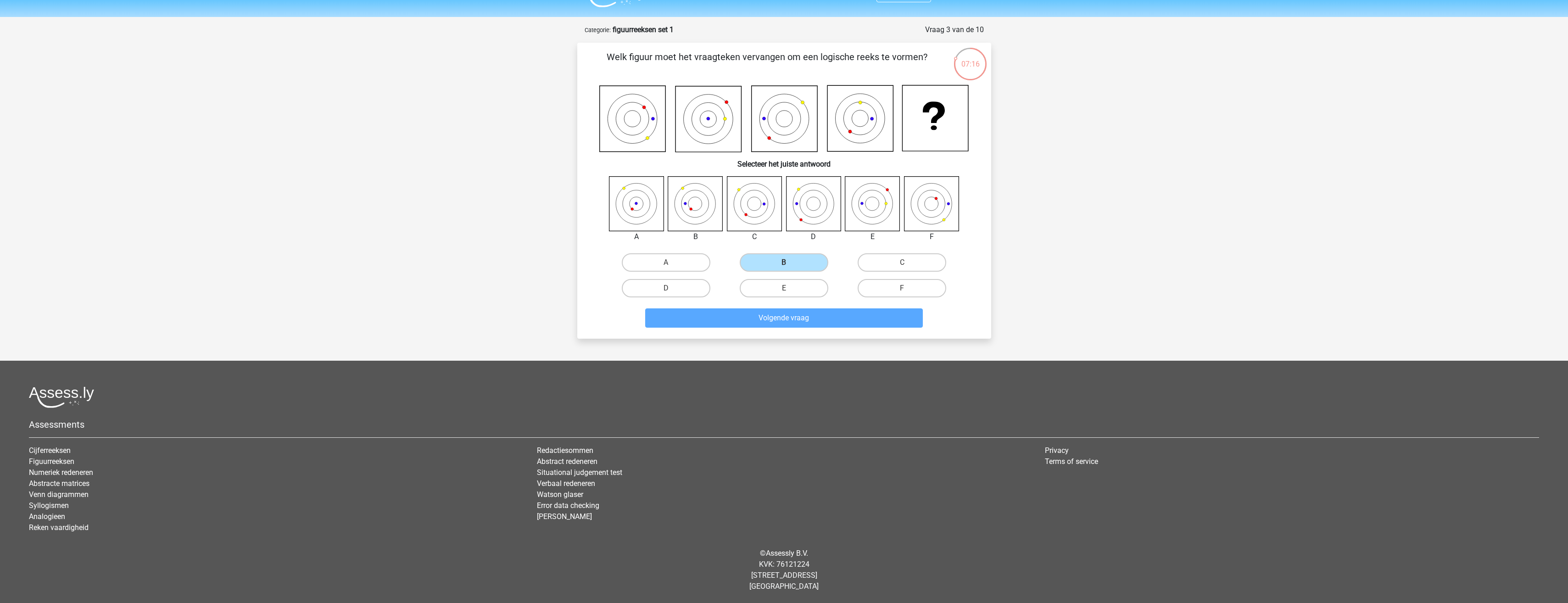
scroll to position [10, 0]
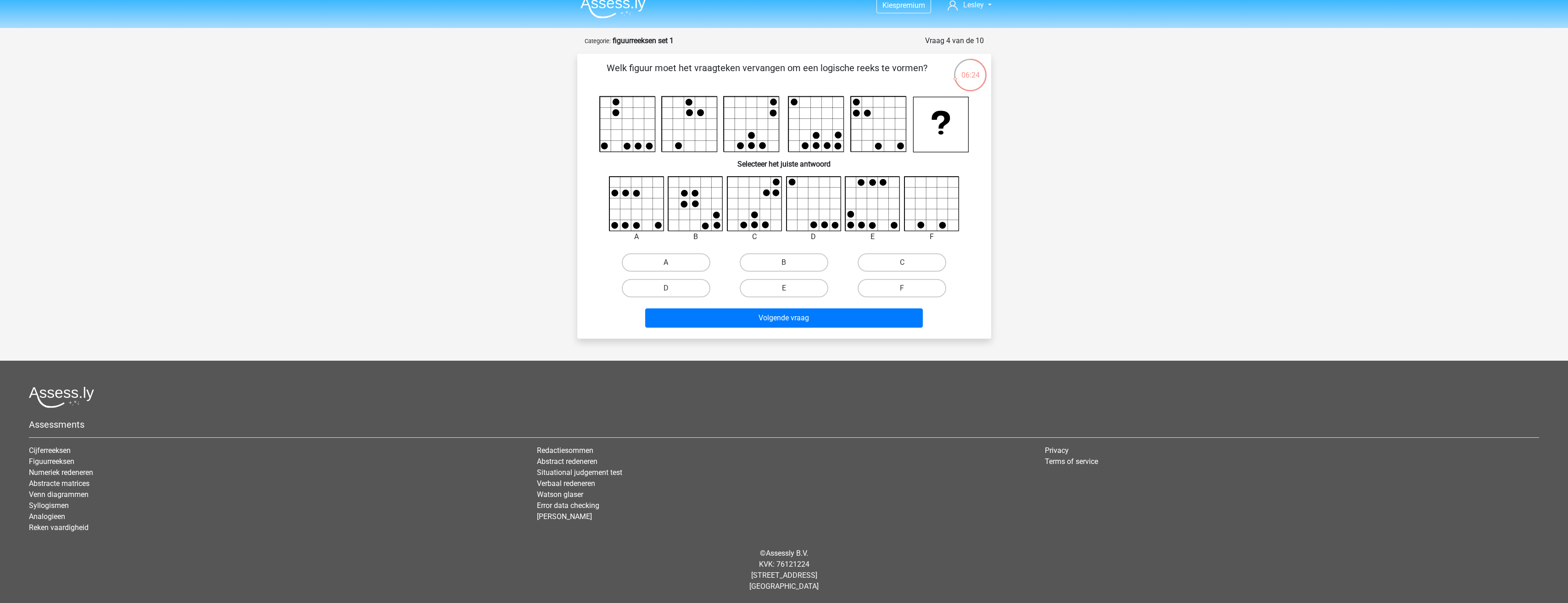
click at [649, 255] on label "A" at bounding box center [666, 262] width 89 height 18
click at [666, 262] on input "A" at bounding box center [669, 265] width 6 height 6
radio input "true"
click at [702, 311] on button "Volgende vraag" at bounding box center [784, 318] width 278 height 20
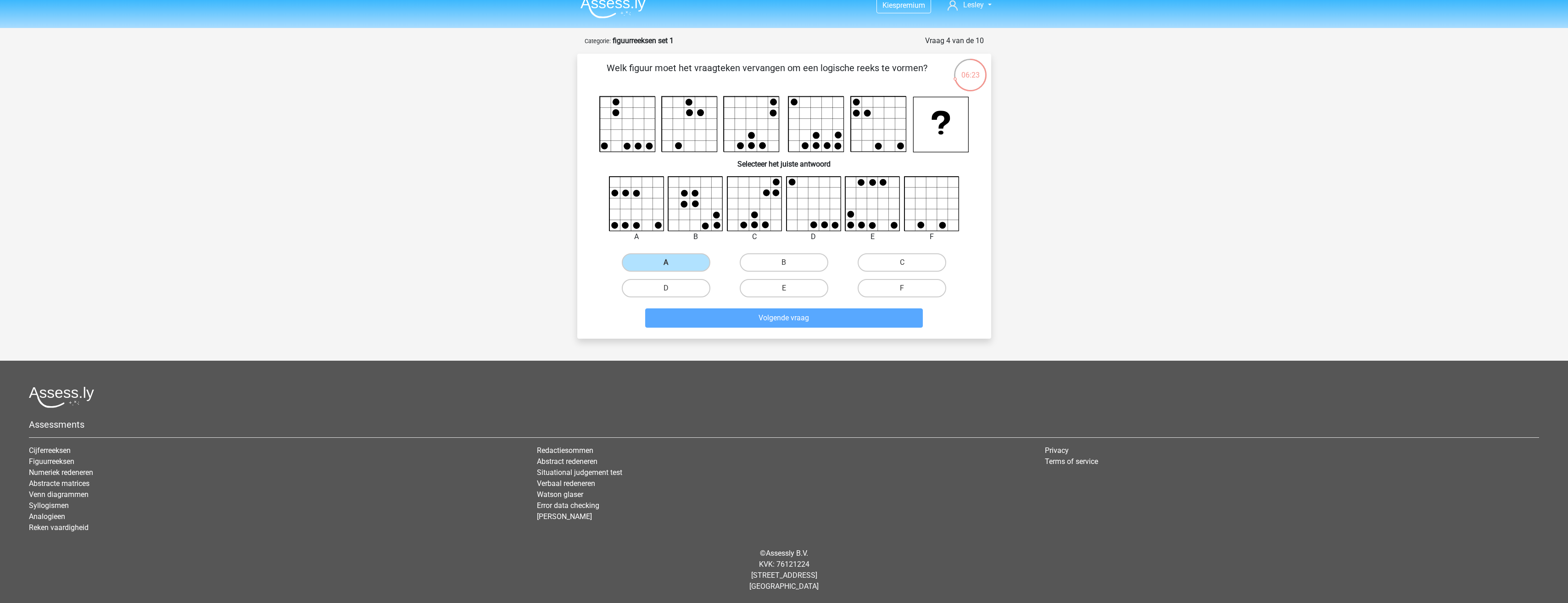
scroll to position [21, 0]
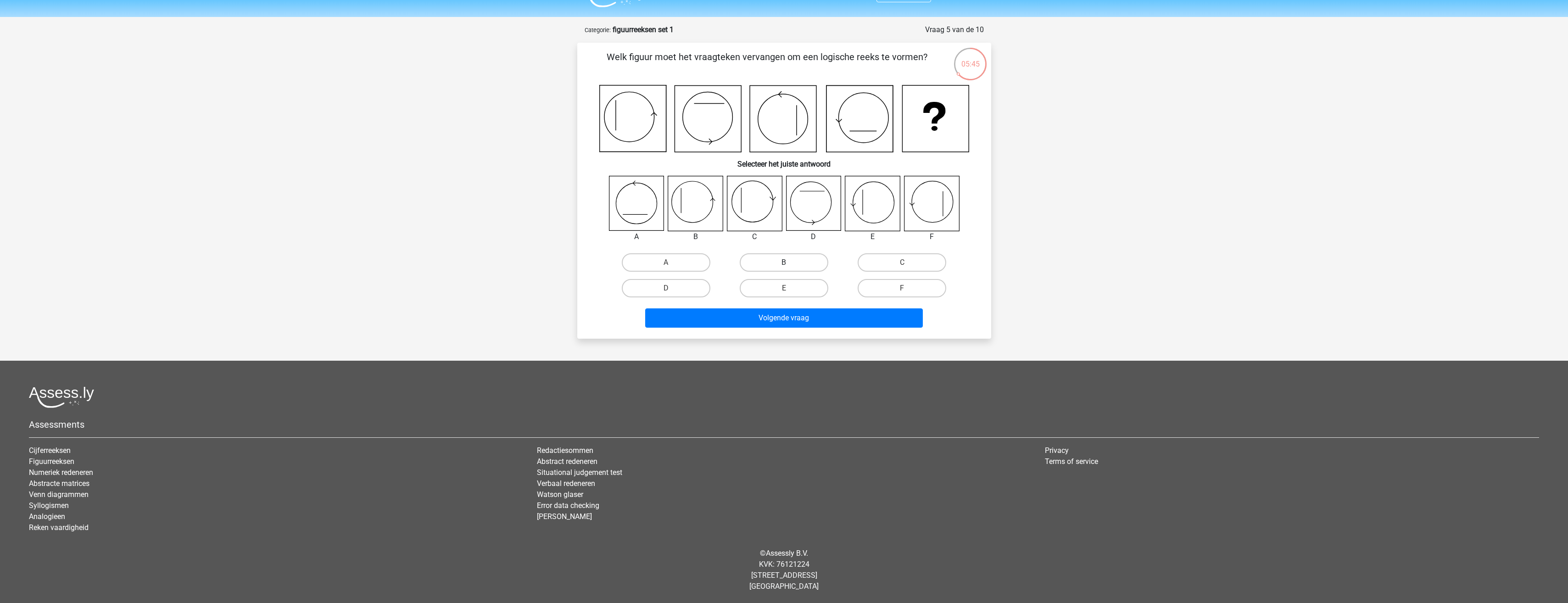
click at [816, 268] on label "B" at bounding box center [784, 262] width 89 height 18
click at [790, 268] on input "B" at bounding box center [787, 265] width 6 height 6
radio input "true"
click at [798, 322] on button "Volgende vraag" at bounding box center [784, 318] width 278 height 20
click at [755, 295] on label "E" at bounding box center [784, 288] width 89 height 18
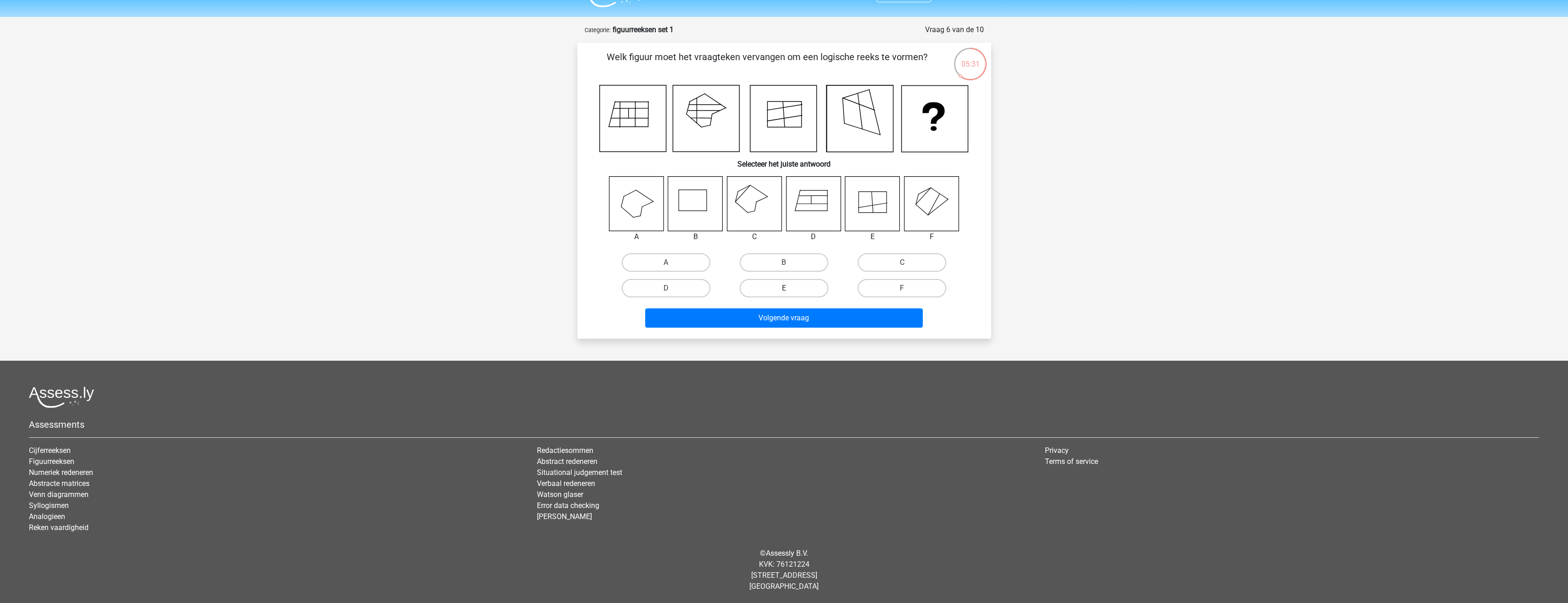
click at [784, 294] on input "E" at bounding box center [787, 291] width 6 height 6
radio input "true"
click at [759, 313] on button "Volgende vraag" at bounding box center [784, 318] width 278 height 20
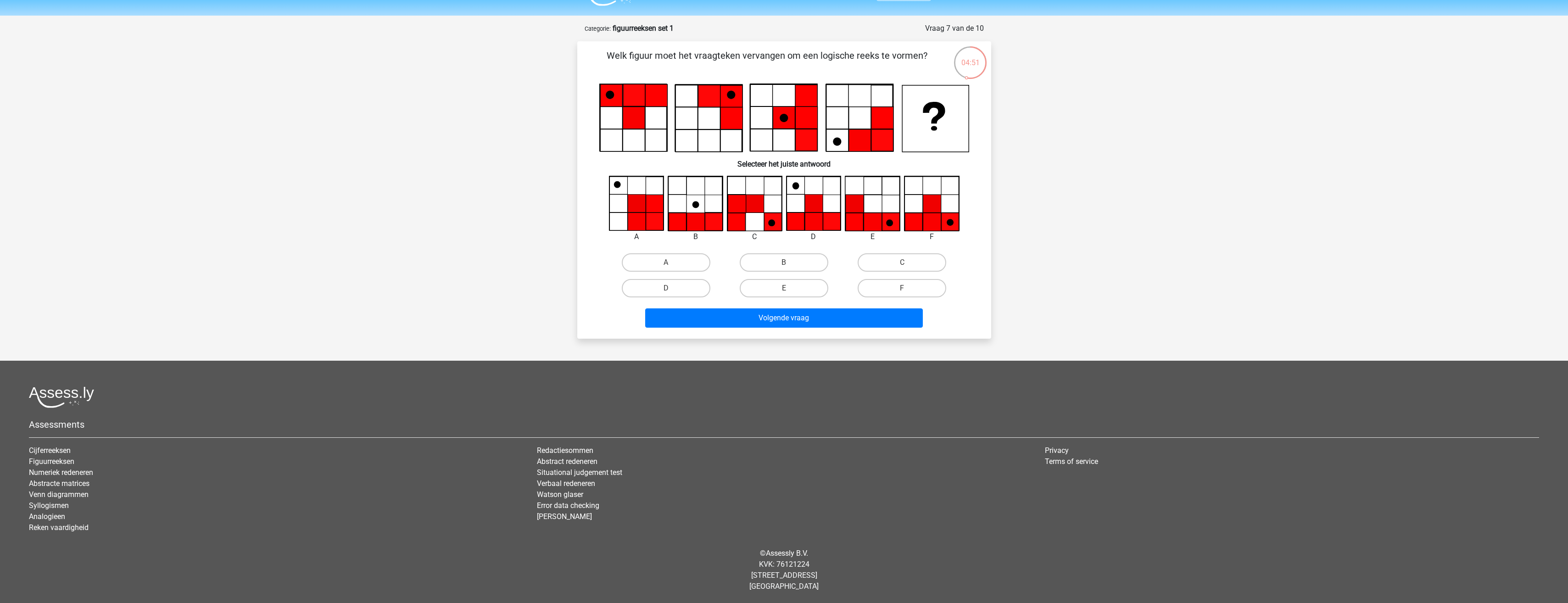
click at [816, 233] on div "D" at bounding box center [813, 237] width 69 height 11
click at [702, 281] on label "D" at bounding box center [666, 288] width 89 height 18
click at [672, 288] on input "D" at bounding box center [669, 291] width 6 height 6
radio input "true"
click at [700, 321] on button "Volgende vraag" at bounding box center [784, 318] width 278 height 20
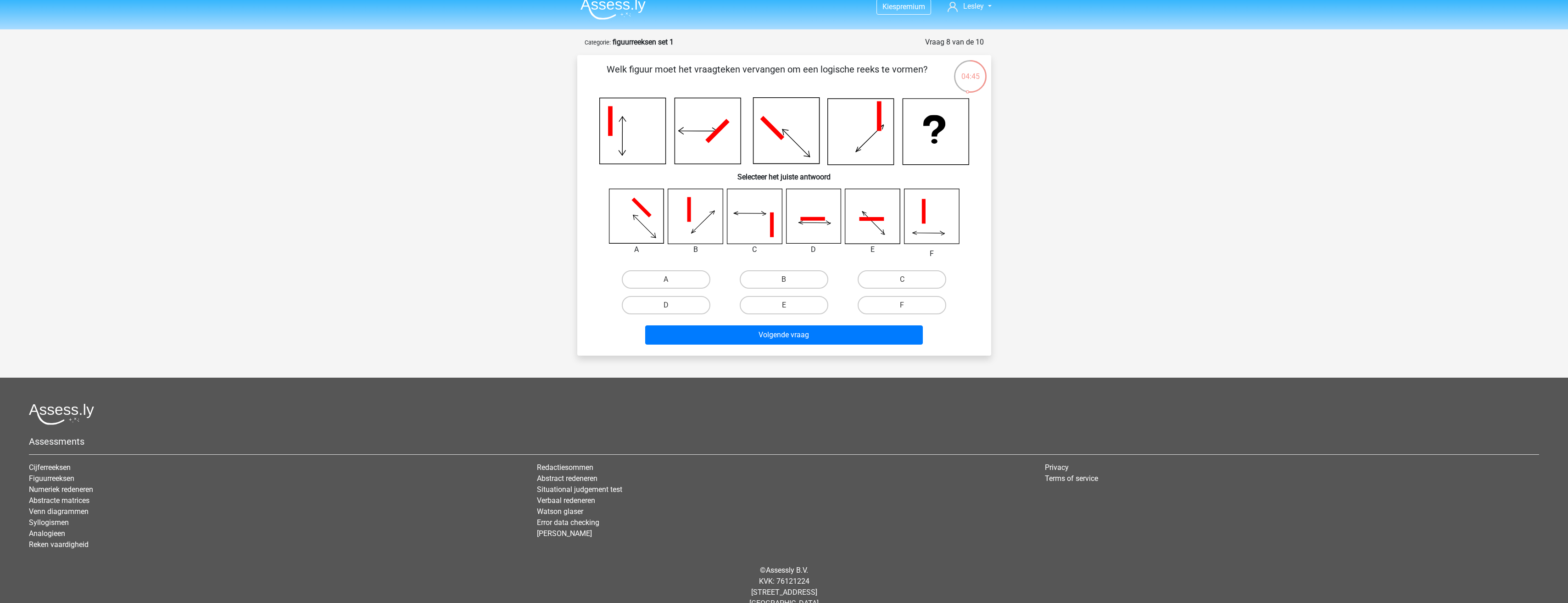
scroll to position [0, 0]
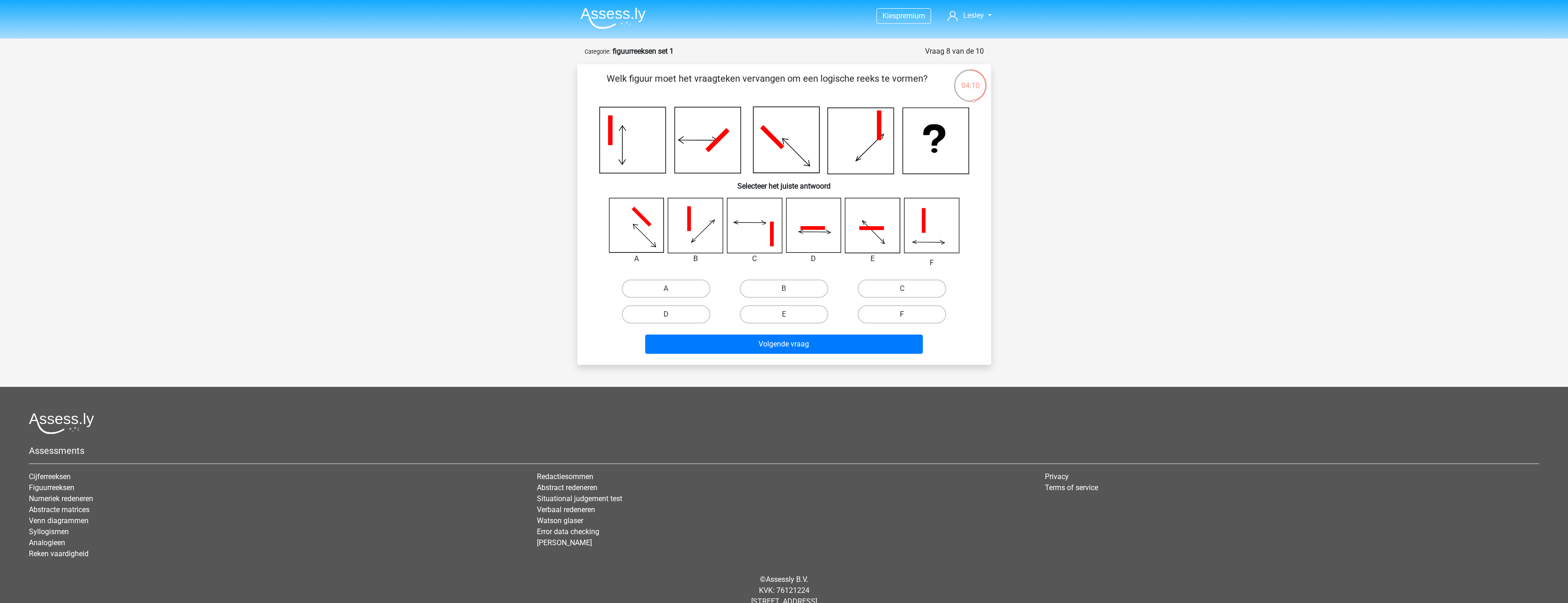
click at [874, 317] on label "F" at bounding box center [902, 314] width 89 height 18
click at [902, 317] on input "F" at bounding box center [905, 317] width 6 height 6
radio input "true"
click at [849, 339] on button "Volgende vraag" at bounding box center [784, 344] width 278 height 20
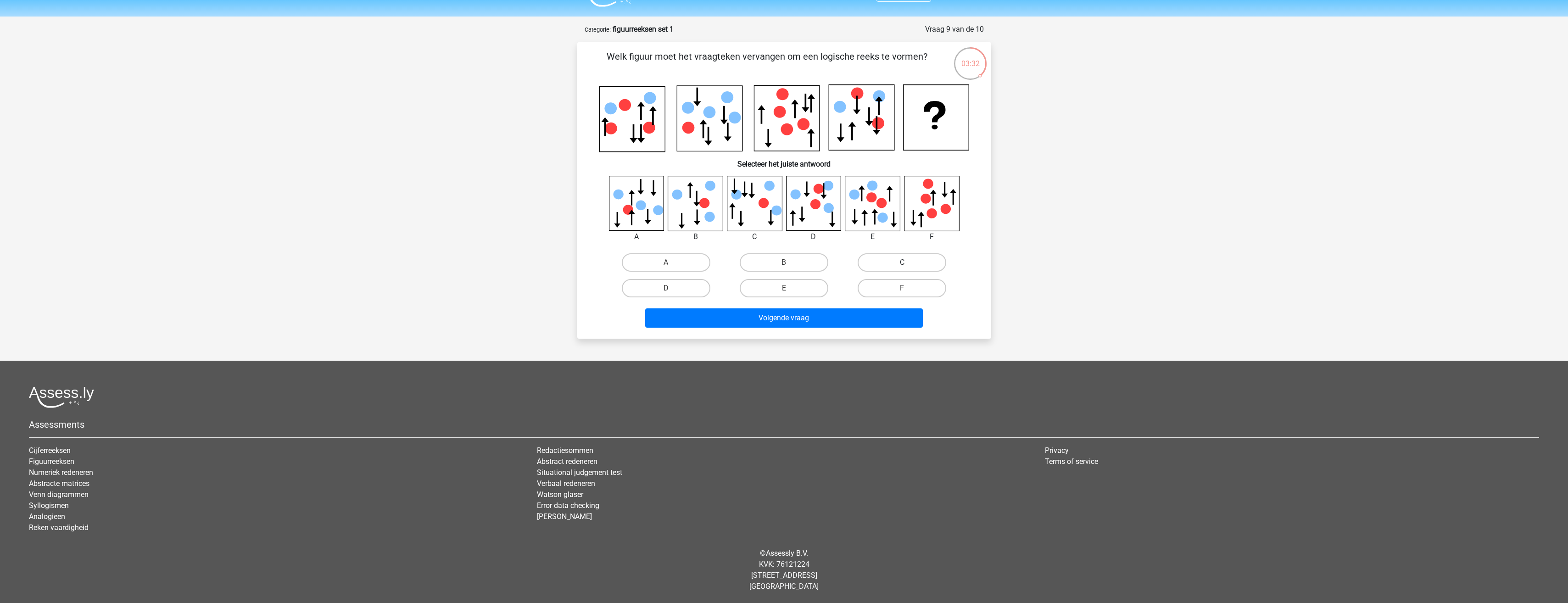
click at [882, 262] on label "C" at bounding box center [902, 262] width 89 height 18
click at [902, 262] on input "C" at bounding box center [905, 265] width 6 height 6
radio input "true"
click at [842, 322] on button "Volgende vraag" at bounding box center [784, 318] width 278 height 20
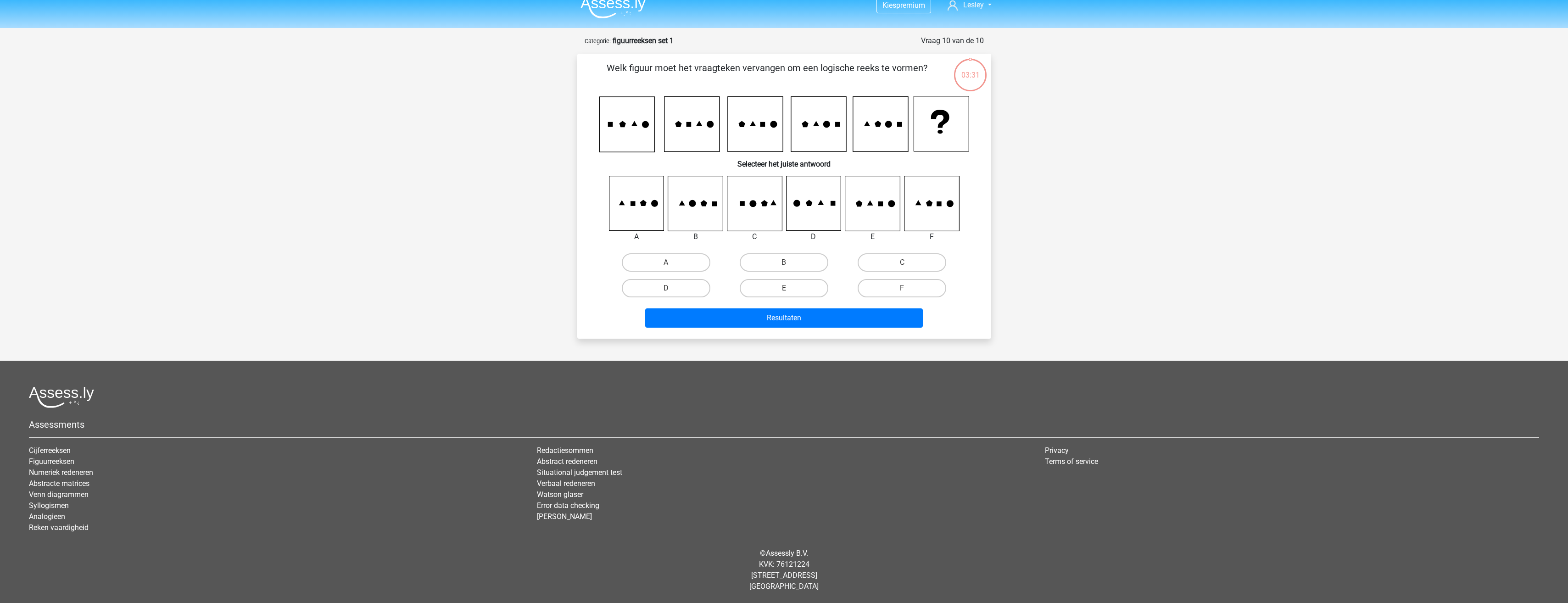
scroll to position [10, 0]
drag, startPoint x: 773, startPoint y: 277, endPoint x: 776, endPoint y: 284, distance: 7.6
click at [774, 277] on div "E" at bounding box center [784, 288] width 118 height 26
click at [776, 284] on label "E" at bounding box center [784, 288] width 89 height 18
click at [784, 288] on input "E" at bounding box center [787, 291] width 6 height 6
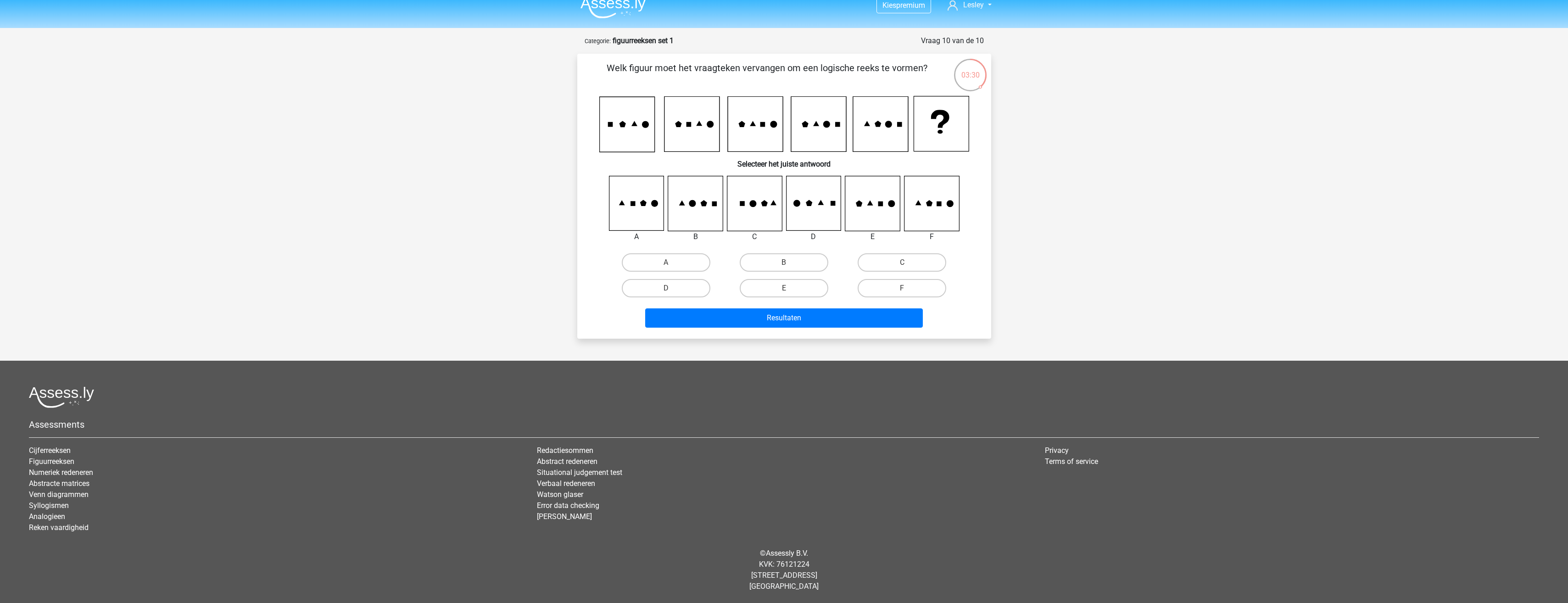
radio input "true"
click at [786, 333] on div "Welk figuur moet het vraagteken vervangen om een logische reeks te vormen? Sele…" at bounding box center [784, 196] width 414 height 284
click at [795, 312] on button "Resultaten" at bounding box center [784, 318] width 278 height 20
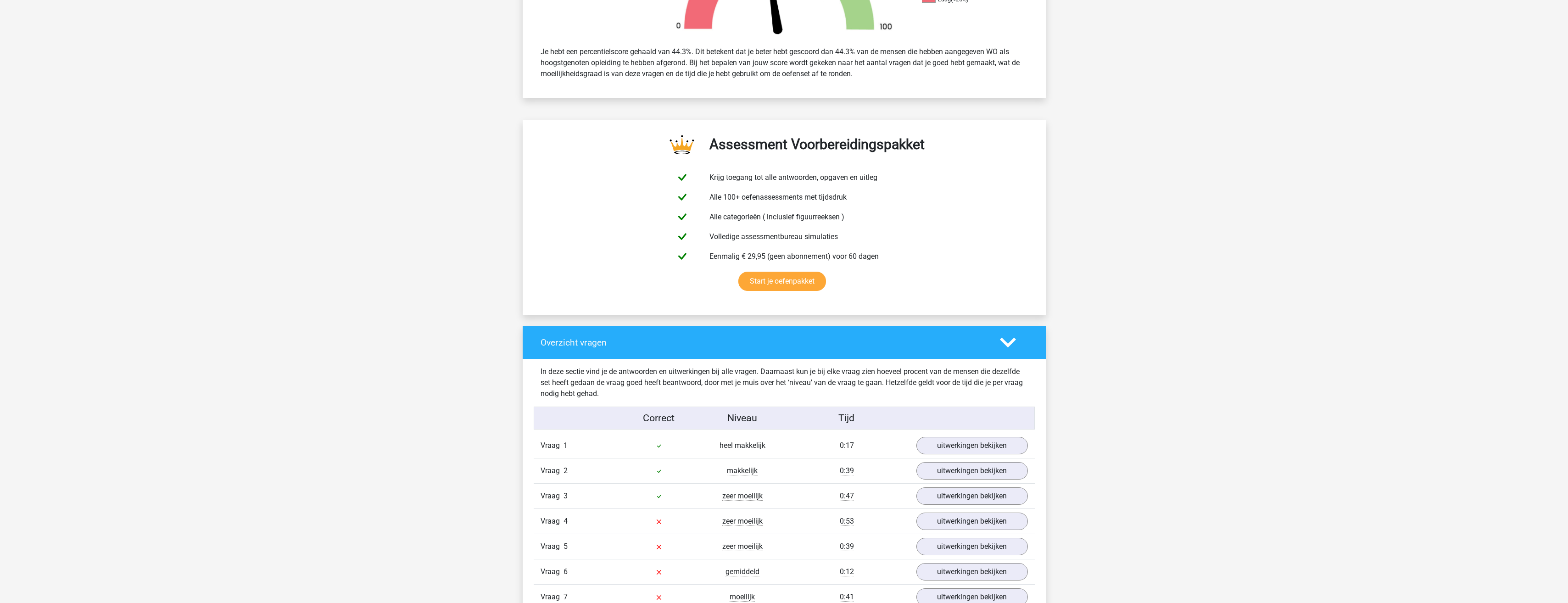
scroll to position [505, 0]
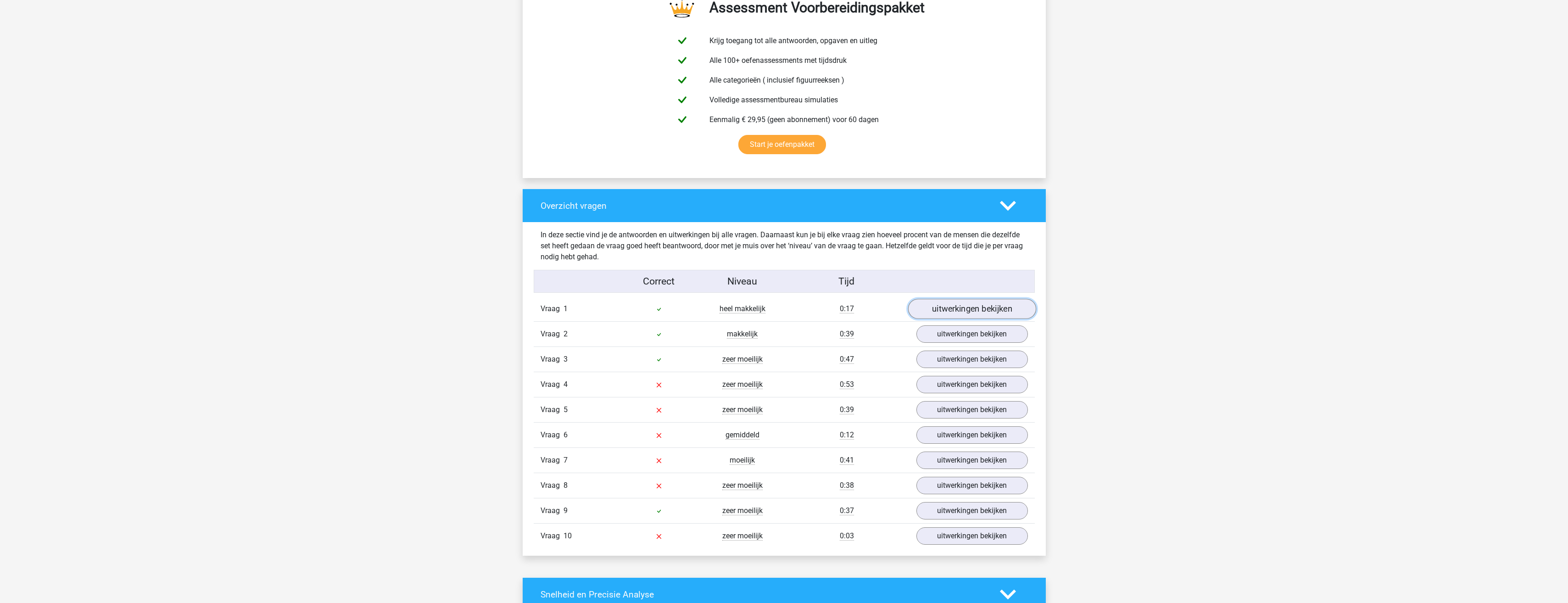
click at [985, 313] on link "uitwerkingen bekijken" at bounding box center [971, 309] width 128 height 20
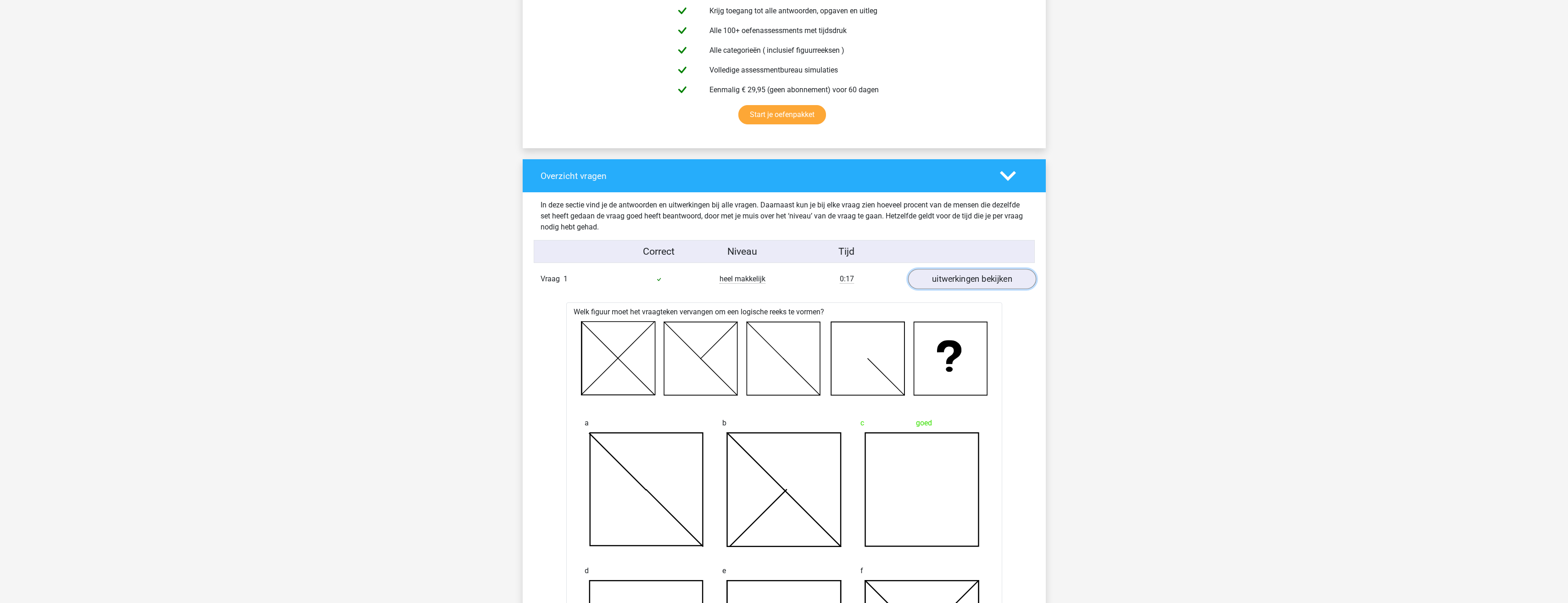
scroll to position [551, 0]
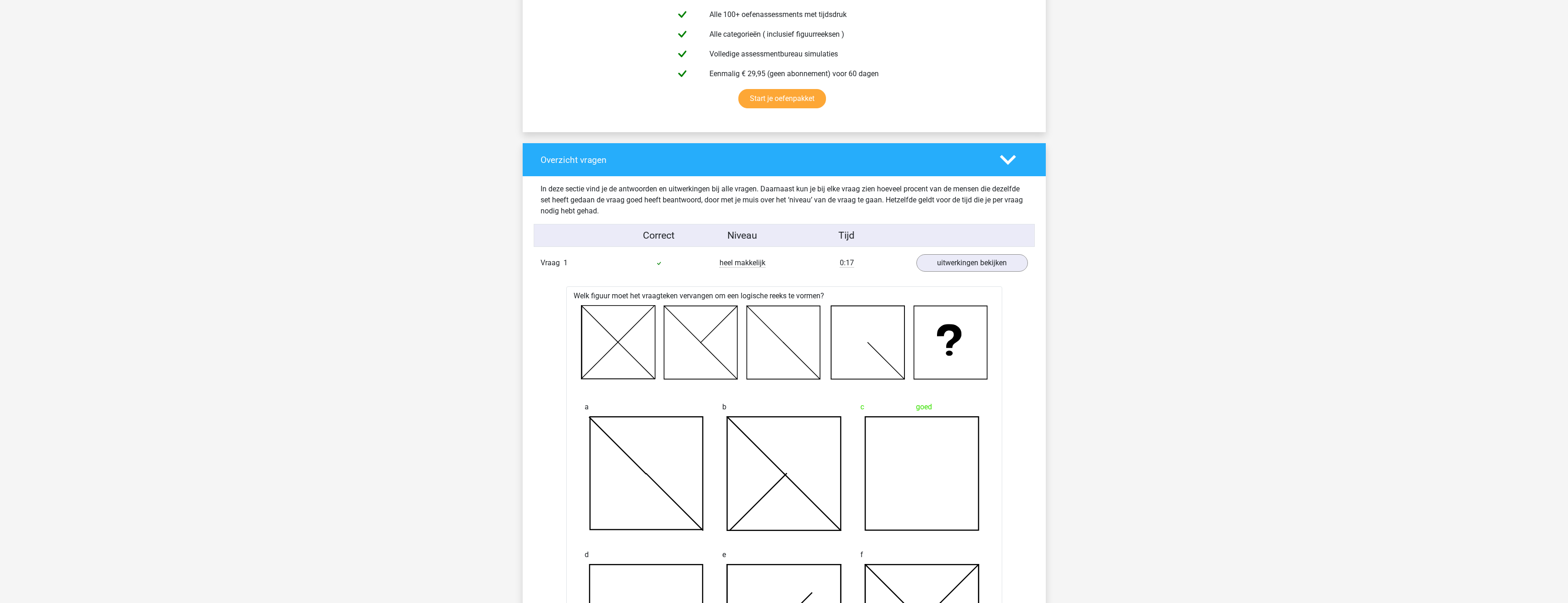
click at [979, 253] on div "Vraag 1 heel makkelijk 0:17 uitwerkingen bekijken" at bounding box center [784, 263] width 501 height 25
click at [979, 261] on link "uitwerkingen bekijken" at bounding box center [971, 263] width 128 height 20
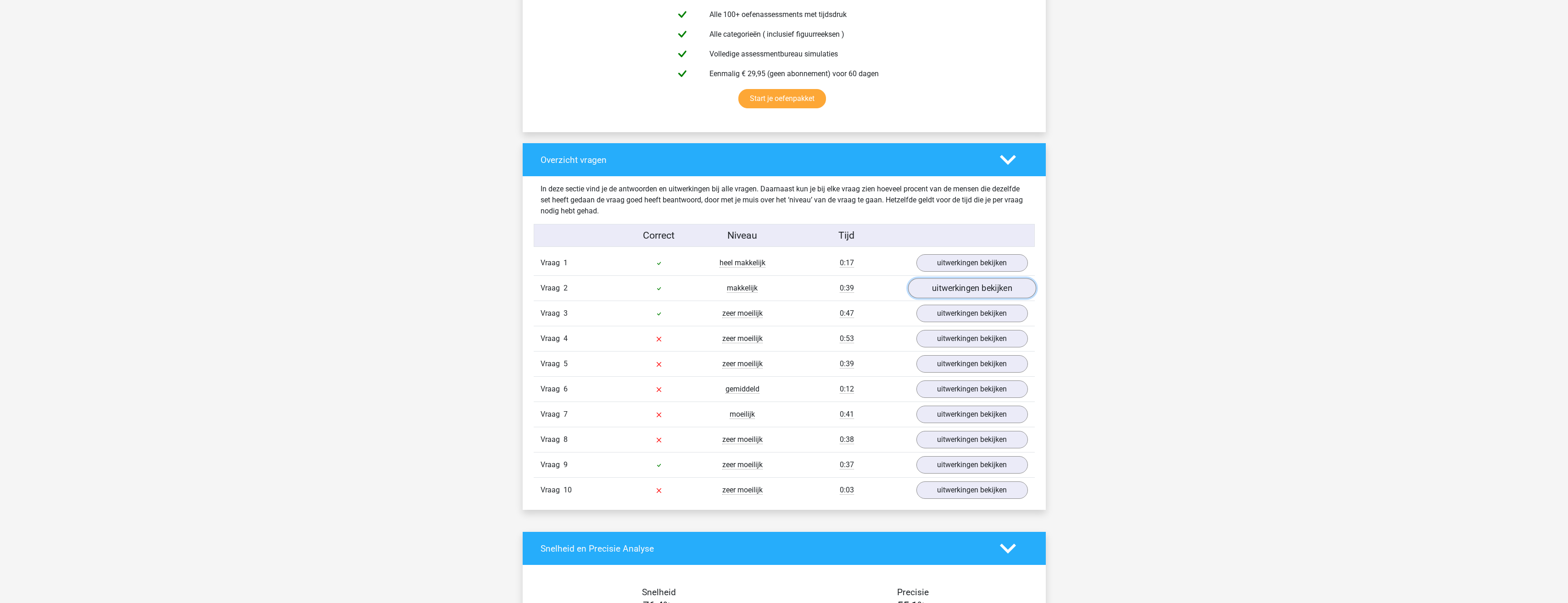
click at [966, 291] on link "uitwerkingen bekijken" at bounding box center [971, 288] width 128 height 20
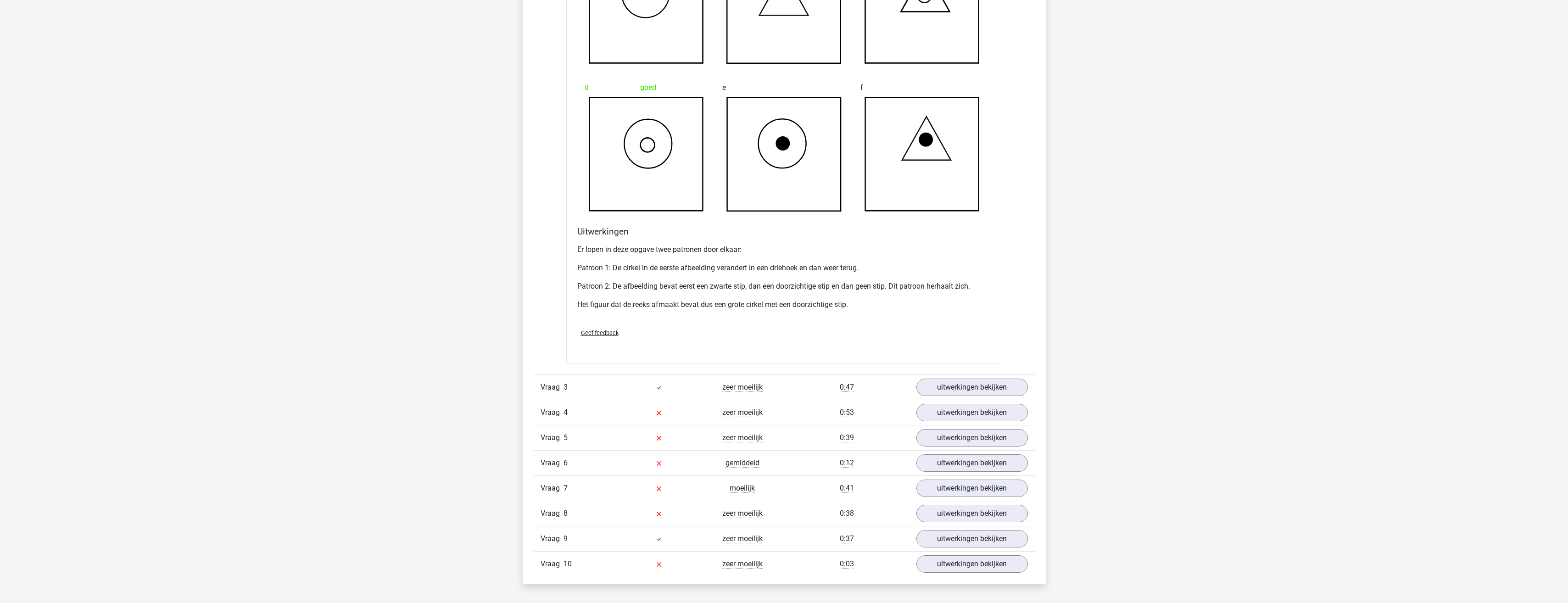
scroll to position [1147, 0]
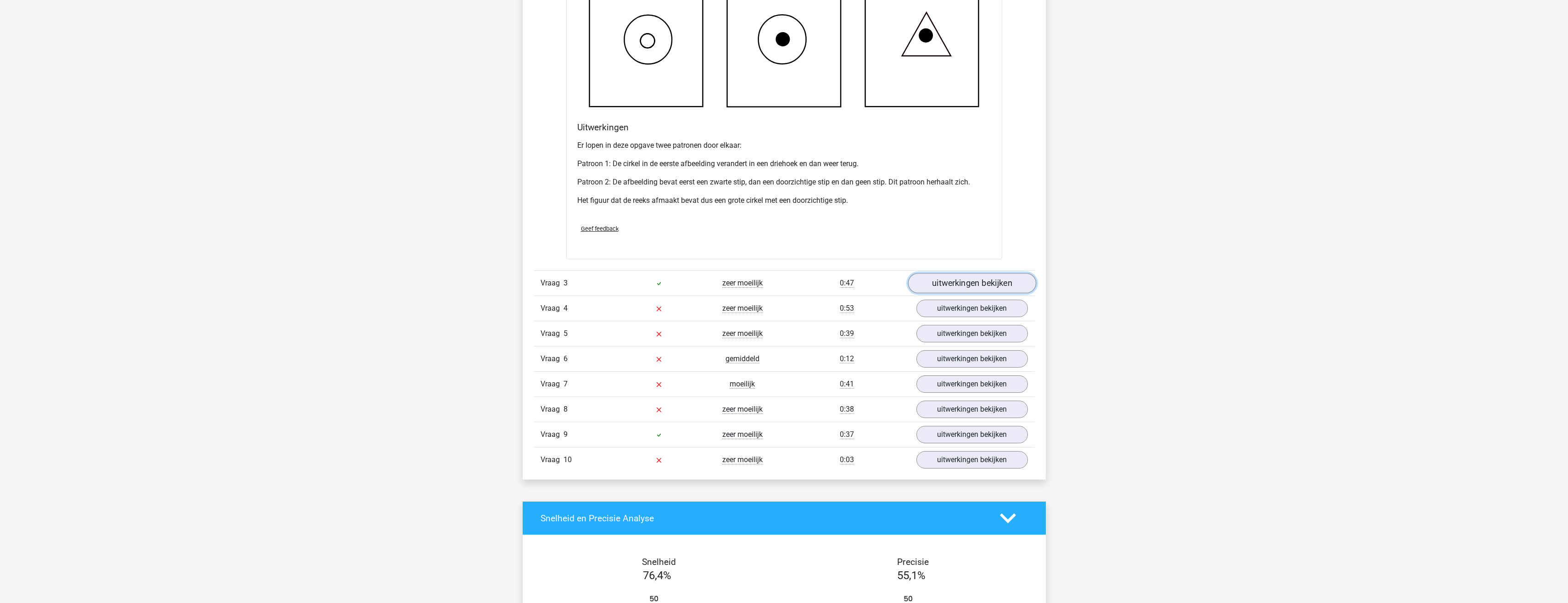
click at [981, 283] on link "uitwerkingen bekijken" at bounding box center [971, 283] width 128 height 20
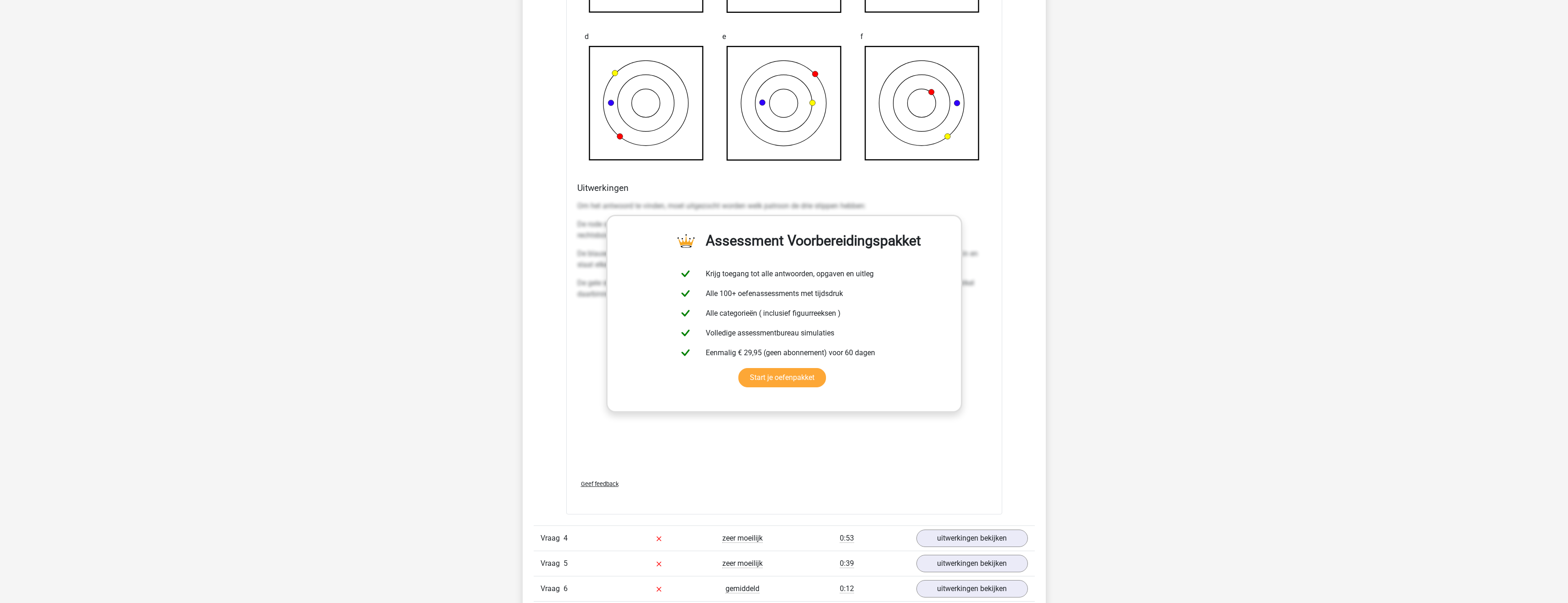
scroll to position [1836, 0]
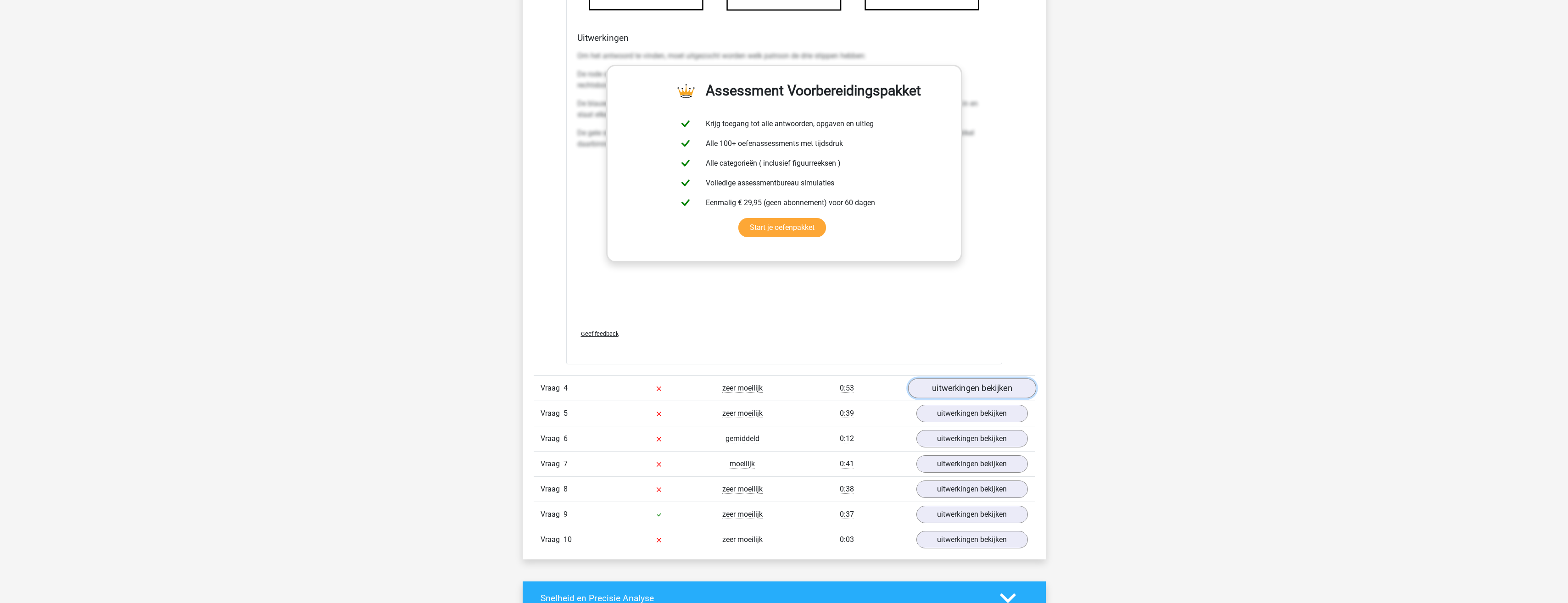
click at [959, 397] on link "uitwerkingen bekijken" at bounding box center [971, 388] width 128 height 20
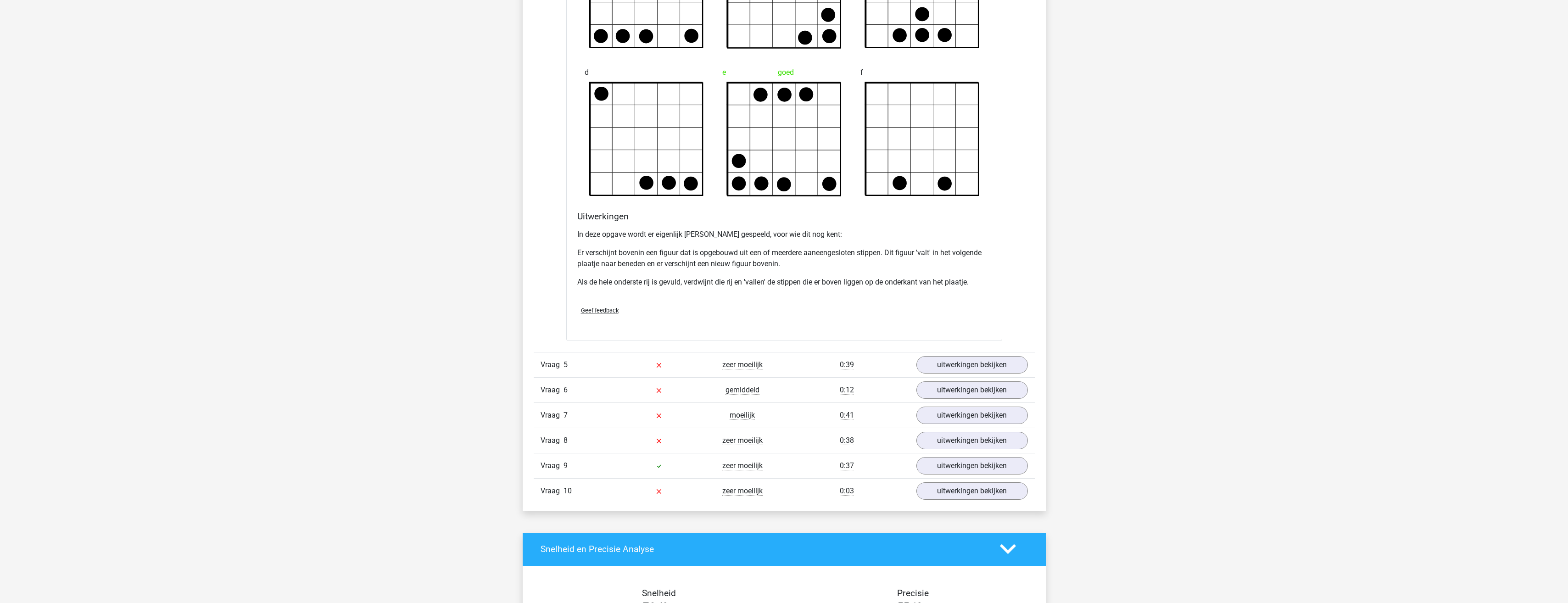
scroll to position [2433, 0]
click at [971, 358] on link "uitwerkingen bekijken" at bounding box center [971, 364] width 128 height 20
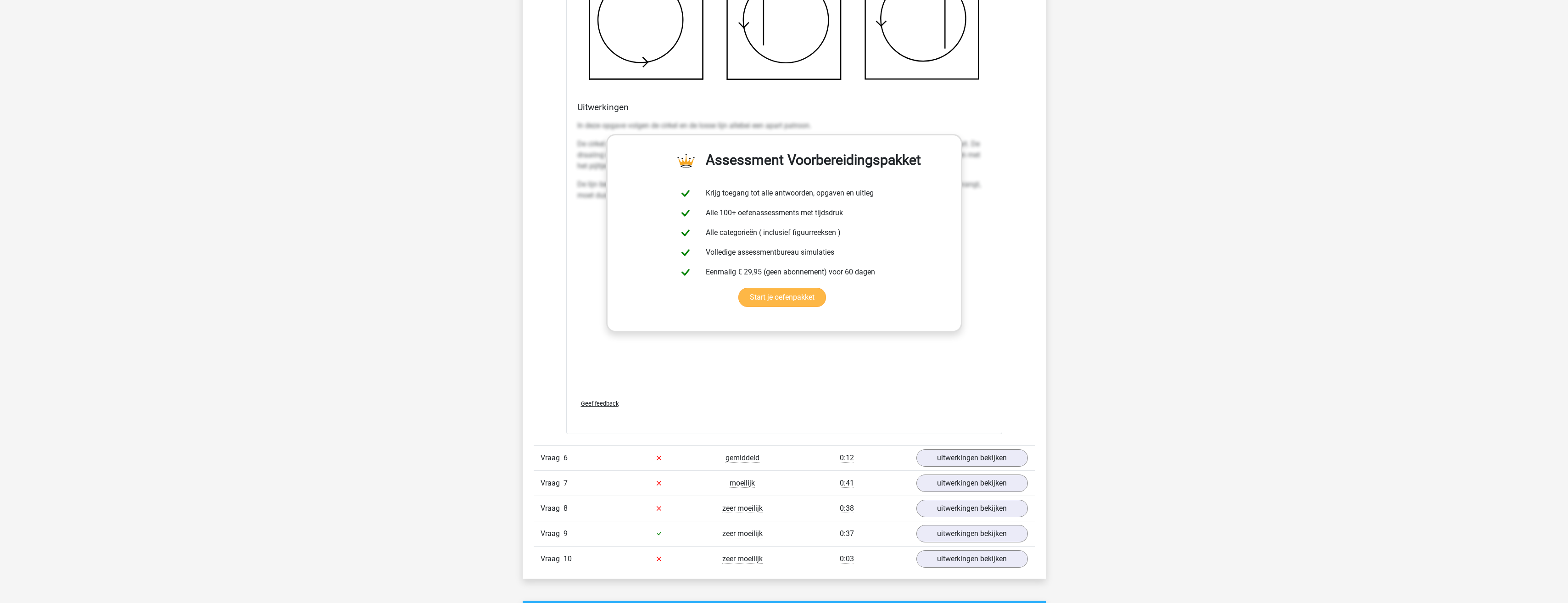
scroll to position [3259, 0]
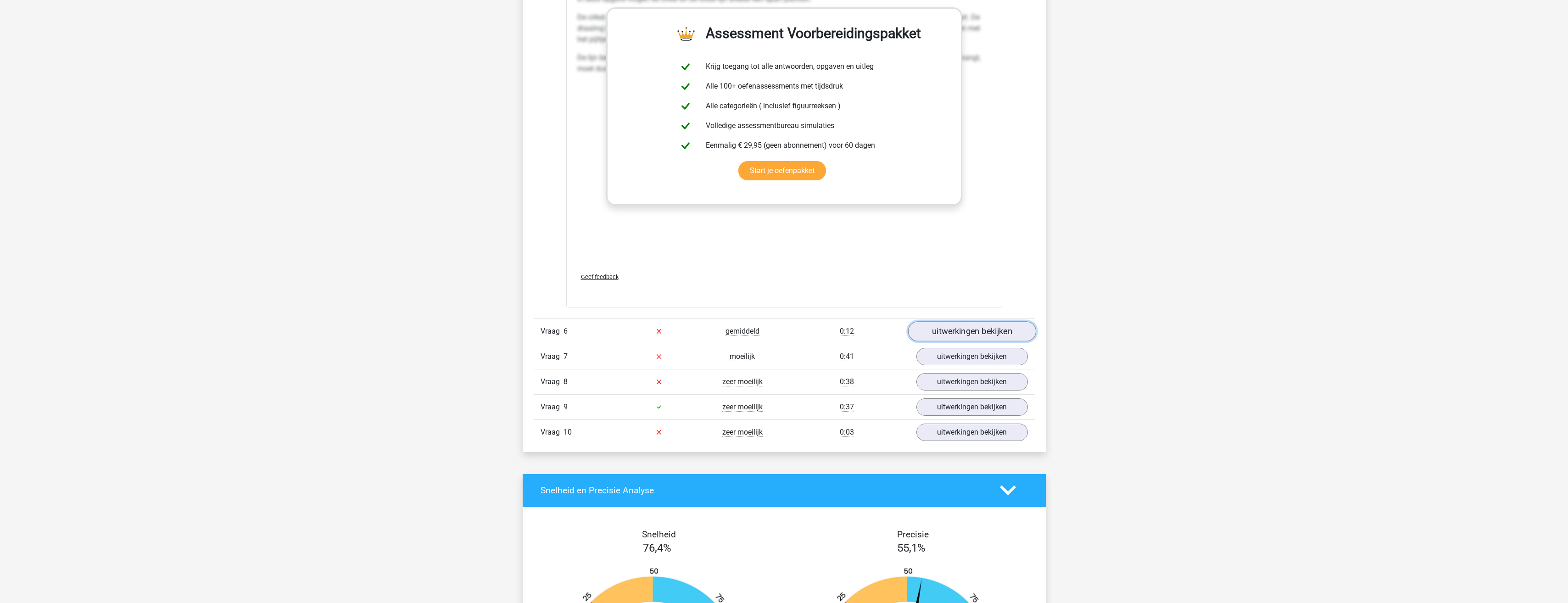
click at [948, 332] on link "uitwerkingen bekijken" at bounding box center [971, 331] width 128 height 20
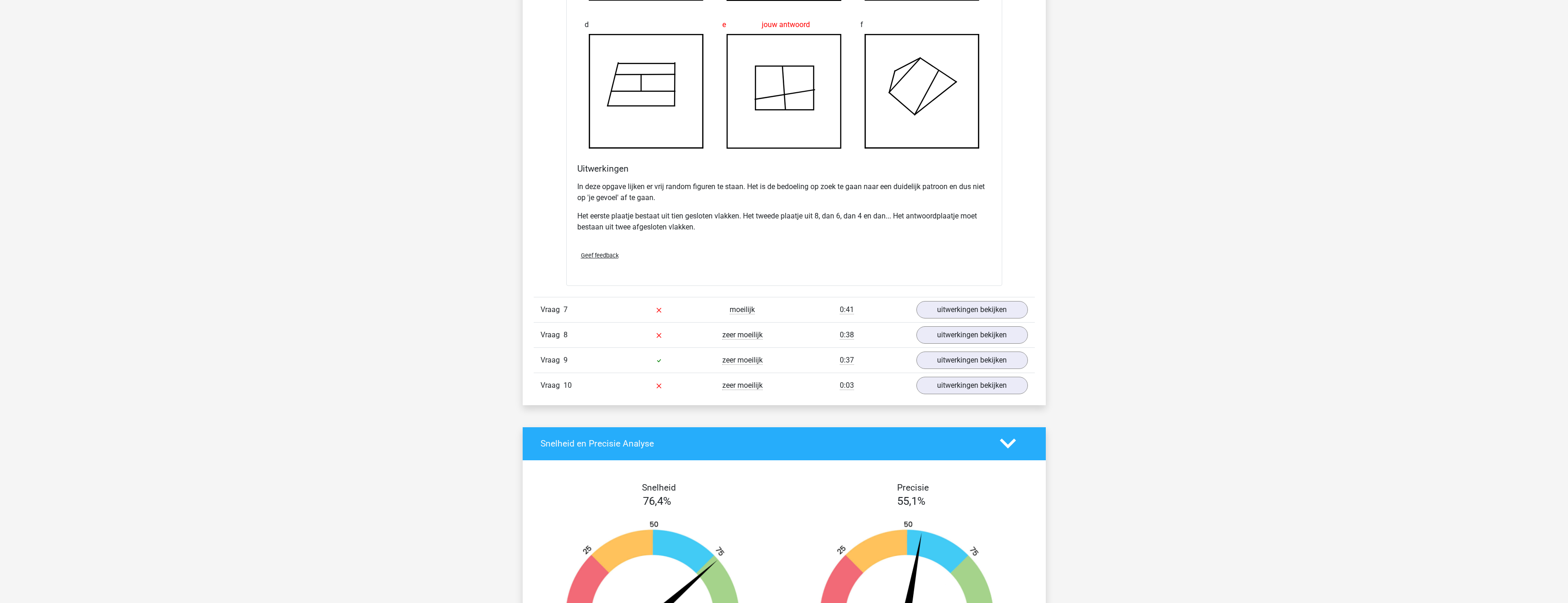
scroll to position [3902, 0]
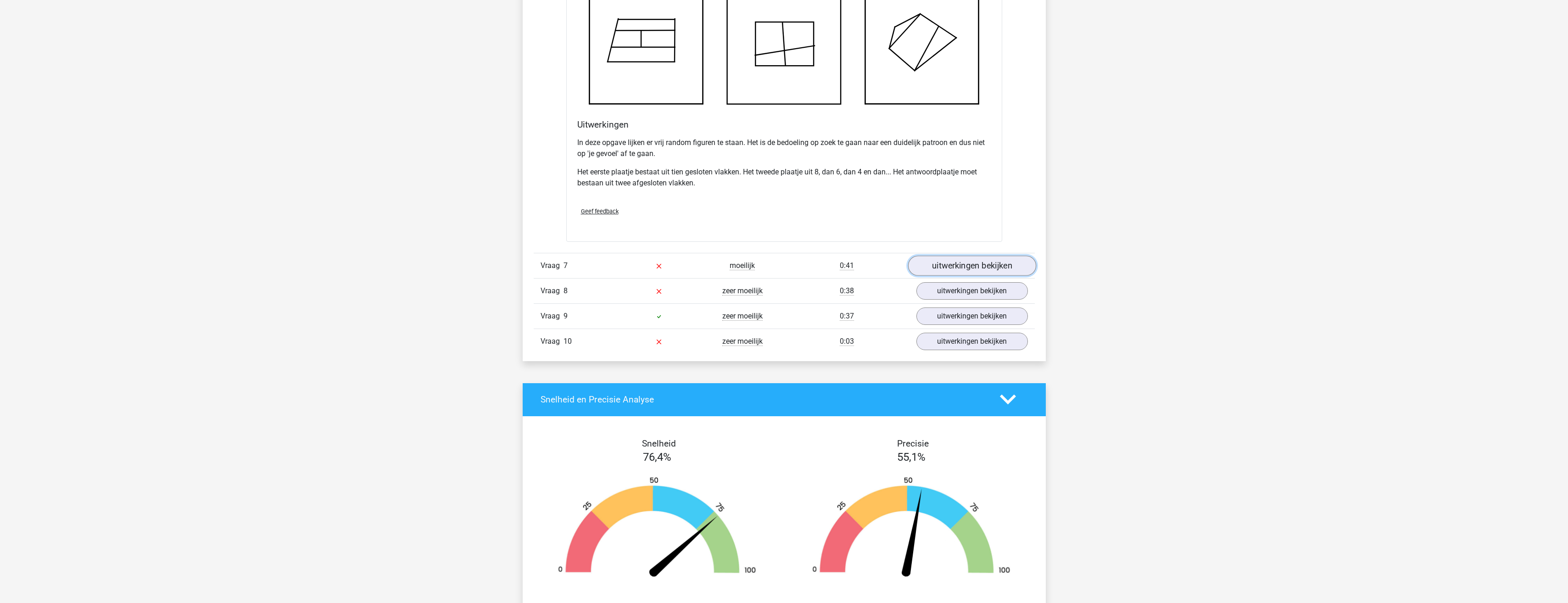
click at [971, 262] on link "uitwerkingen bekijken" at bounding box center [971, 265] width 128 height 20
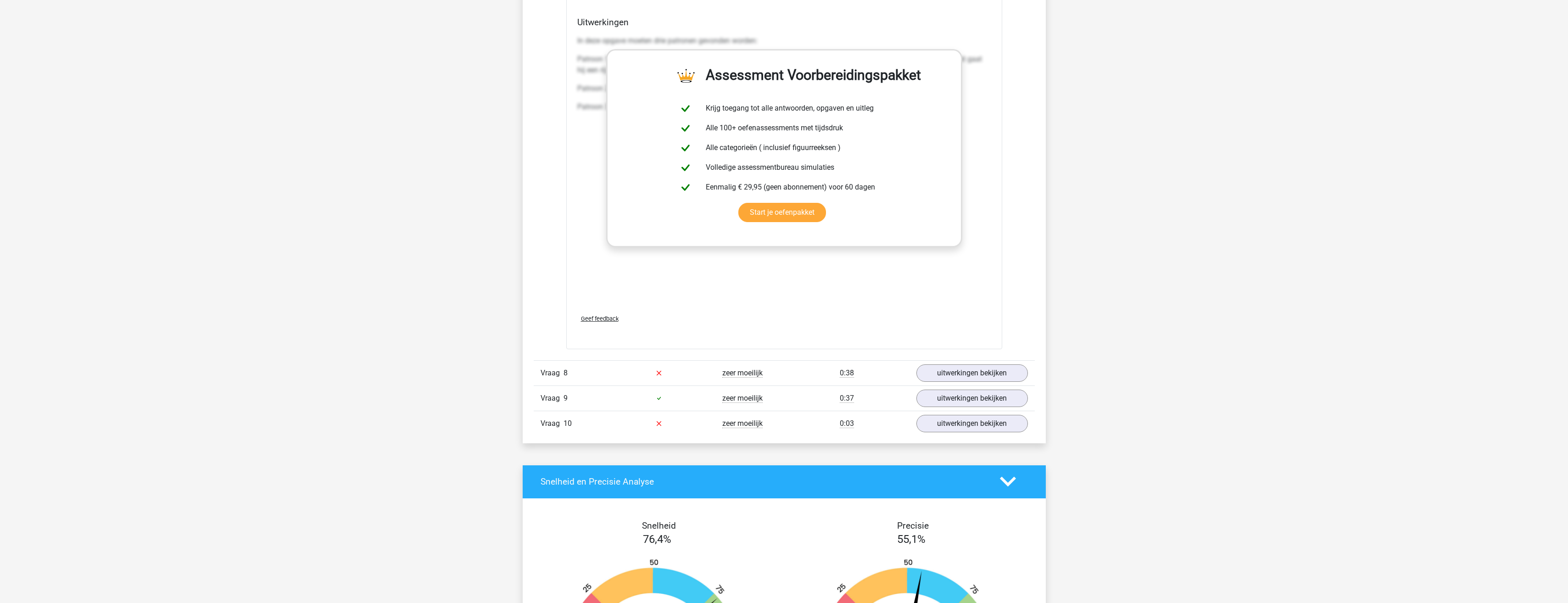
scroll to position [4682, 0]
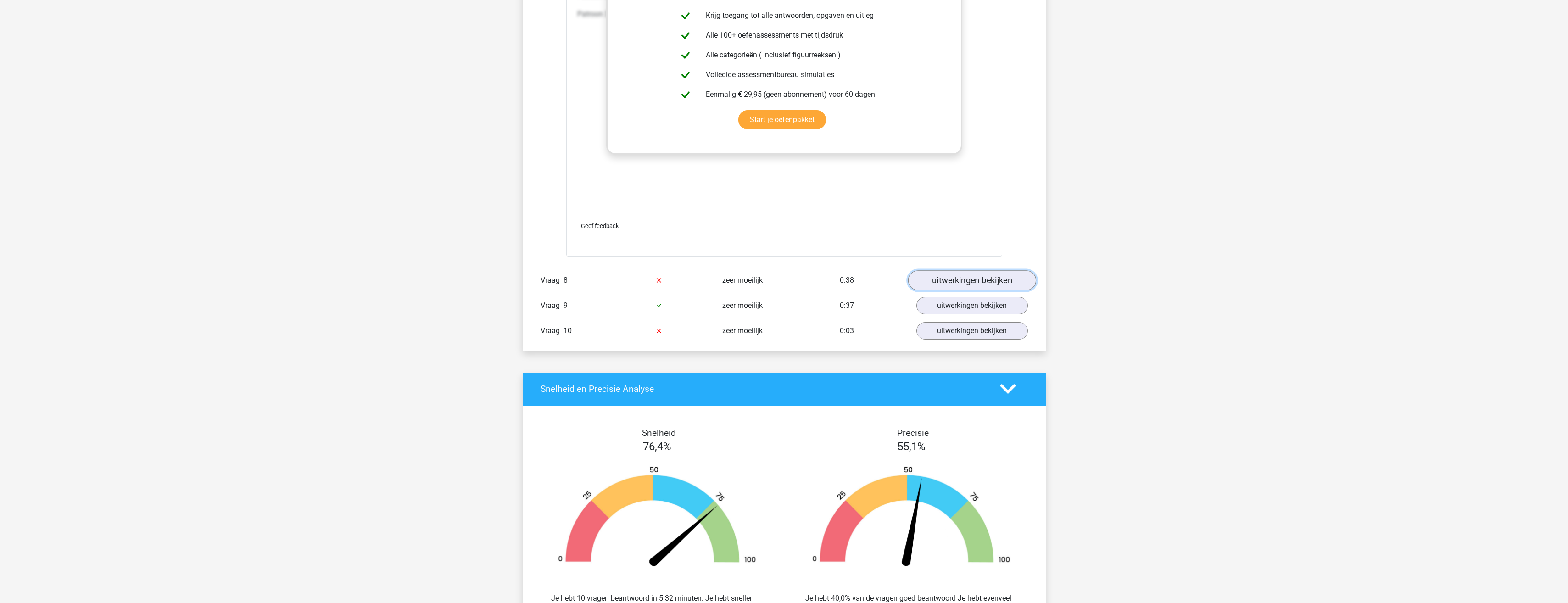
click at [940, 272] on link "uitwerkingen bekijken" at bounding box center [971, 280] width 128 height 20
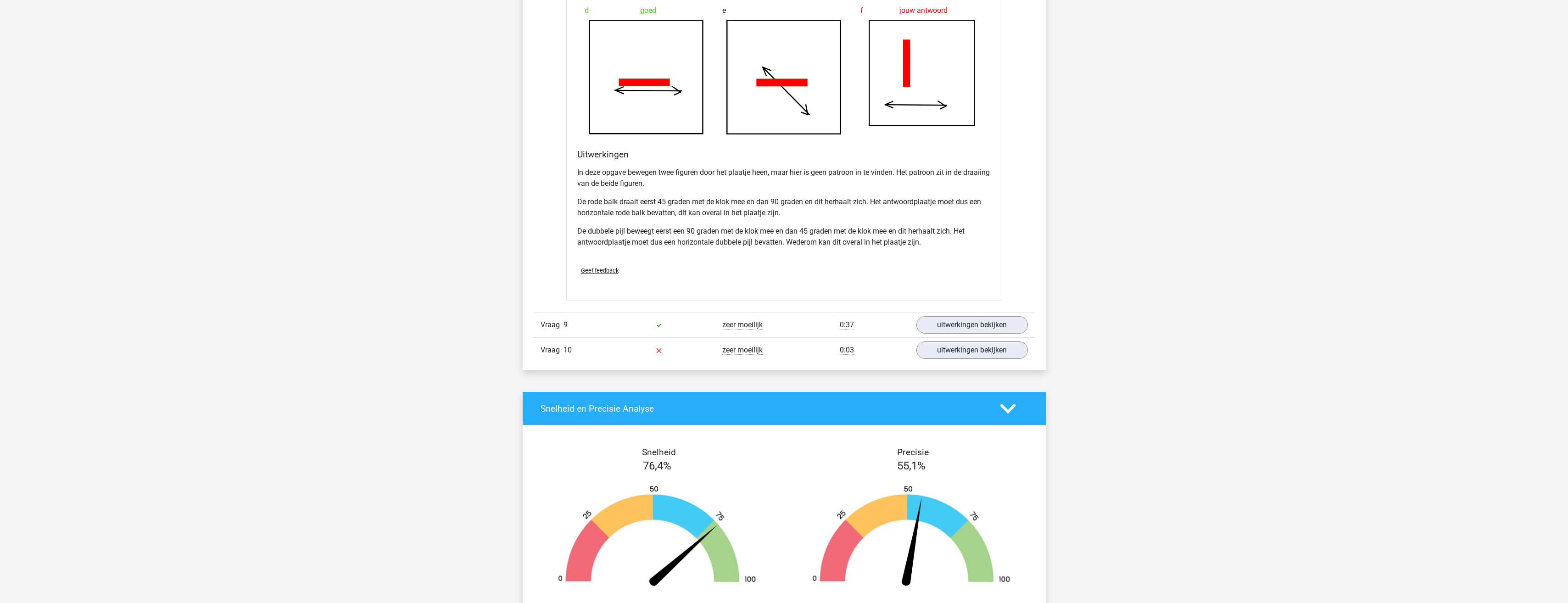
scroll to position [5279, 0]
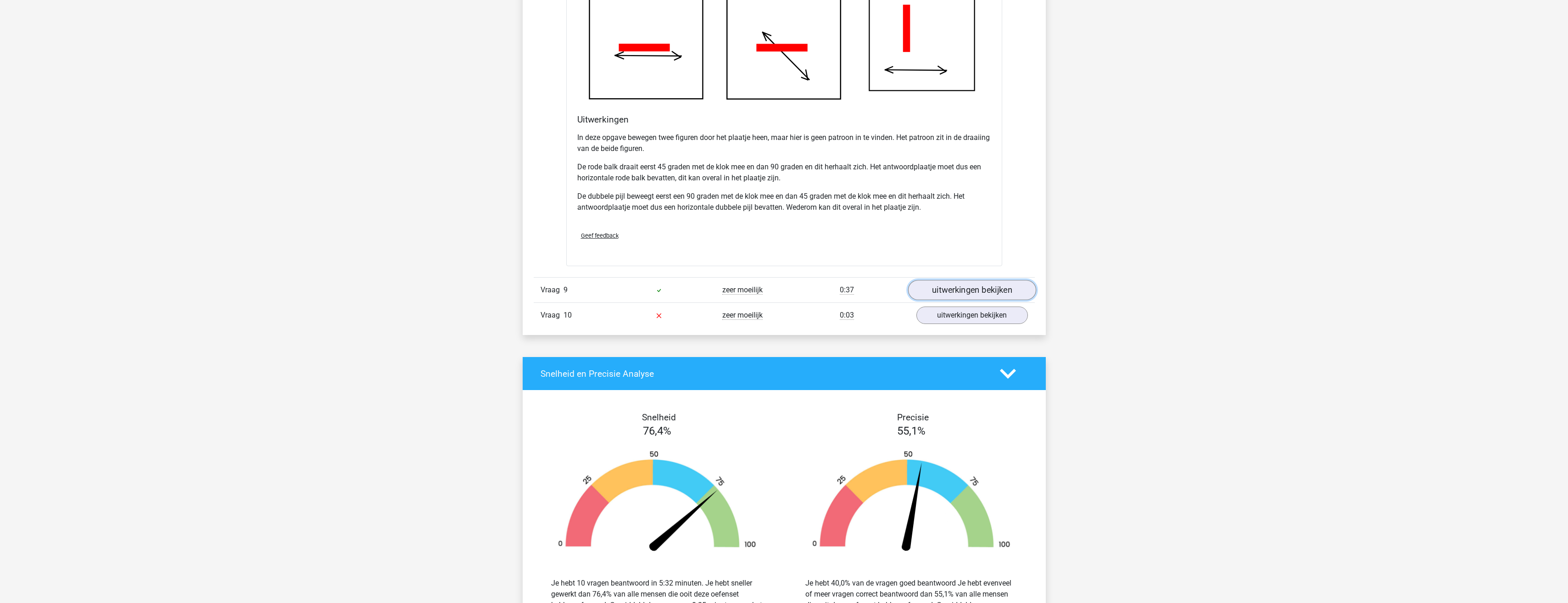
click at [953, 294] on link "uitwerkingen bekijken" at bounding box center [971, 290] width 128 height 20
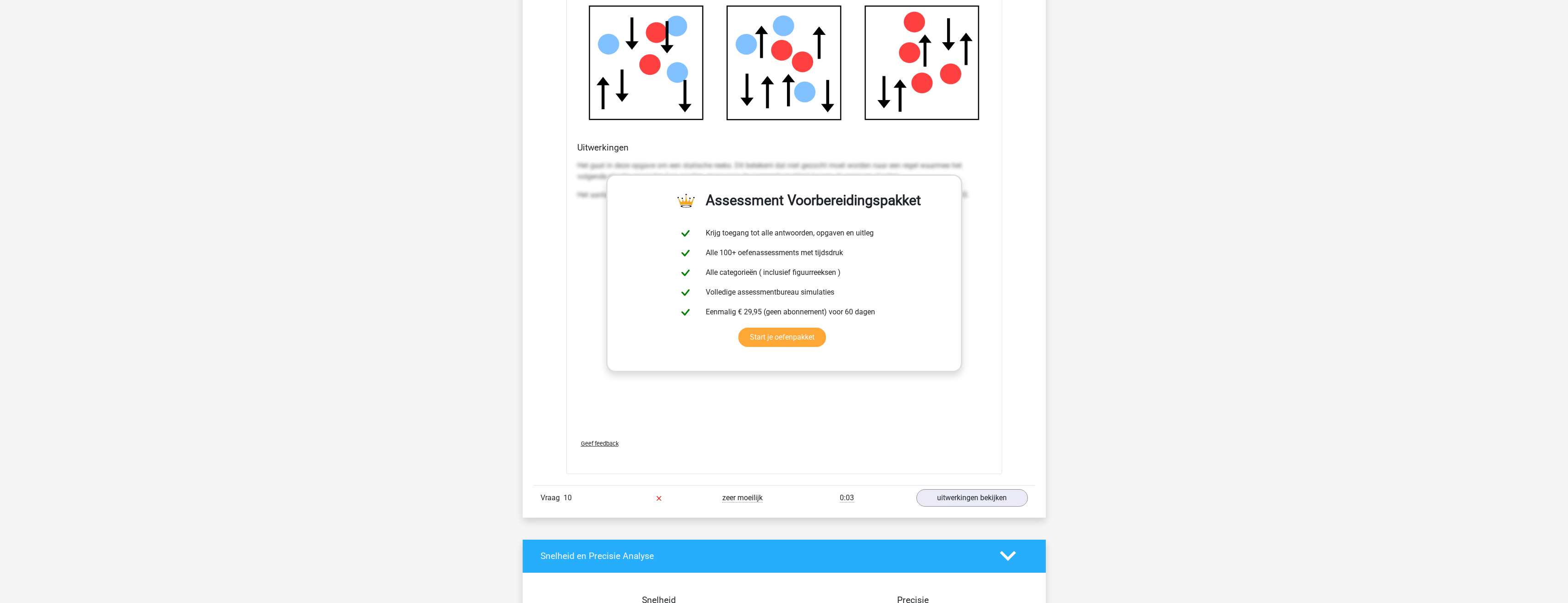
scroll to position [6013, 0]
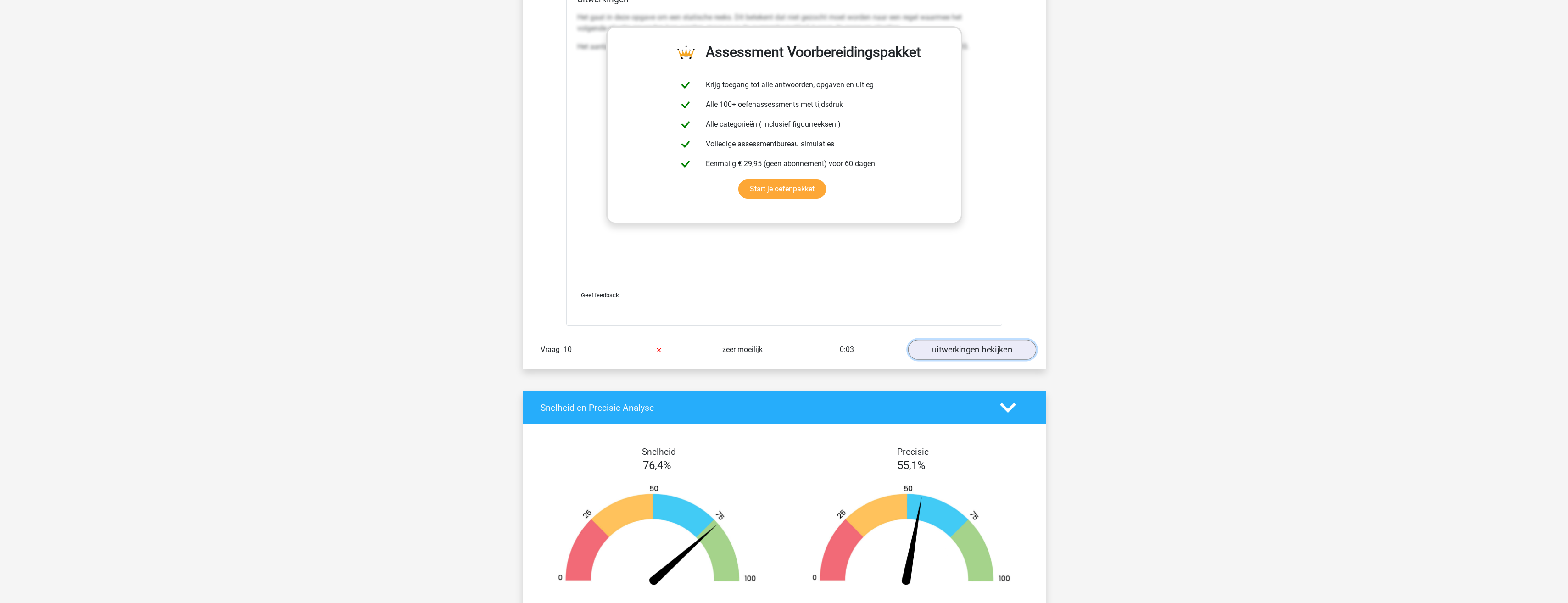
click at [983, 358] on link "uitwerkingen bekijken" at bounding box center [971, 349] width 128 height 20
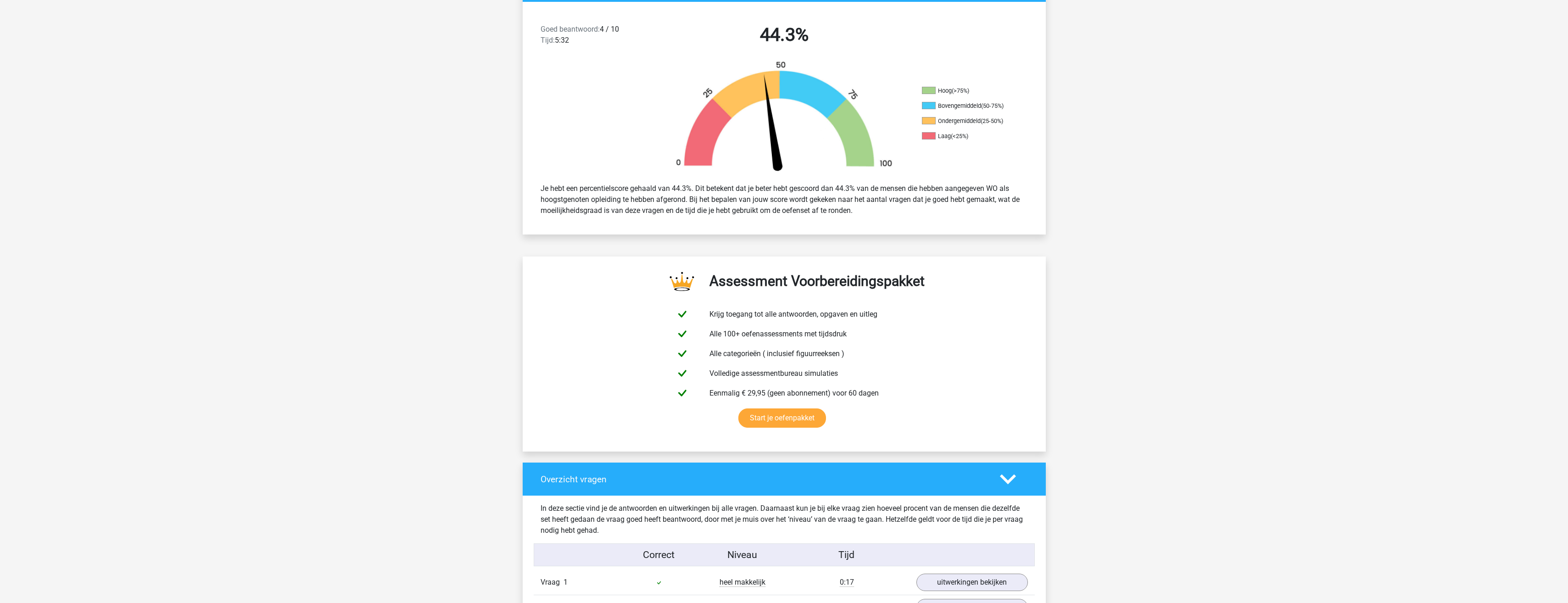
scroll to position [0, 0]
